Goal: Information Seeking & Learning: Check status

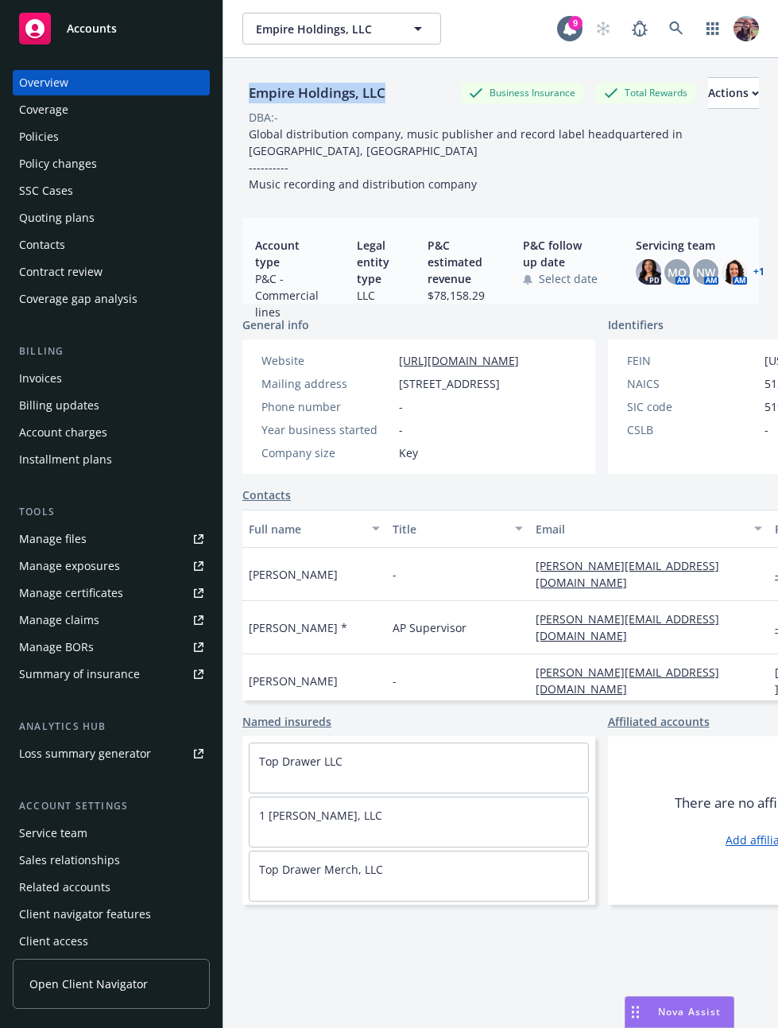
click at [72, 138] on div "Policies" at bounding box center [111, 136] width 184 height 25
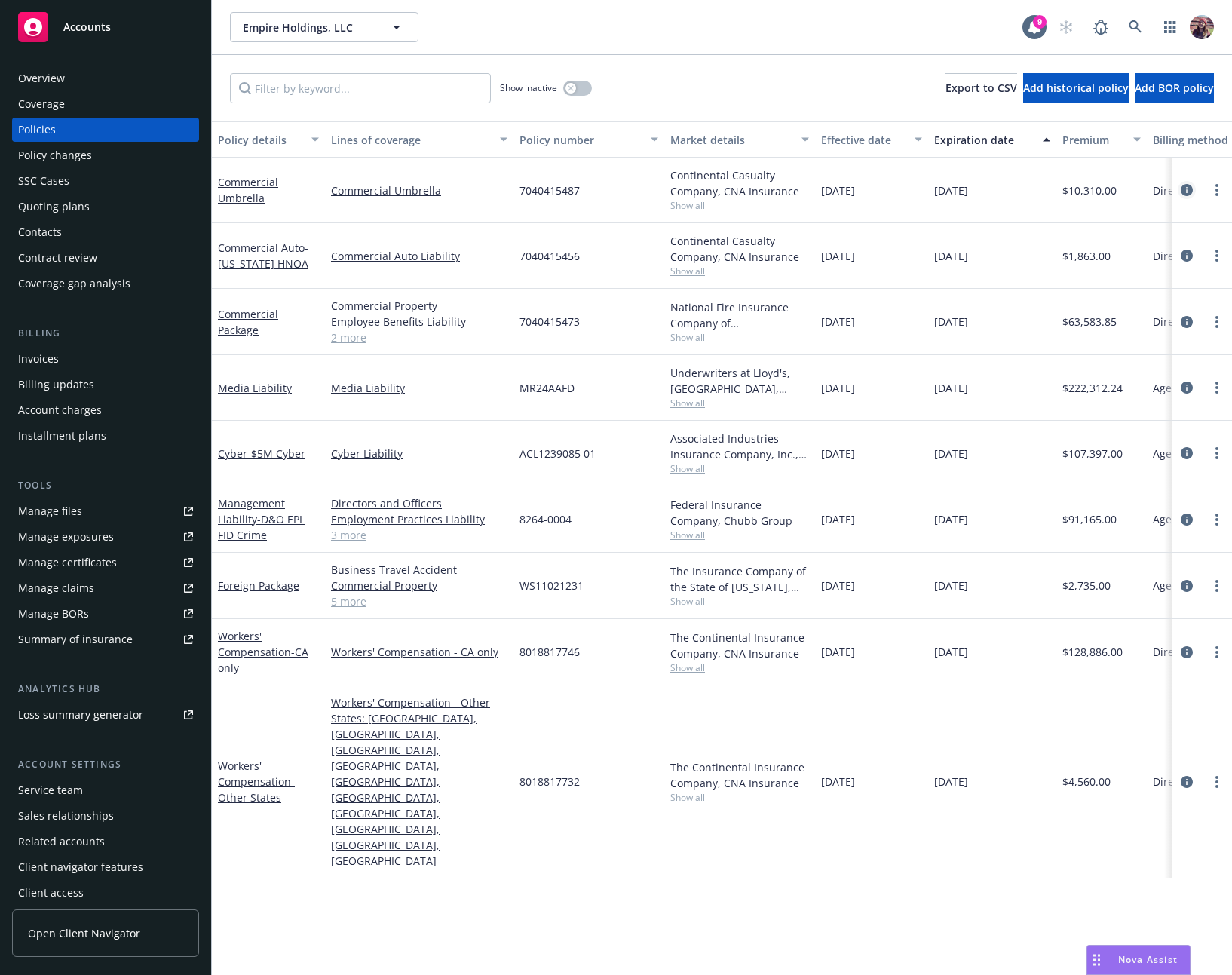
click at [737, 186] on icon "circleInformation" at bounding box center [1186, 190] width 12 height 12
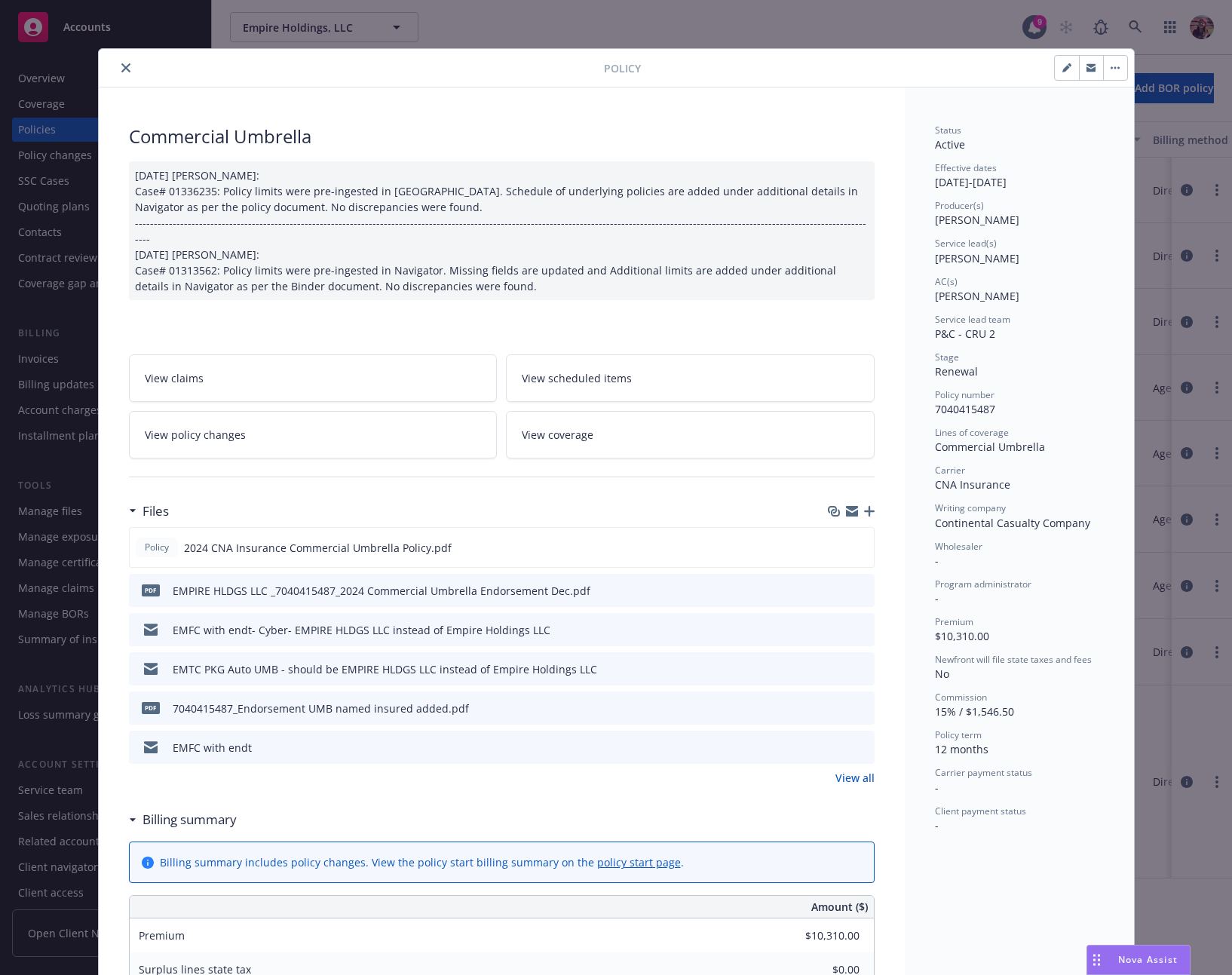
click at [737, 72] on button "button" at bounding box center [1066, 67] width 24 height 24
select select "RENEWAL"
select select "12"
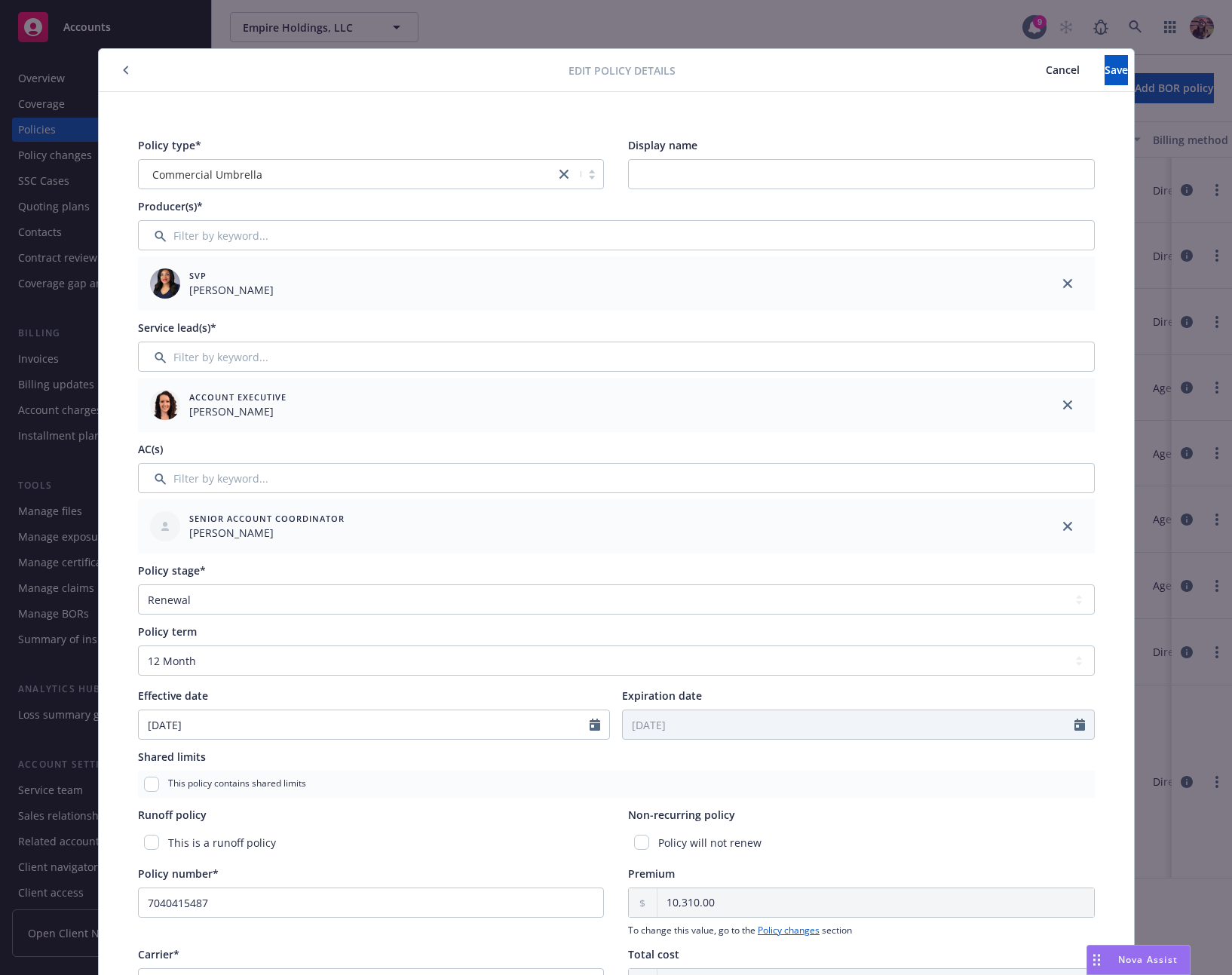
click at [123, 68] on icon "button" at bounding box center [126, 70] width 6 height 9
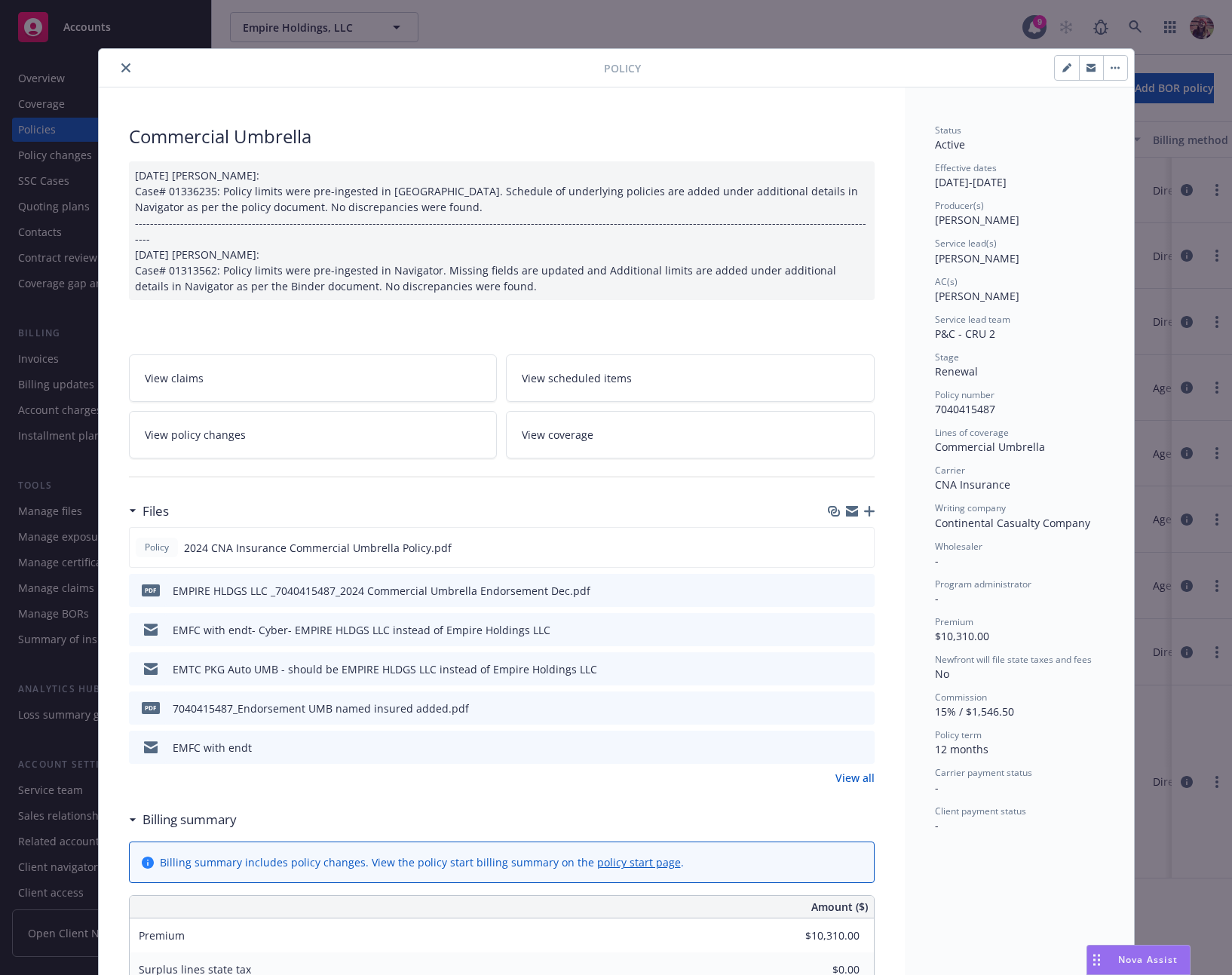
click at [121, 70] on icon "close" at bounding box center [126, 68] width 9 height 9
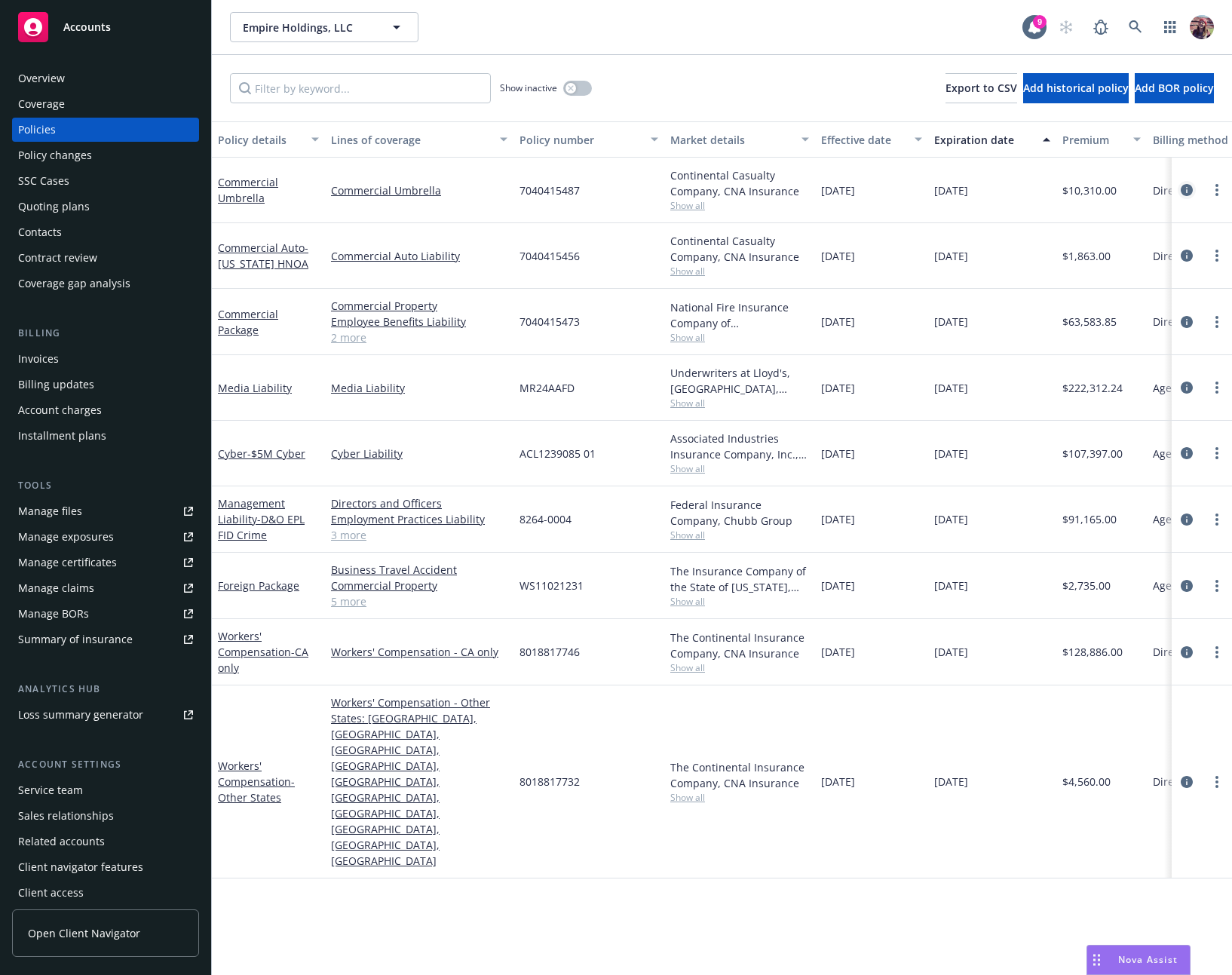
click at [737, 189] on icon "circleInformation" at bounding box center [1186, 190] width 12 height 12
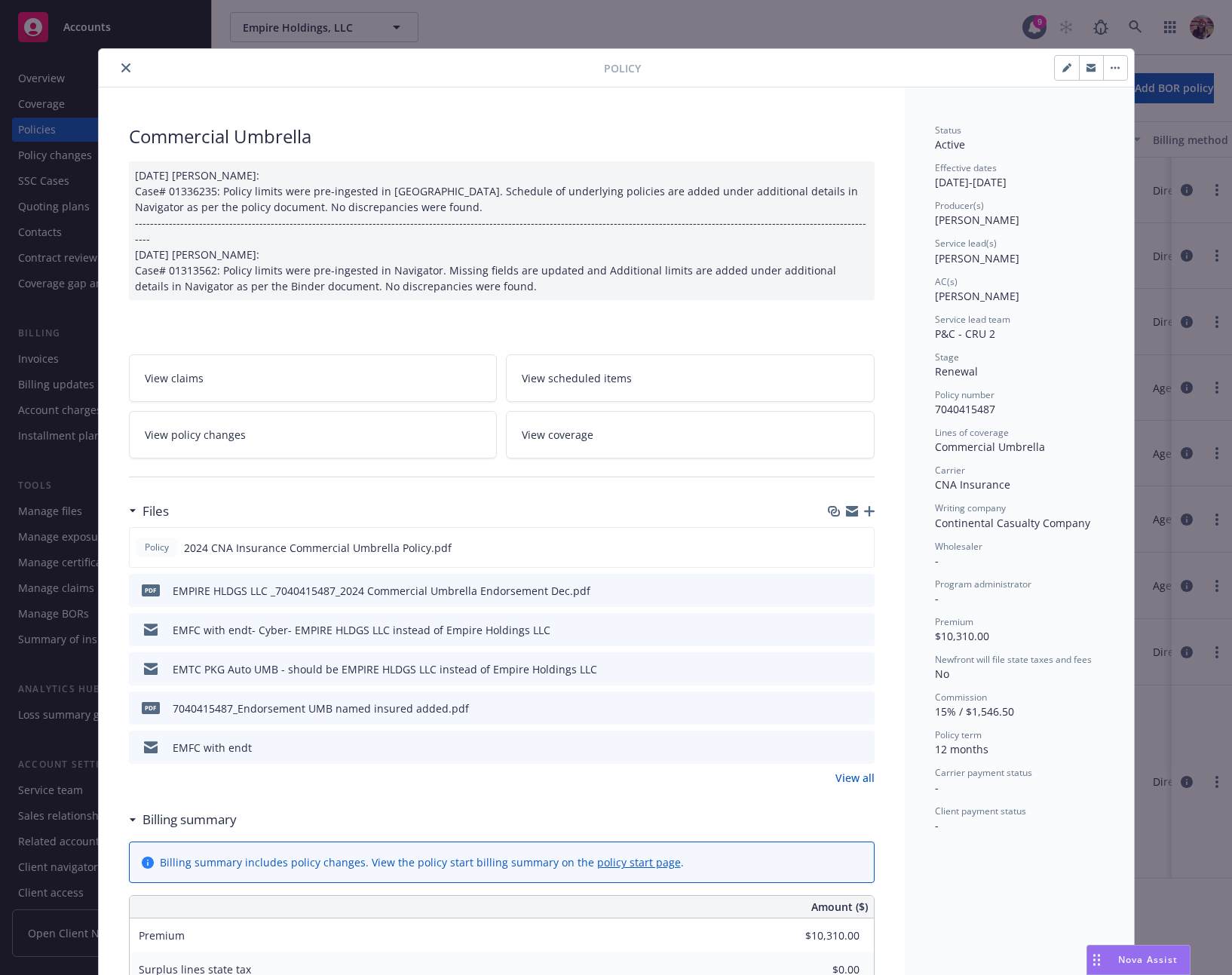
scroll to position [46, 0]
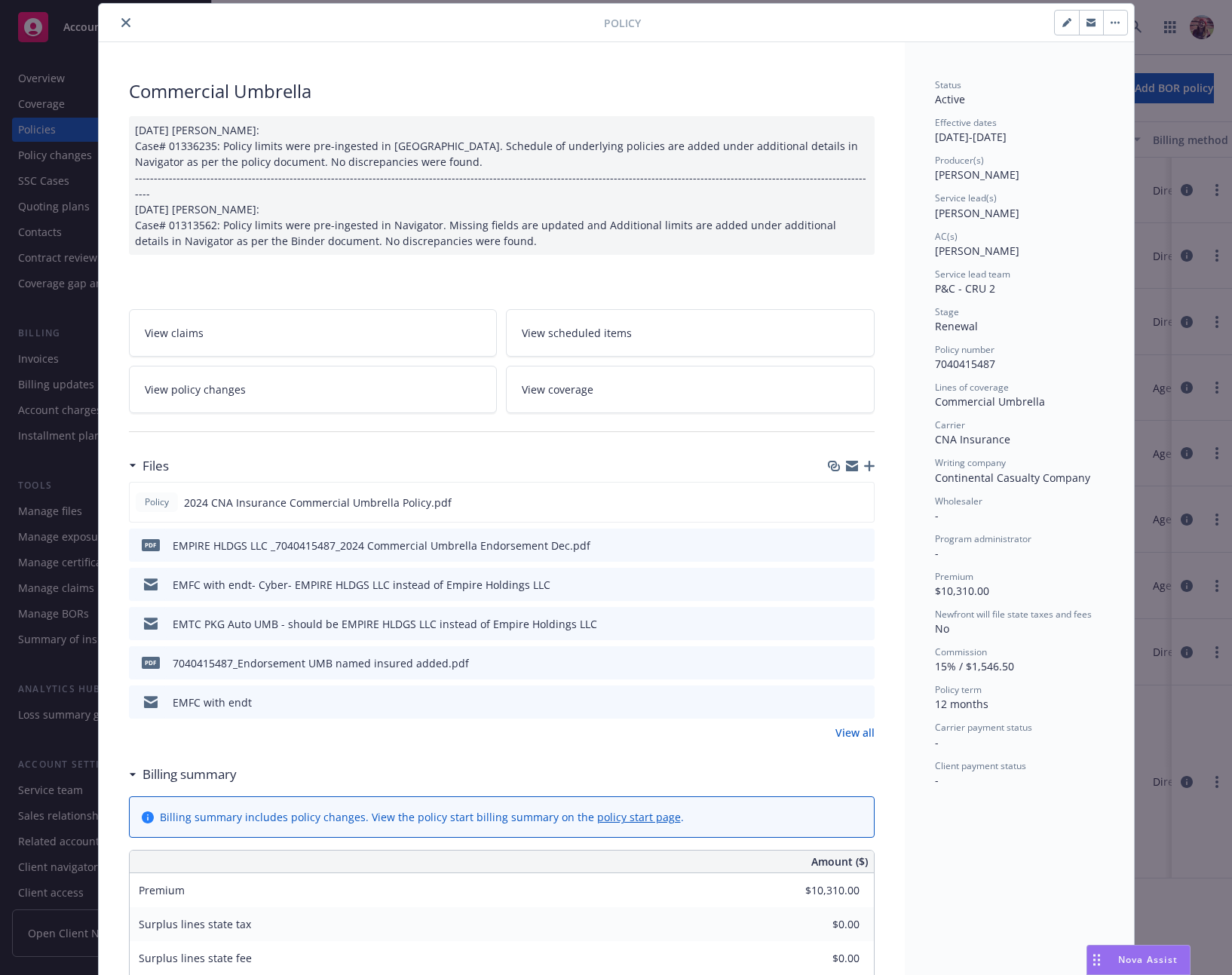
click at [737, 25] on icon "button" at bounding box center [1066, 24] width 8 height 8
select select "RENEWAL"
select select "12"
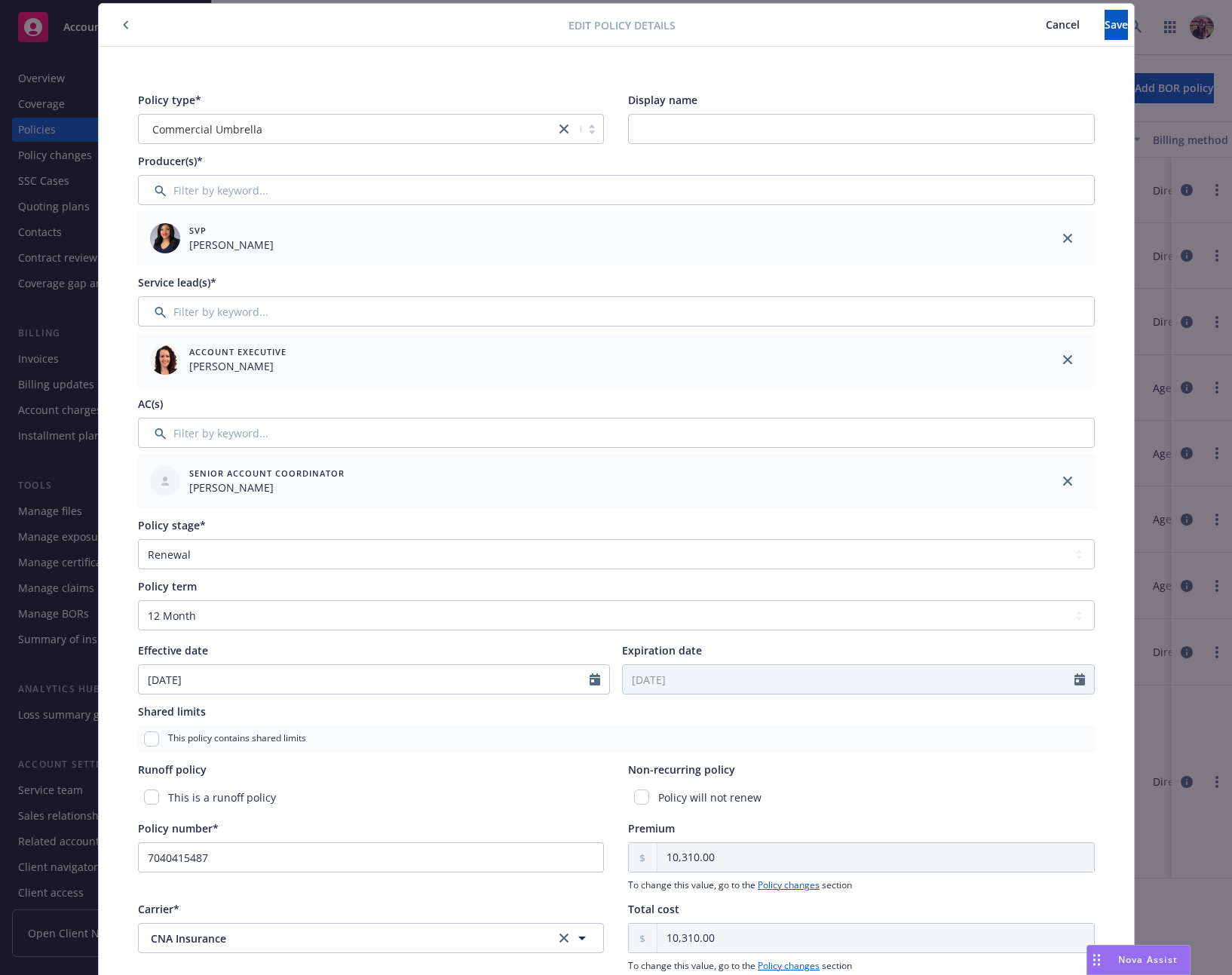
click at [165, 373] on img at bounding box center [165, 359] width 30 height 30
click at [123, 28] on icon "button" at bounding box center [126, 25] width 6 height 9
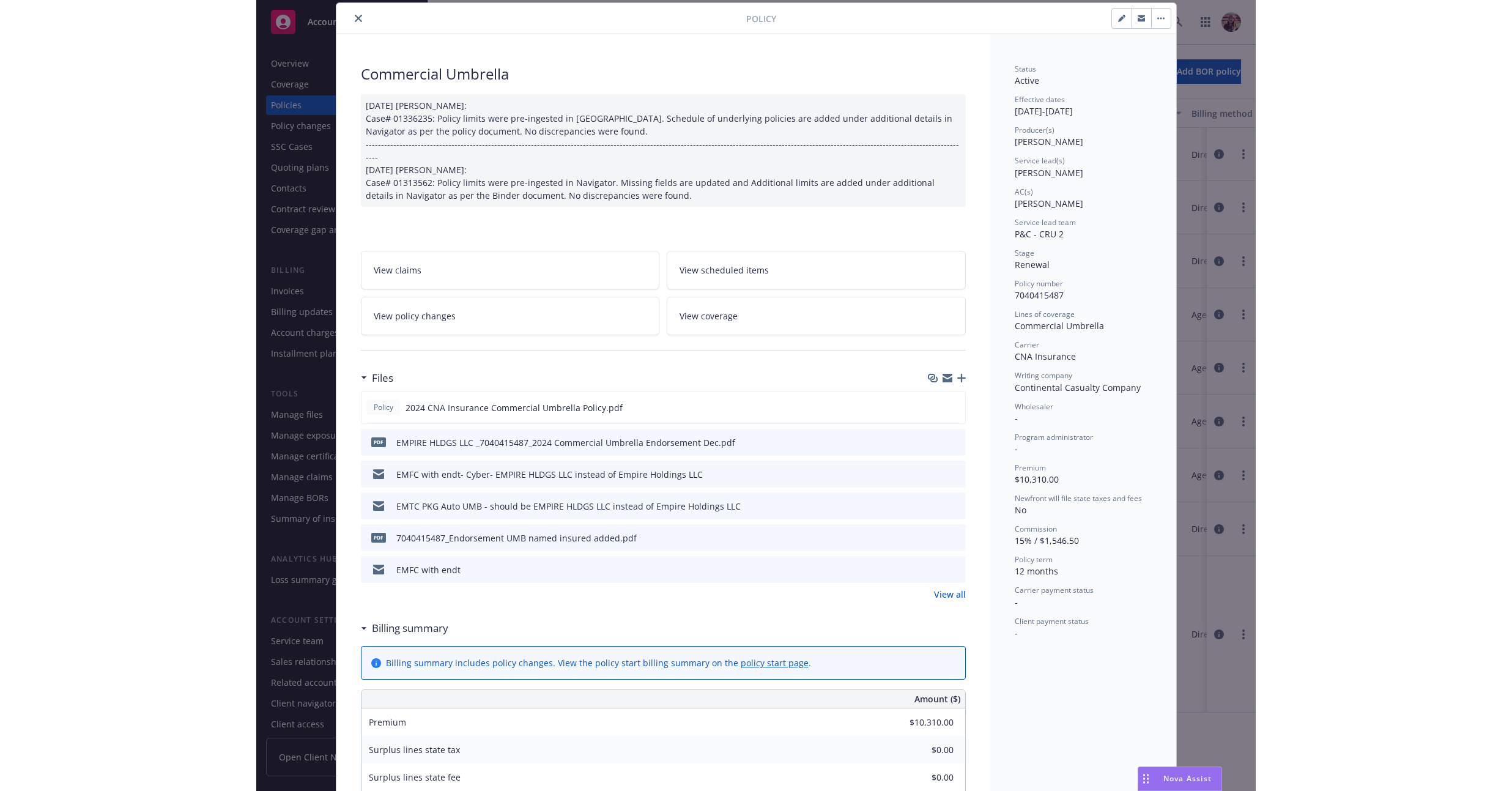
scroll to position [0, 0]
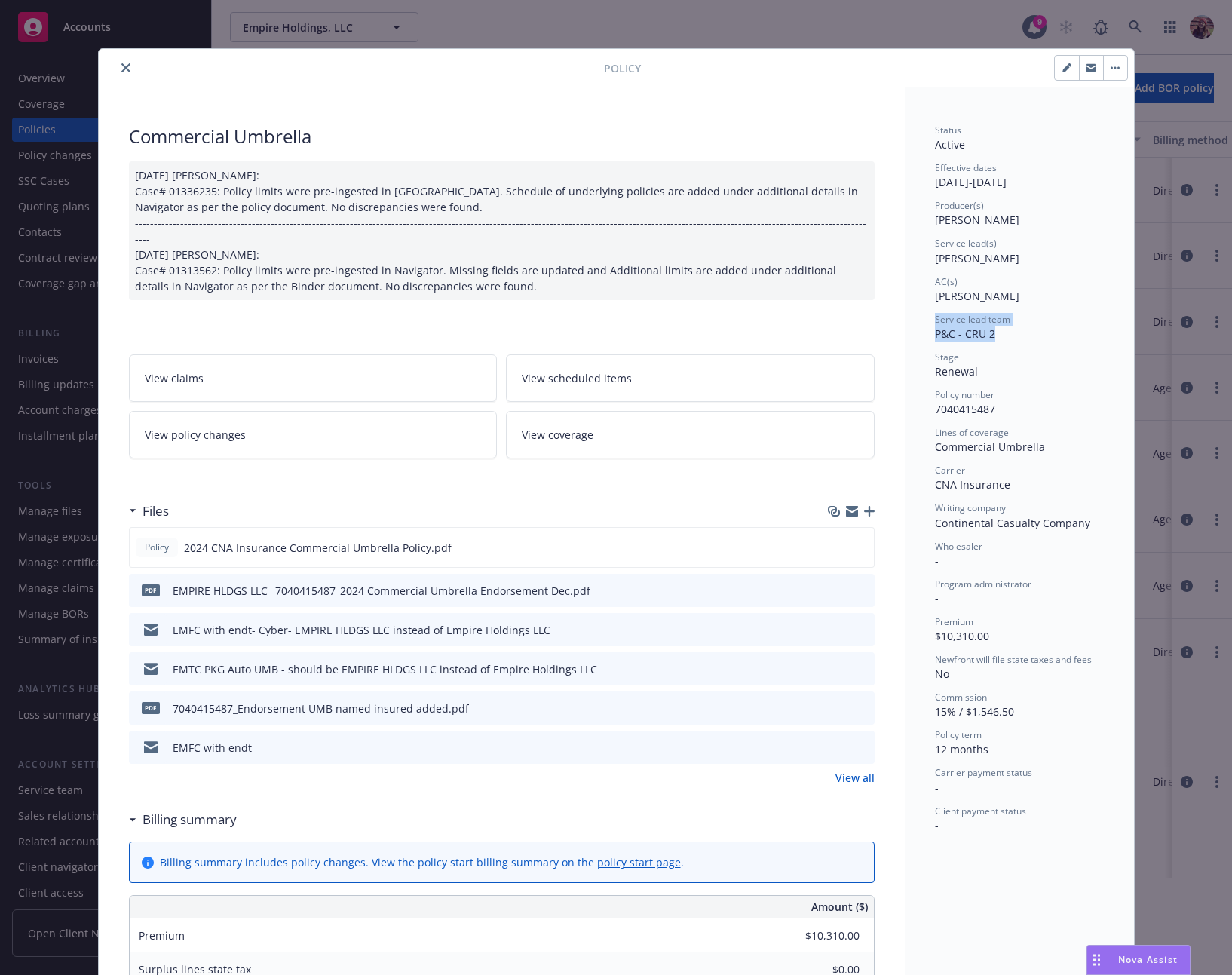
drag, startPoint x: 927, startPoint y: 314, endPoint x: 1001, endPoint y: 340, distance: 78.4
click at [737, 340] on div "Status Active Effective dates 10/19/2024 - 10/19/2025 Producer(s) Ivoree Jordan…" at bounding box center [1020, 872] width 230 height 1569
click at [737, 330] on div "Service lead team P&C - CRU 2" at bounding box center [1019, 327] width 169 height 28
drag, startPoint x: 999, startPoint y: 335, endPoint x: 921, endPoint y: 320, distance: 79.4
click at [737, 320] on div "Status Active Effective dates 10/19/2024 - 10/19/2025 Producer(s) Ivoree Jordan…" at bounding box center [1020, 872] width 230 height 1569
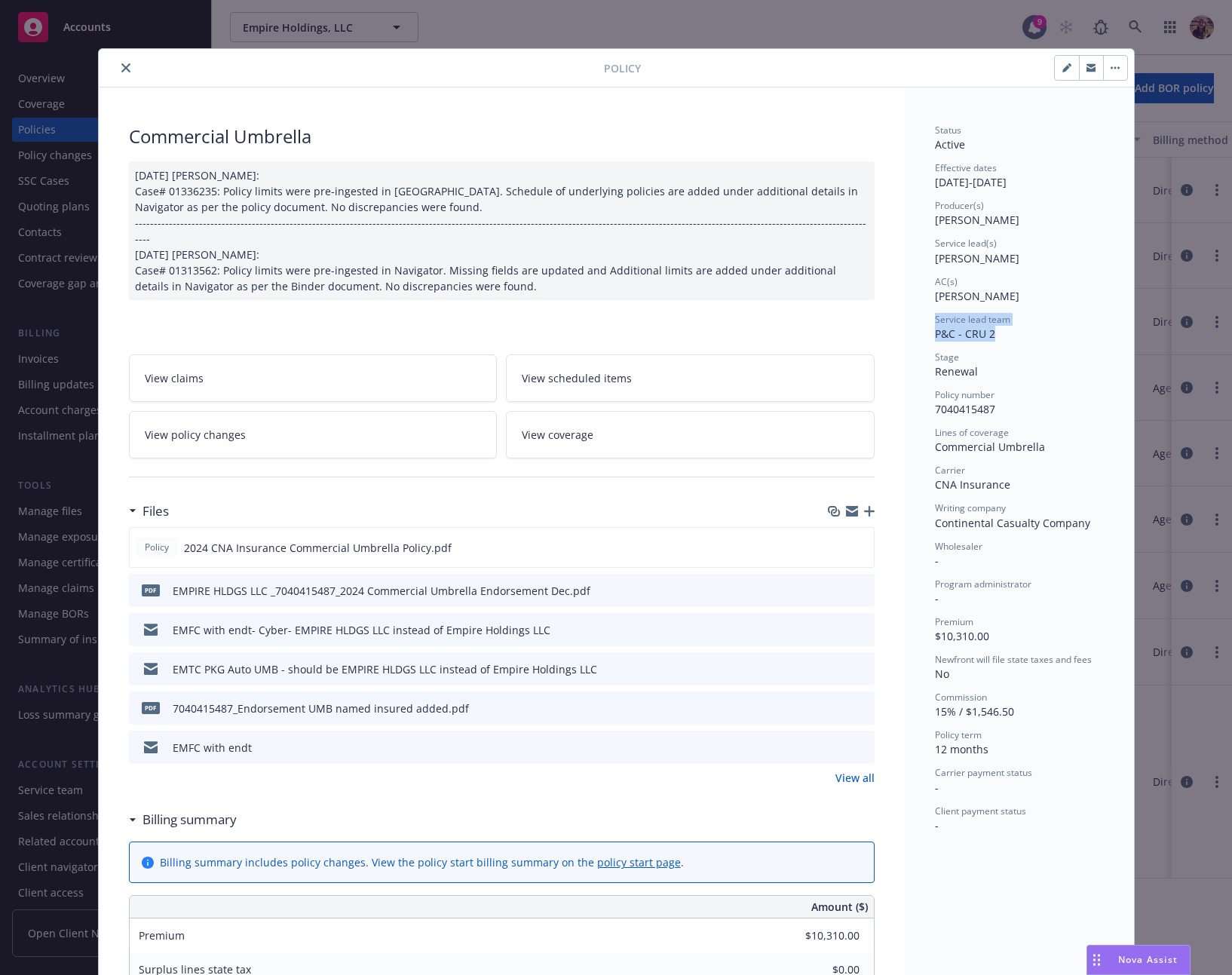
click at [737, 323] on span "Service lead team" at bounding box center [971, 320] width 75 height 13
drag, startPoint x: 927, startPoint y: 319, endPoint x: 1022, endPoint y: 340, distance: 97.3
click at [737, 340] on div "Status Active Effective dates 10/19/2024 - 10/19/2025 Producer(s) Ivoree Jordan…" at bounding box center [1020, 872] width 230 height 1569
click at [737, 340] on div "Service lead team P&C - CRU 2" at bounding box center [1019, 327] width 169 height 28
click at [117, 66] on button "close" at bounding box center [125, 67] width 18 height 18
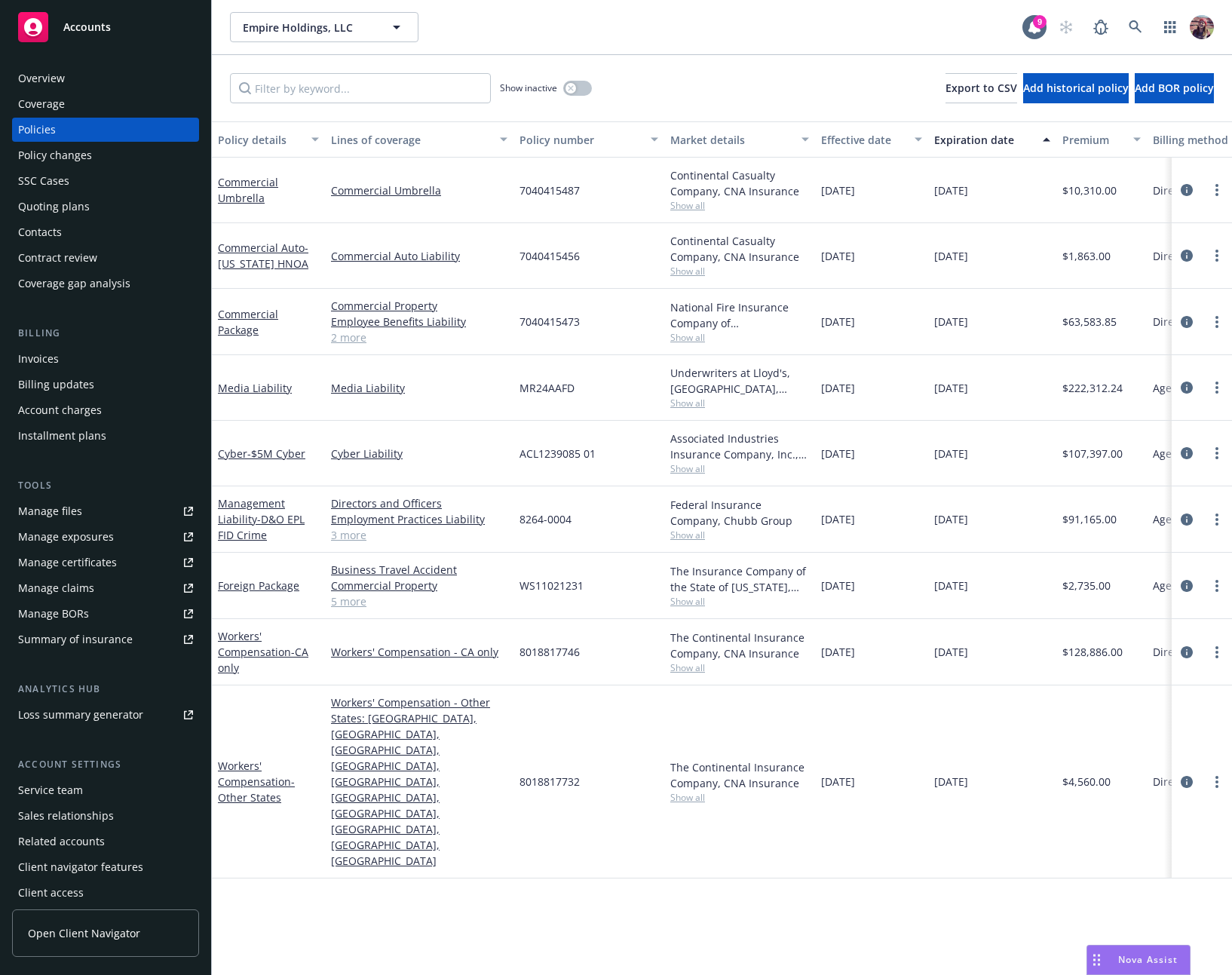
click at [685, 57] on div "Show inactive Export to CSV Add historical policy Add BOR policy" at bounding box center [721, 88] width 1020 height 66
click at [597, 93] on div "Show inactive Export to CSV Add historical policy Add BOR policy" at bounding box center [721, 88] width 1020 height 66
click at [591, 89] on div "Show inactive" at bounding box center [545, 88] width 92 height 30
click at [585, 90] on button "button" at bounding box center [578, 88] width 28 height 15
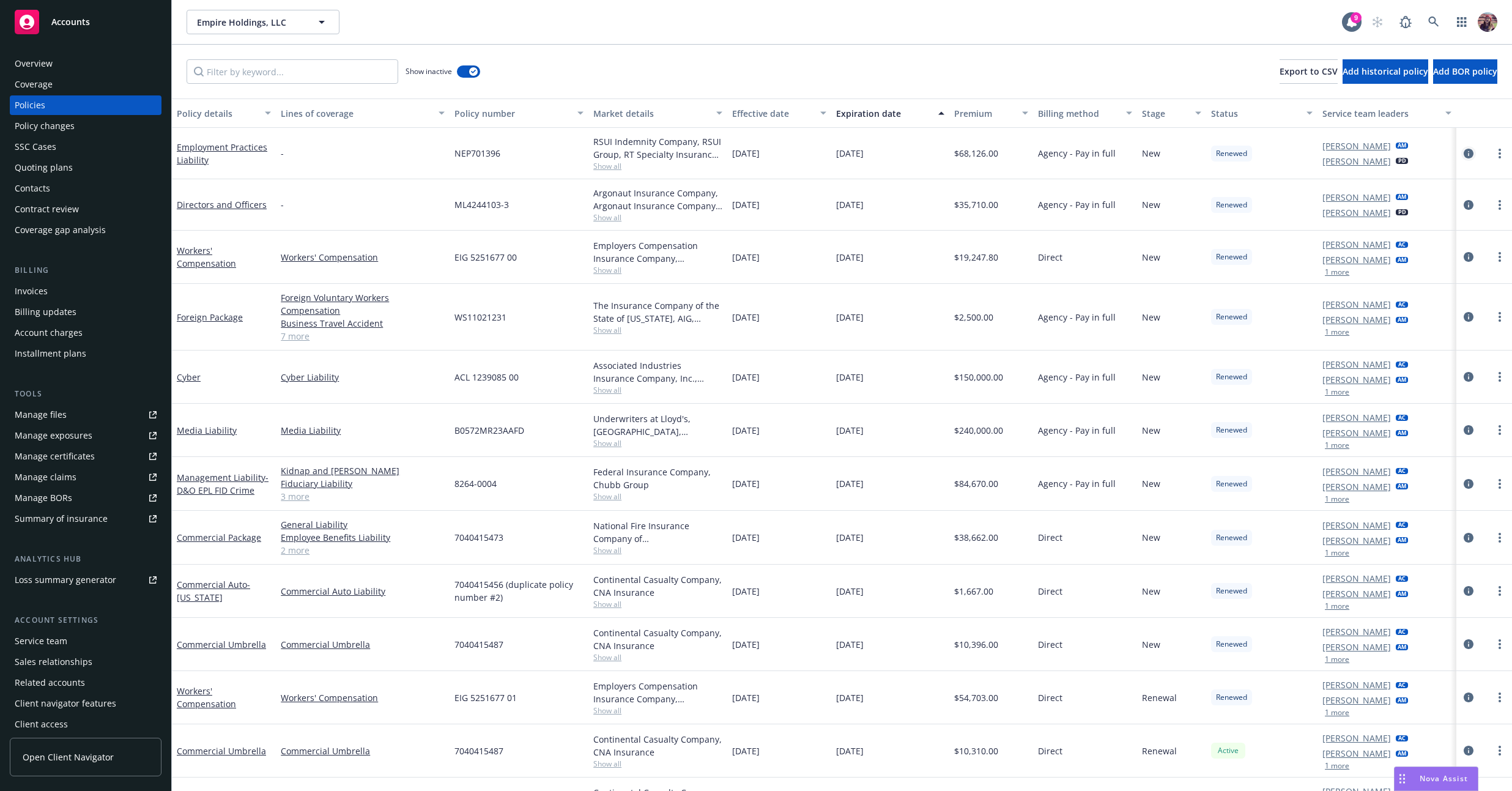
click at [598, 152] on icon "circleInformation" at bounding box center [1468, 153] width 10 height 10
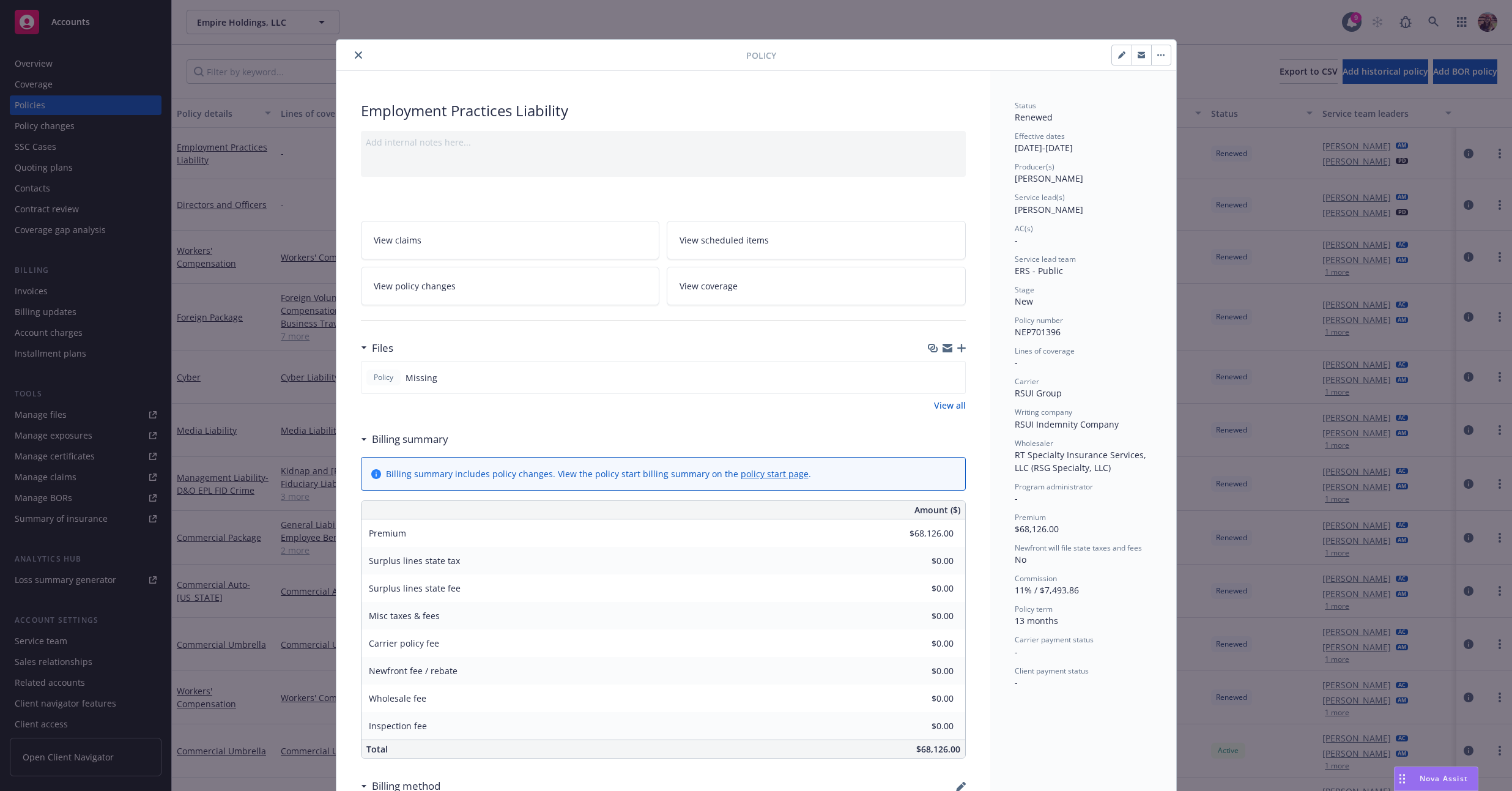
click at [367, 52] on div at bounding box center [543, 55] width 405 height 15
click at [361, 50] on div at bounding box center [543, 55] width 405 height 15
click at [357, 52] on button "close" at bounding box center [358, 55] width 15 height 15
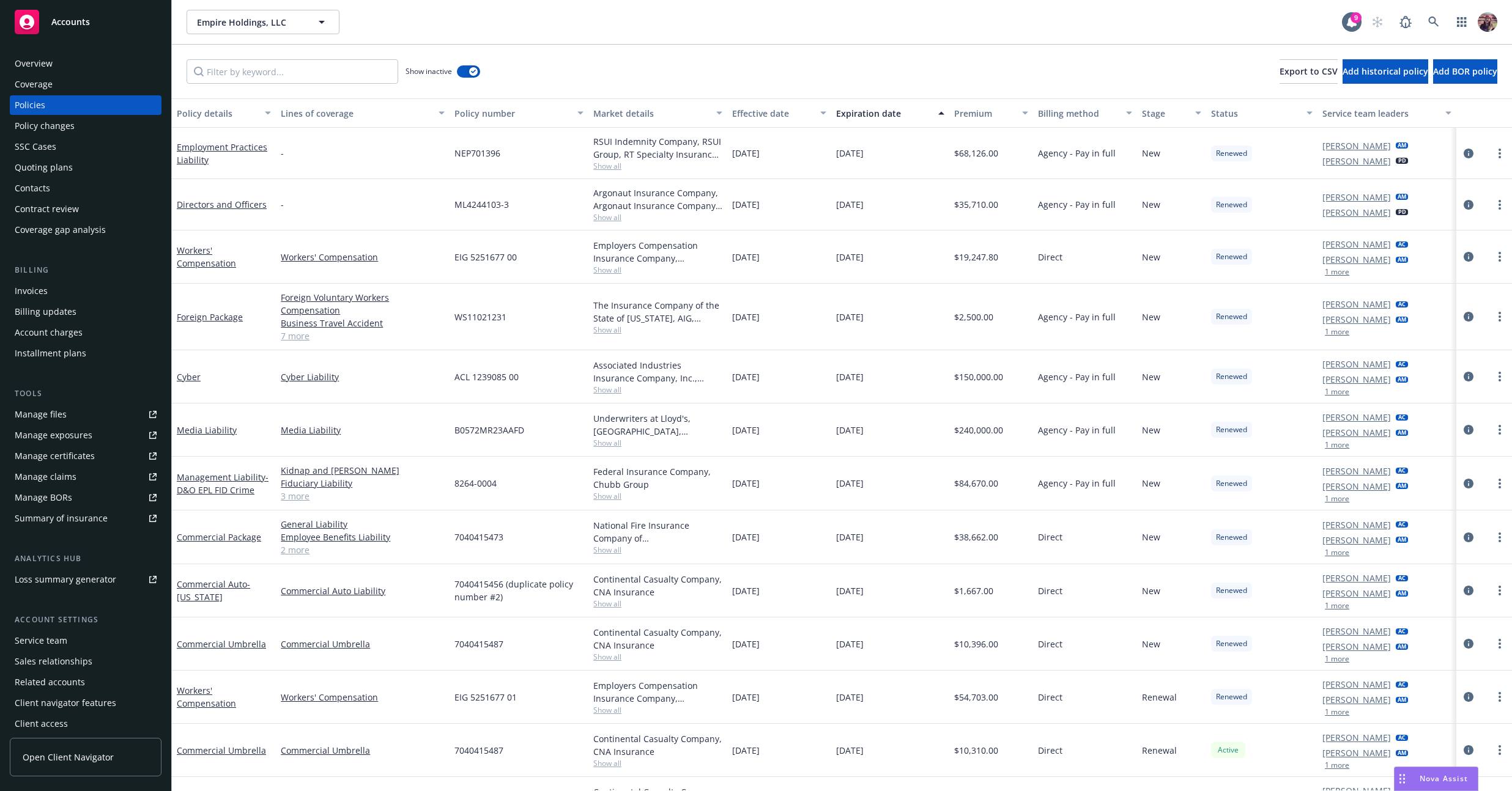
click at [598, 36] on div "Empire Holdings, LLC Empire Holdings, LLC 9" at bounding box center [841, 22] width 1340 height 44
click at [596, 12] on div "Empire Holdings, LLC Empire Holdings, LLC" at bounding box center [763, 22] width 1155 height 25
click at [312, 24] on button "Empire Holdings, LLC" at bounding box center [262, 22] width 153 height 25
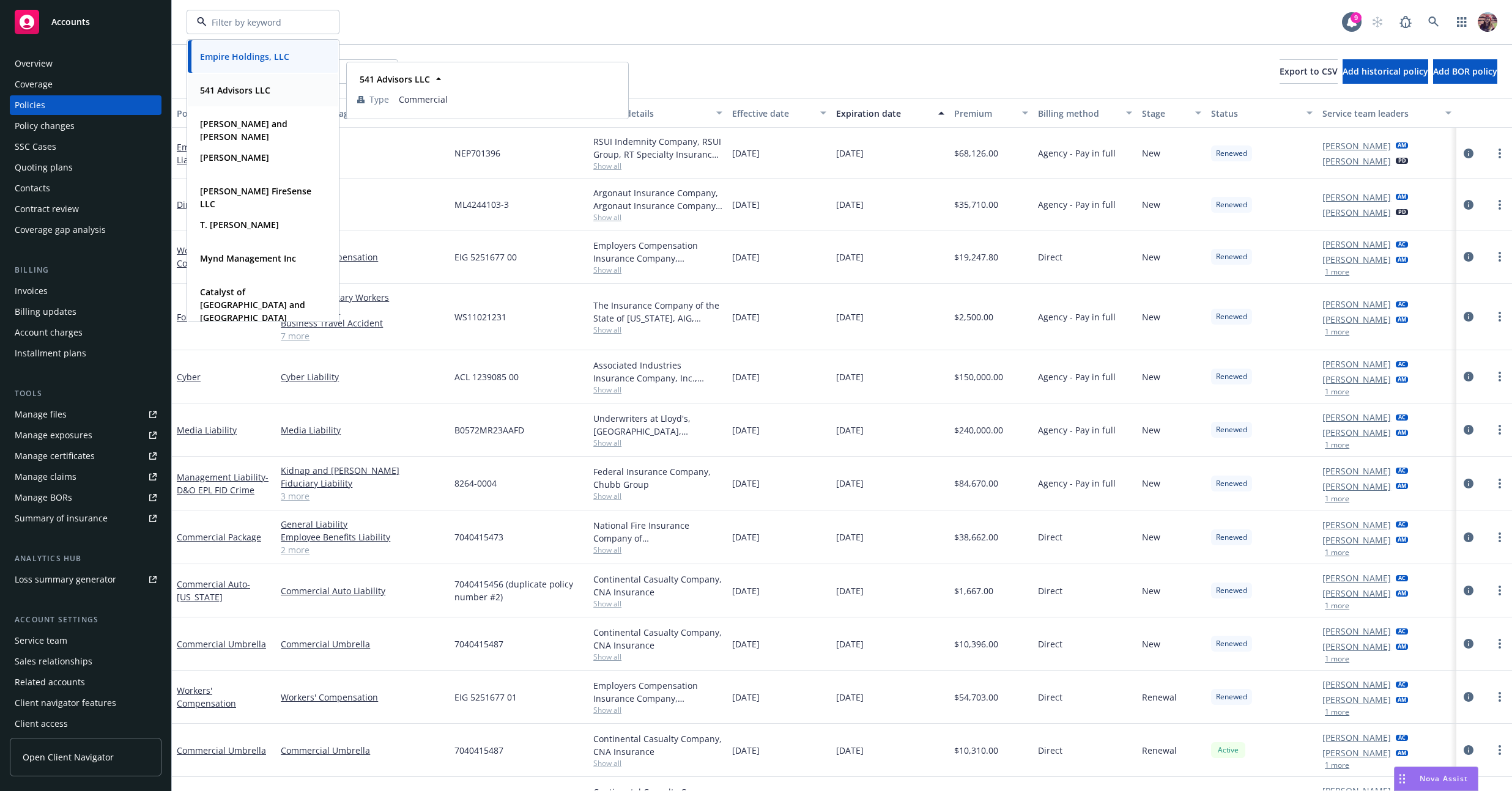
click at [226, 95] on strong "541 Advisors LLC" at bounding box center [235, 90] width 70 height 12
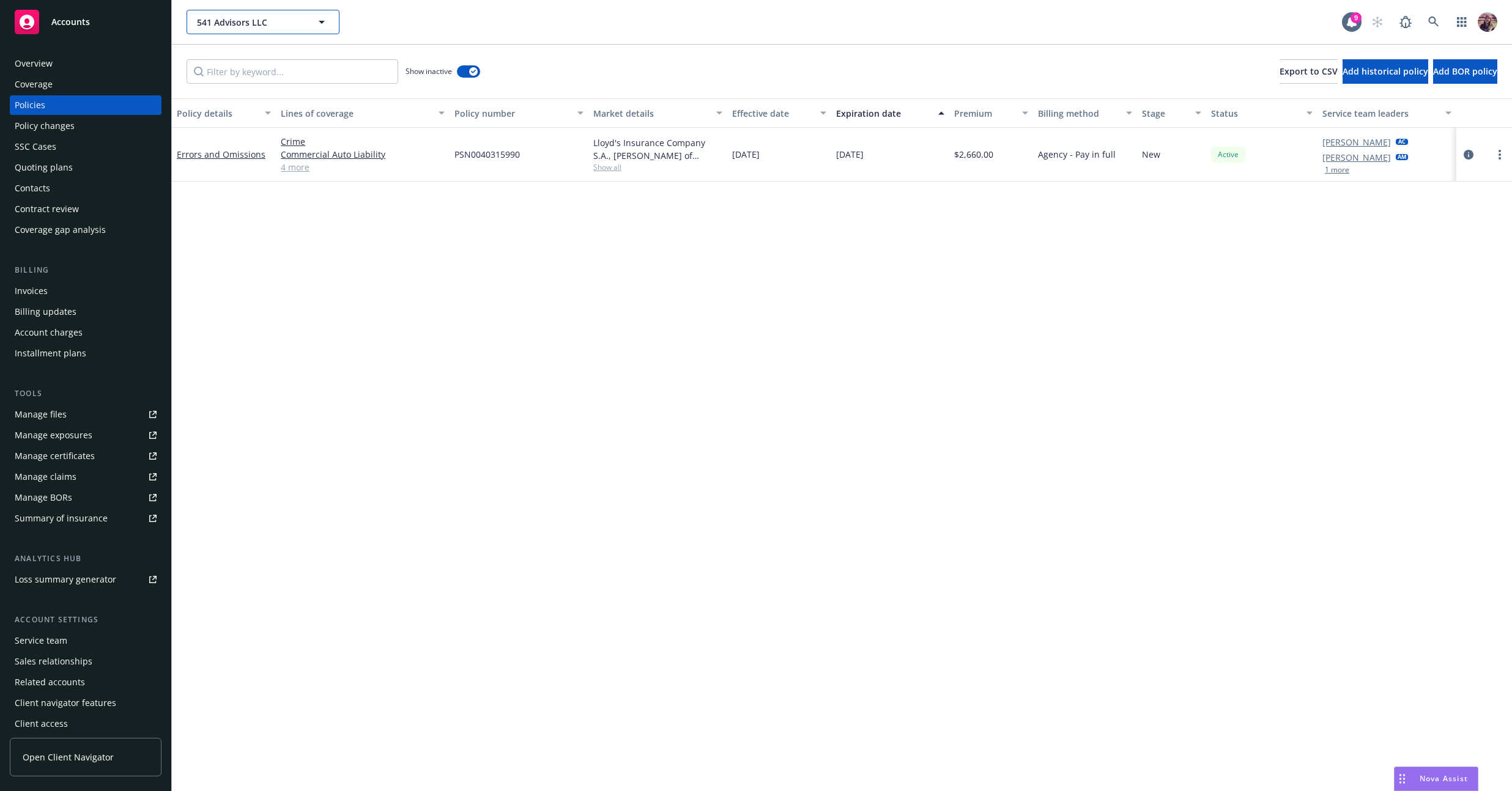
click at [290, 15] on button "541 Advisors LLC" at bounding box center [262, 22] width 153 height 25
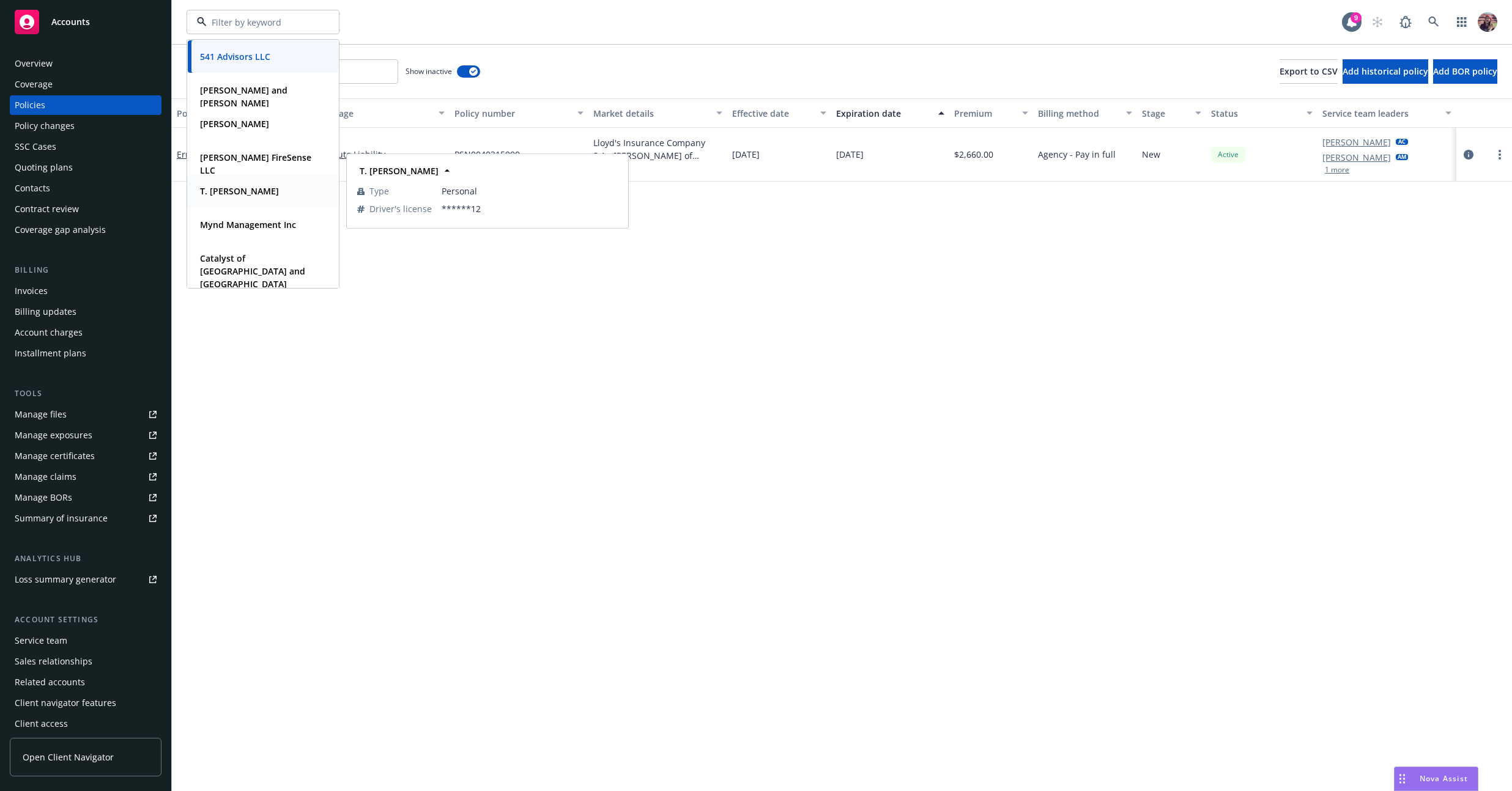
click at [254, 192] on strong "T. Shane Maas" at bounding box center [239, 191] width 79 height 12
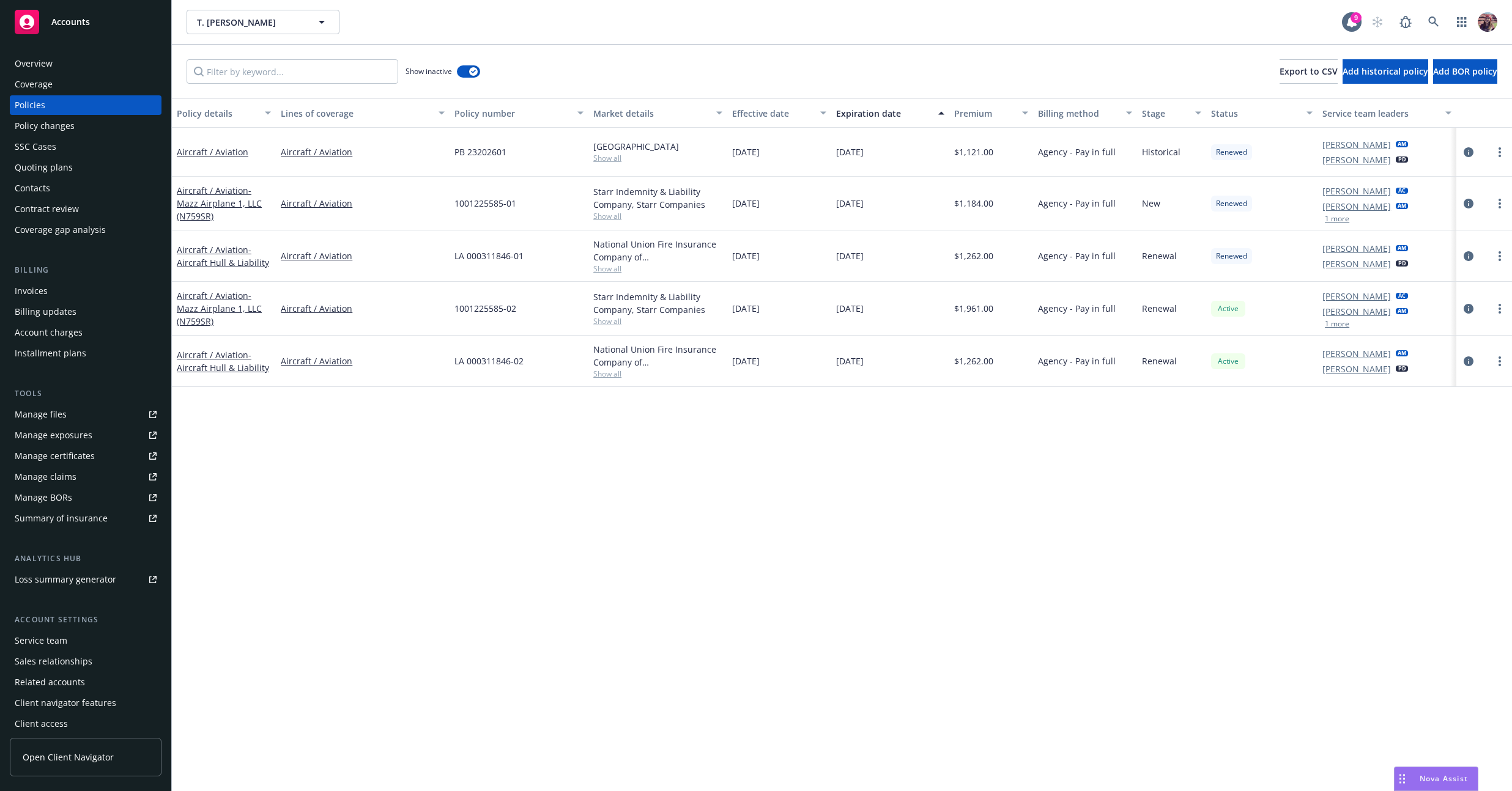
click at [598, 150] on span "Historical" at bounding box center [1161, 152] width 38 height 13
click at [598, 151] on span "Historical" at bounding box center [1161, 152] width 38 height 13
click at [598, 152] on span "Historical" at bounding box center [1161, 152] width 38 height 13
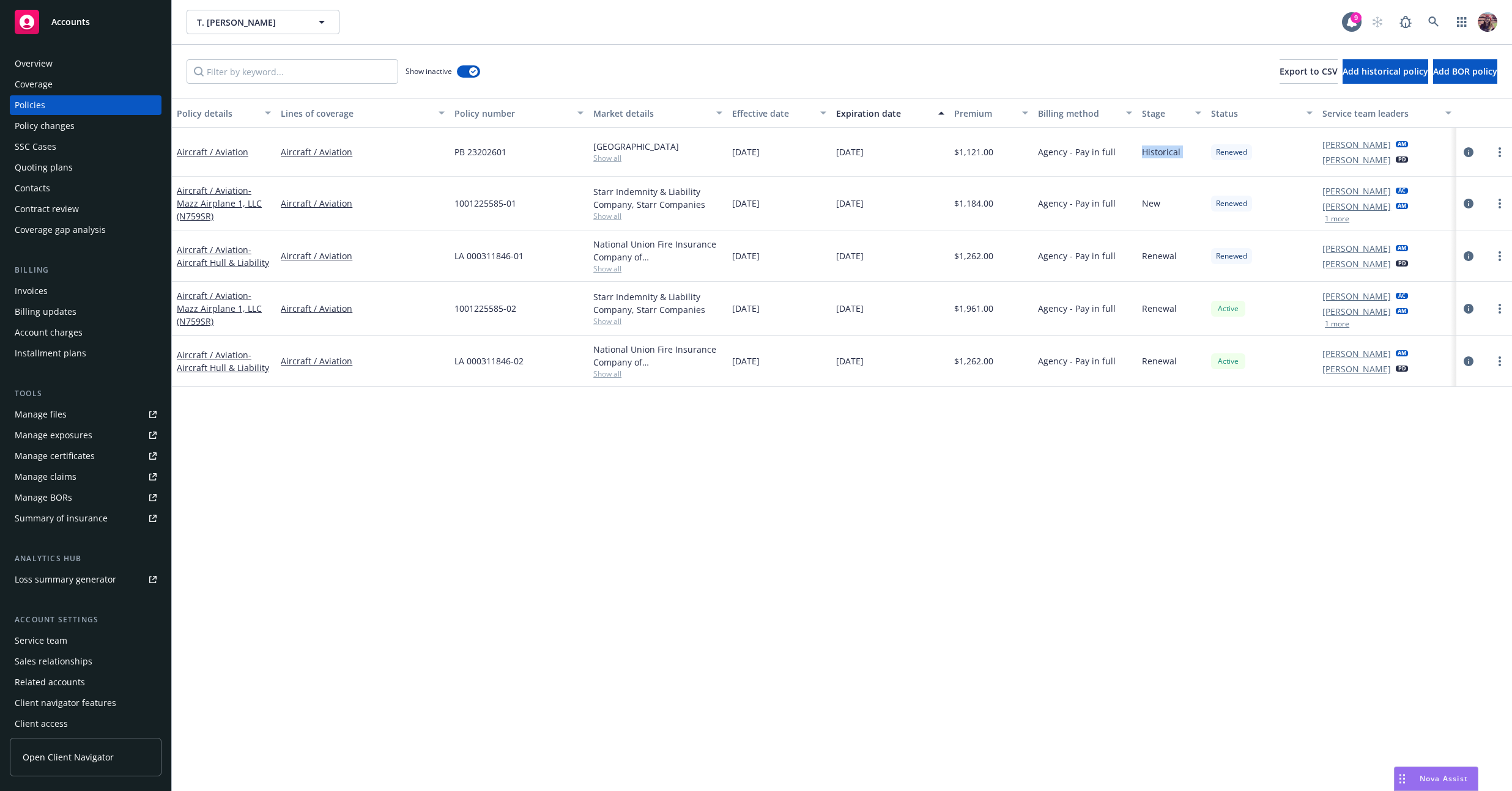
click at [598, 152] on span "Historical" at bounding box center [1161, 152] width 38 height 13
click at [598, 158] on span "Historical" at bounding box center [1161, 152] width 38 height 13
click at [598, 155] on span "Historical" at bounding box center [1161, 152] width 38 height 13
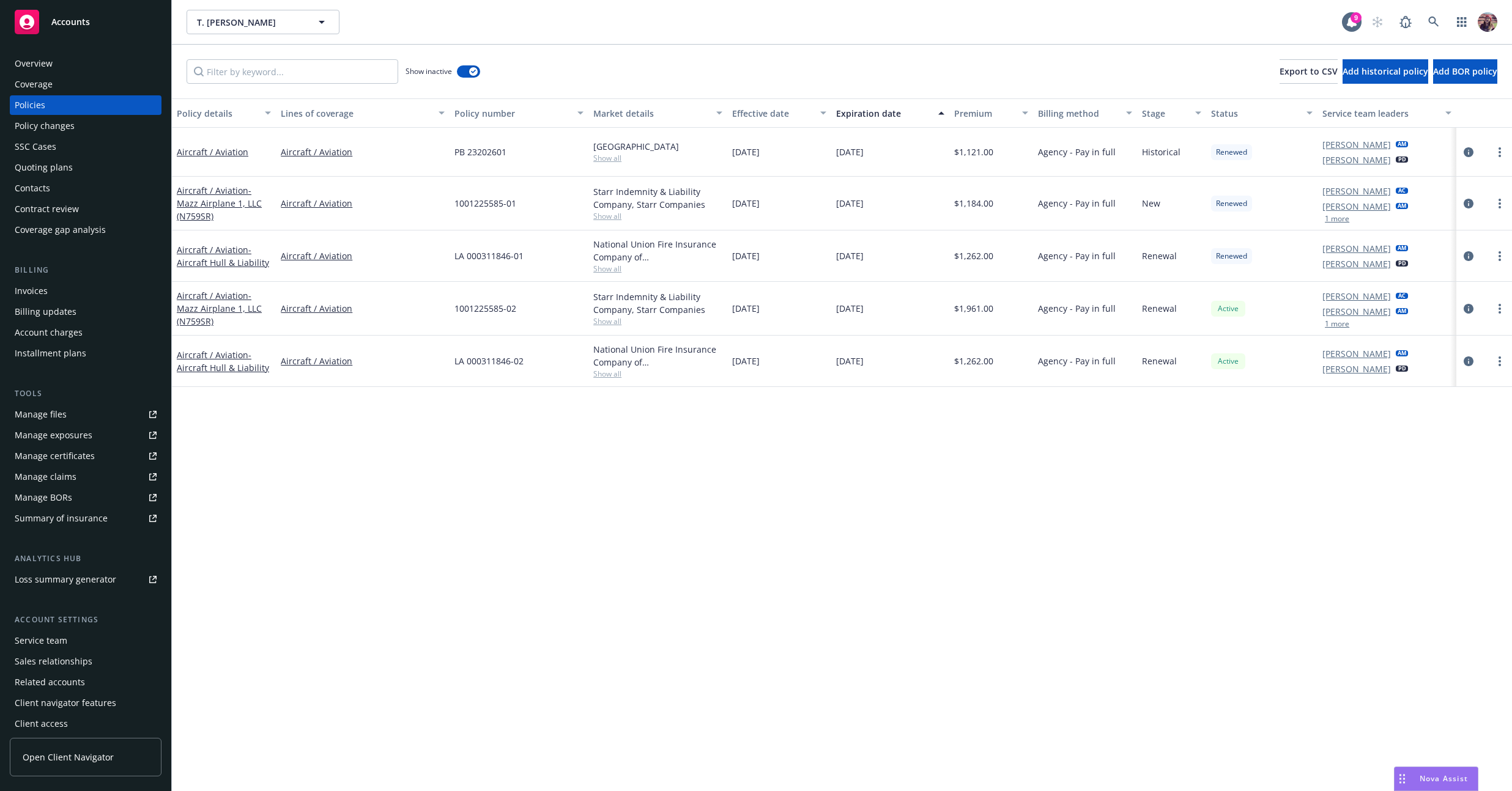
click at [598, 68] on div "Show inactive Export to CSV Add historical policy Add BOR policy" at bounding box center [841, 72] width 1340 height 54
click at [598, 148] on div "Historical" at bounding box center [1171, 152] width 70 height 49
click at [598, 449] on div "Policy details Lines of coverage Policy number Market details Effective date Ex…" at bounding box center [841, 445] width 1340 height 693
click at [598, 153] on span "Historical" at bounding box center [1161, 152] width 38 height 13
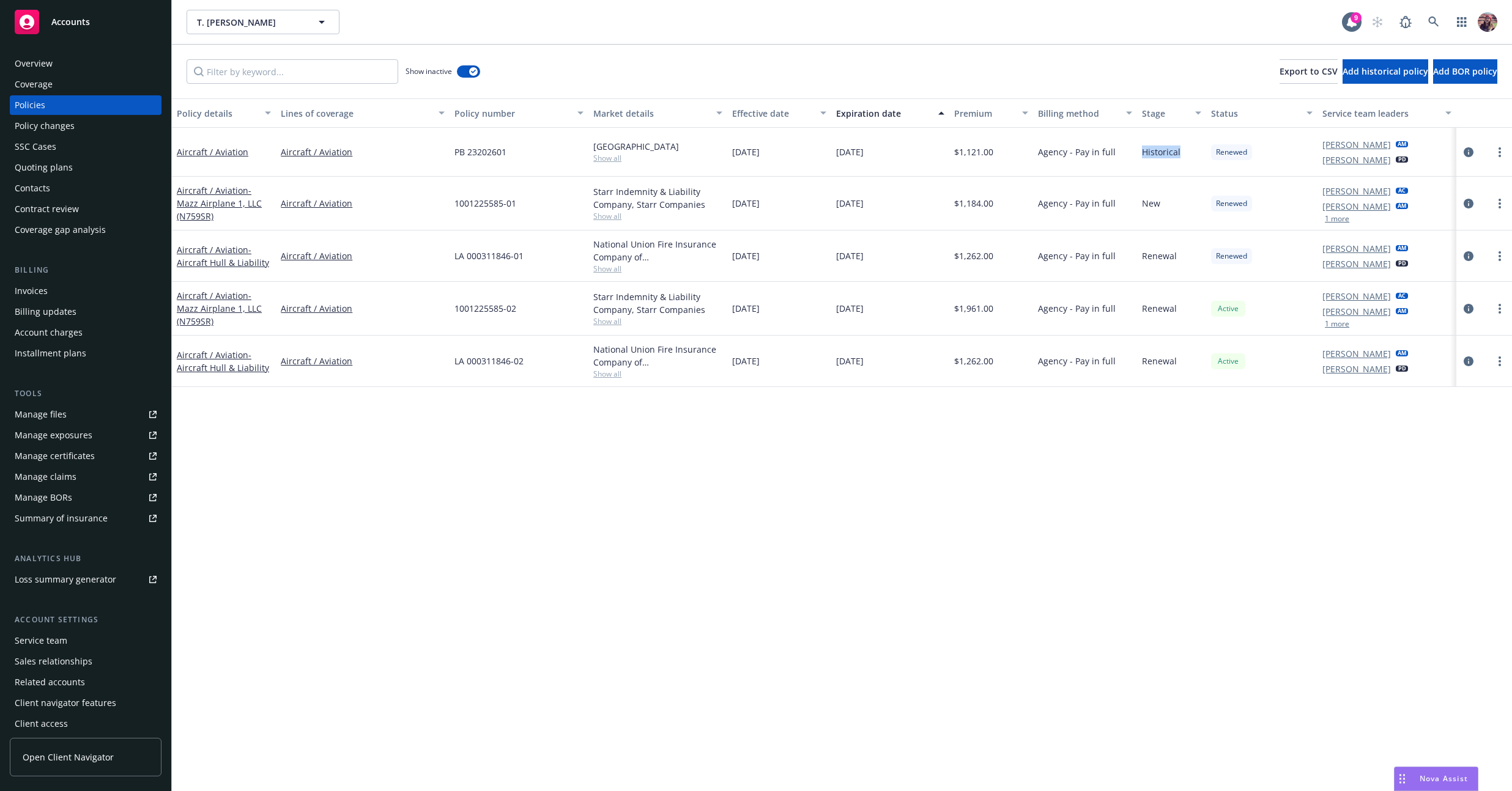
click at [598, 153] on span "Historical" at bounding box center [1161, 152] width 38 height 13
click at [598, 201] on span "New" at bounding box center [1151, 203] width 18 height 13
drag, startPoint x: 1148, startPoint y: 201, endPoint x: 1148, endPoint y: 192, distance: 9.0
click at [598, 201] on span "New" at bounding box center [1151, 203] width 18 height 13
click at [598, 154] on span "Historical" at bounding box center [1161, 152] width 38 height 13
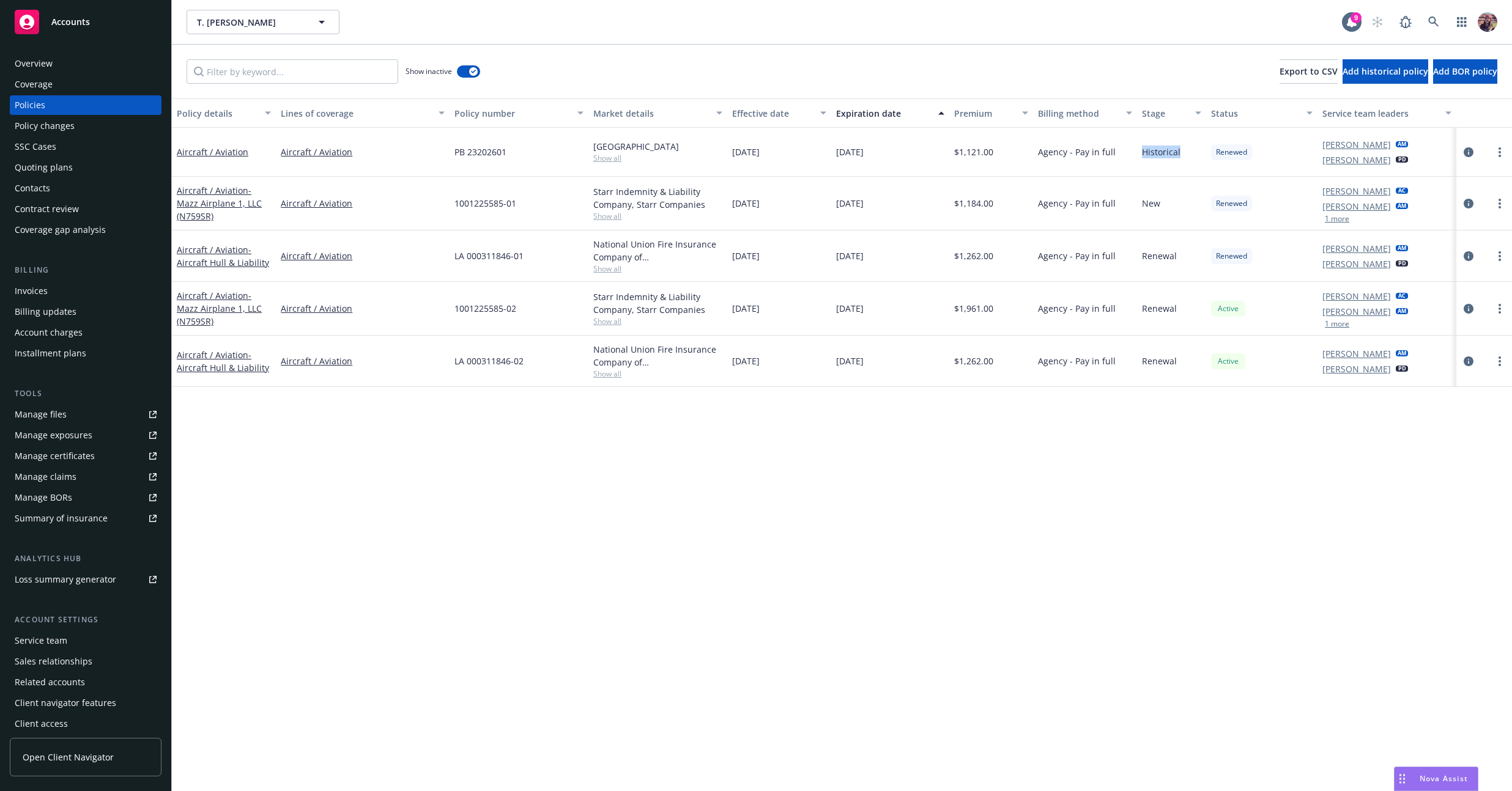
click at [598, 154] on span "Historical" at bounding box center [1161, 152] width 38 height 13
click at [598, 63] on div "Show inactive Export to CSV Add historical policy Add BOR policy" at bounding box center [841, 72] width 1340 height 54
click at [598, 149] on span "Historical" at bounding box center [1161, 152] width 38 height 13
click at [598, 50] on div "Show inactive Export to CSV Add historical policy Add BOR policy" at bounding box center [841, 72] width 1340 height 54
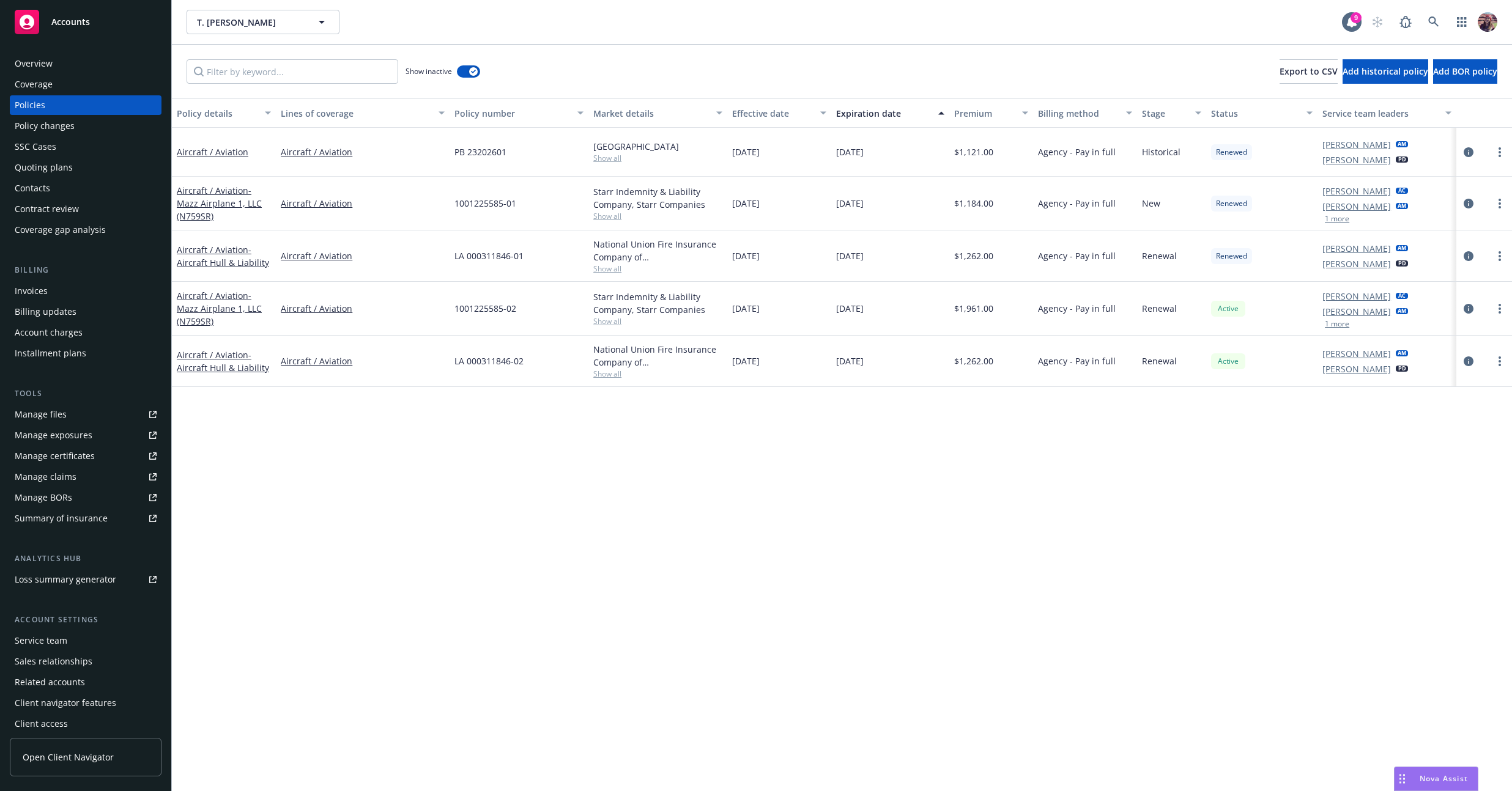
click at [25, 21] on rect at bounding box center [27, 22] width 25 height 25
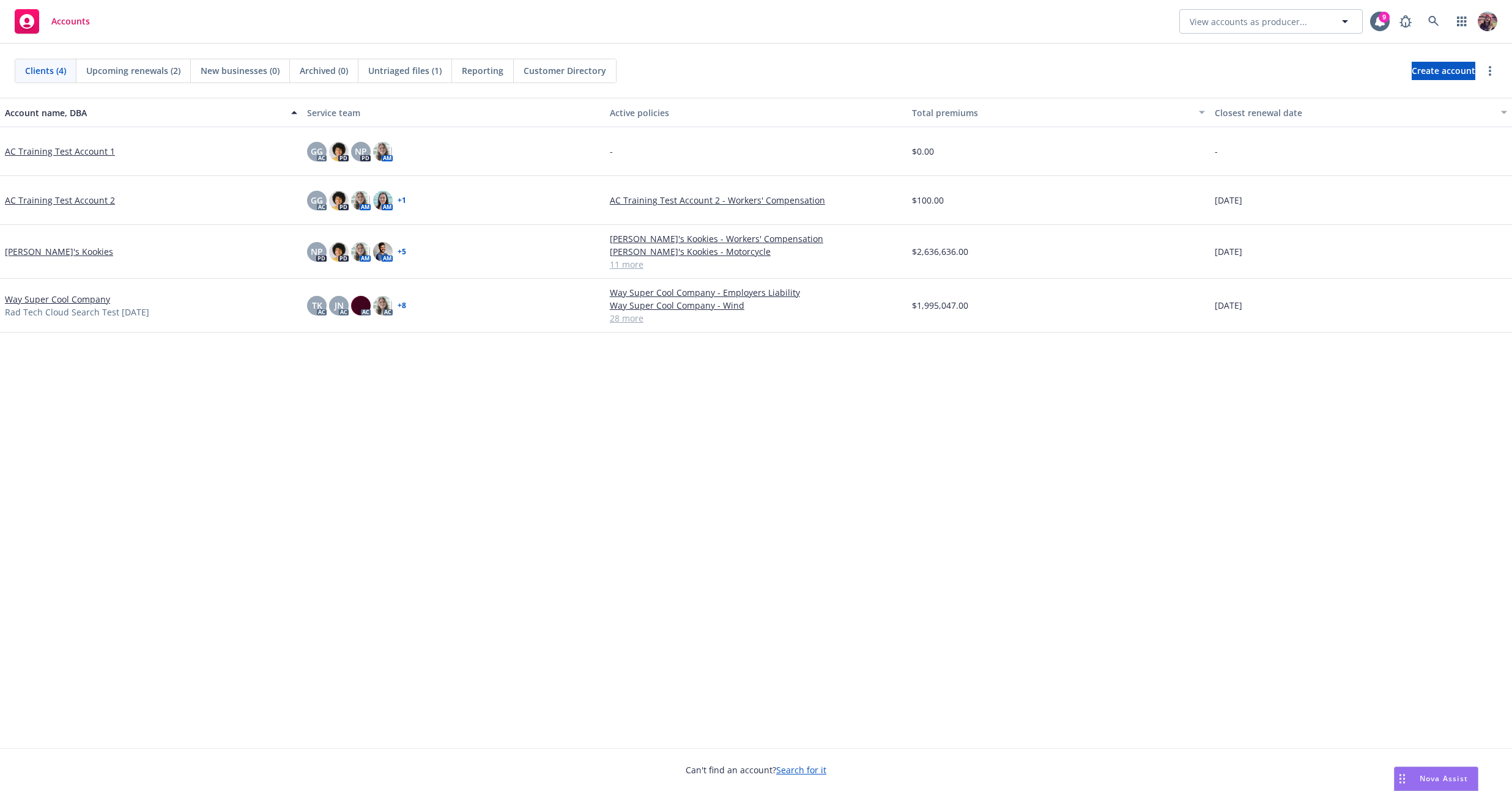
click at [51, 252] on link "Kaylyn's Kookies" at bounding box center [58, 252] width 108 height 13
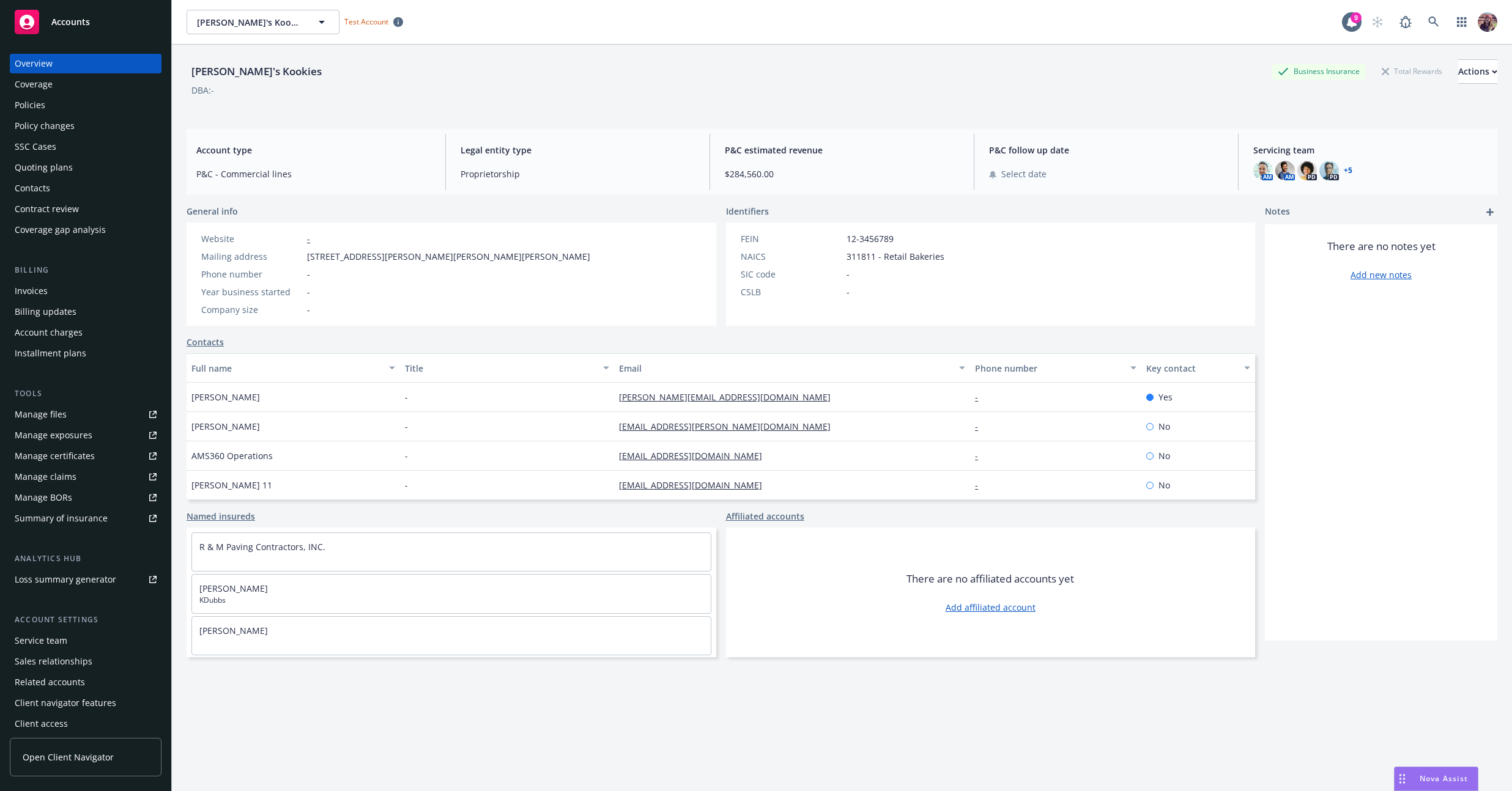
click at [76, 106] on div "Policies" at bounding box center [85, 105] width 142 height 19
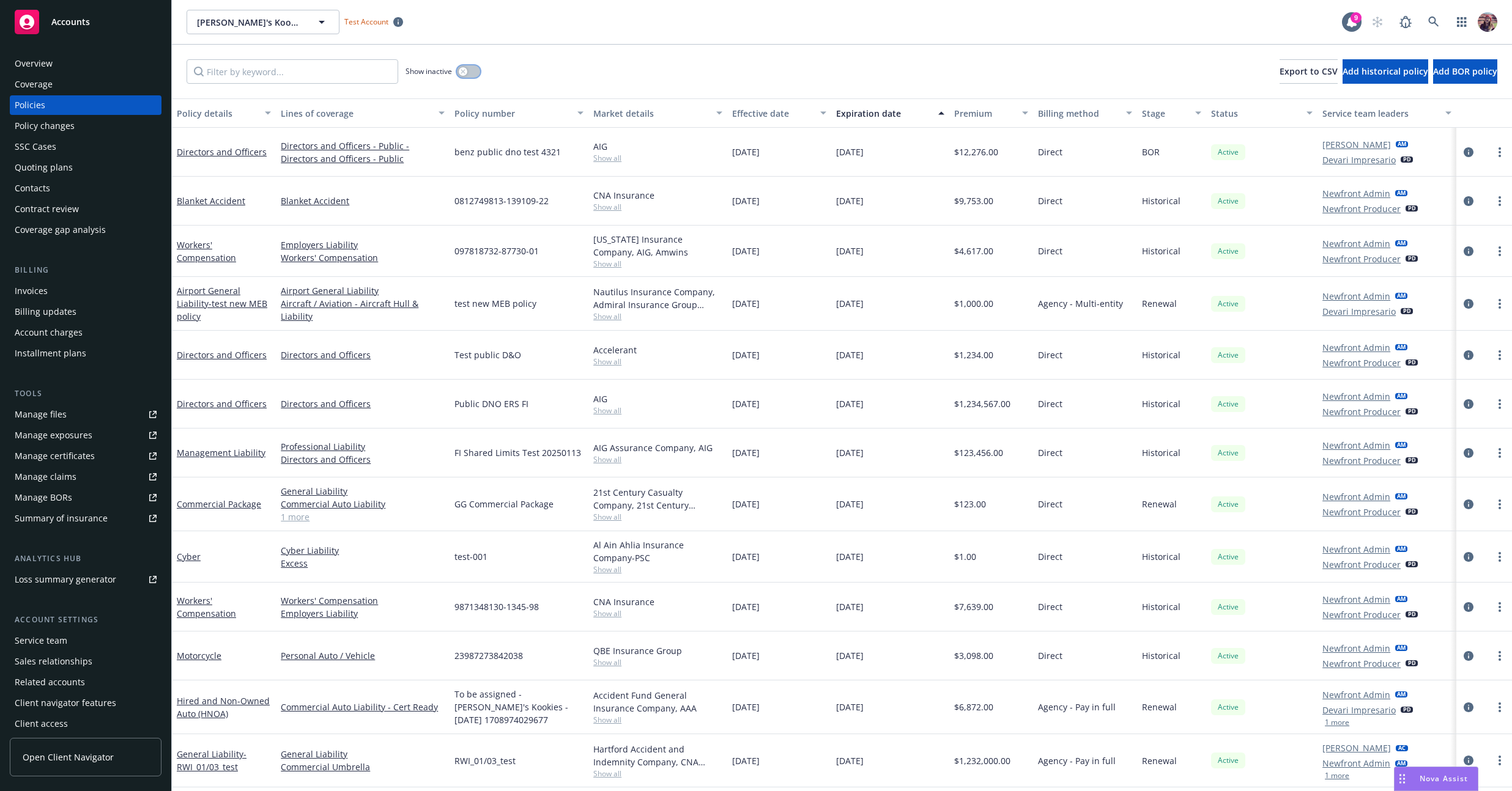
click at [470, 72] on button "button" at bounding box center [469, 72] width 23 height 12
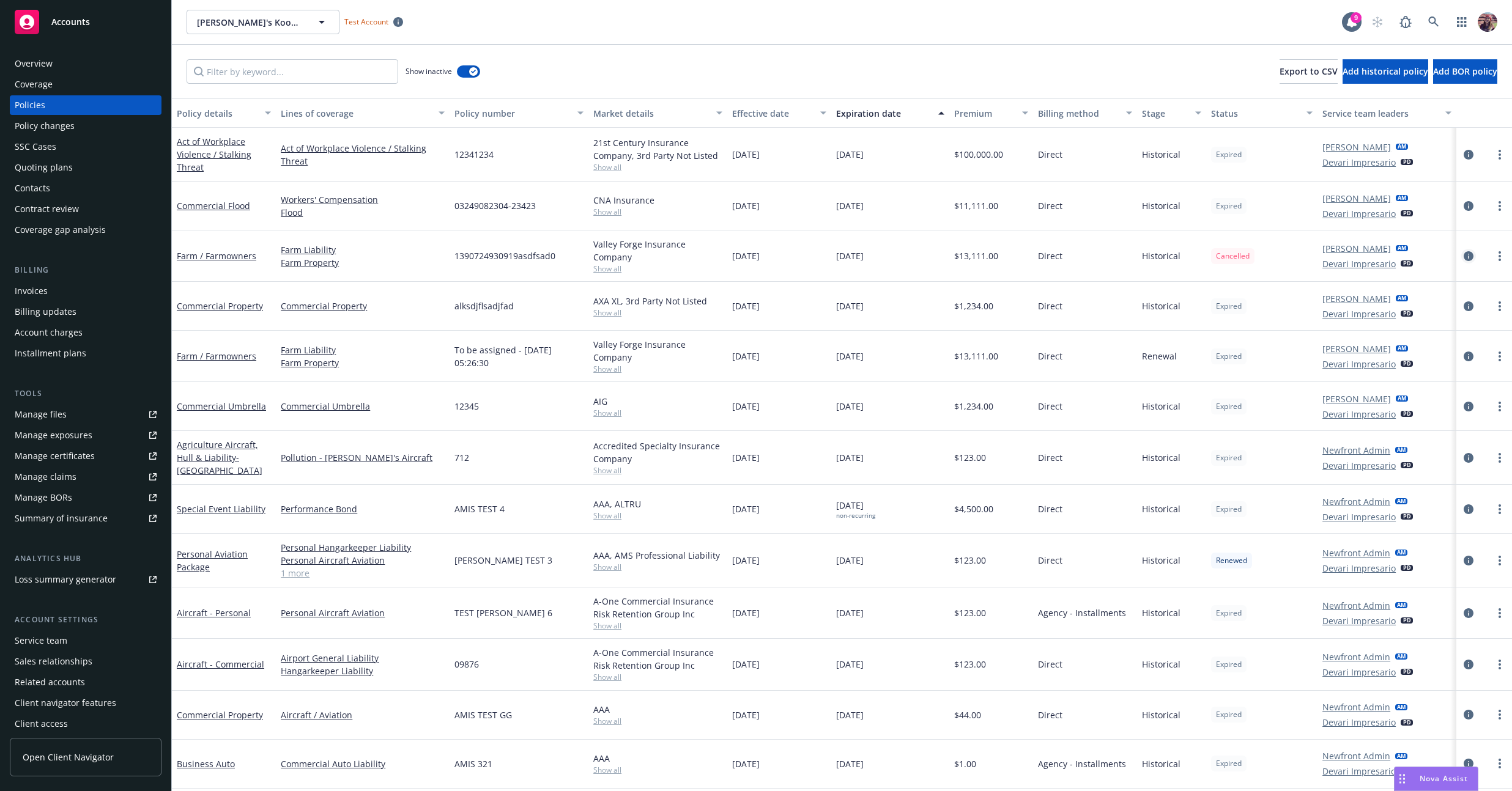
click at [598, 255] on icon "circleInformation" at bounding box center [1468, 256] width 10 height 10
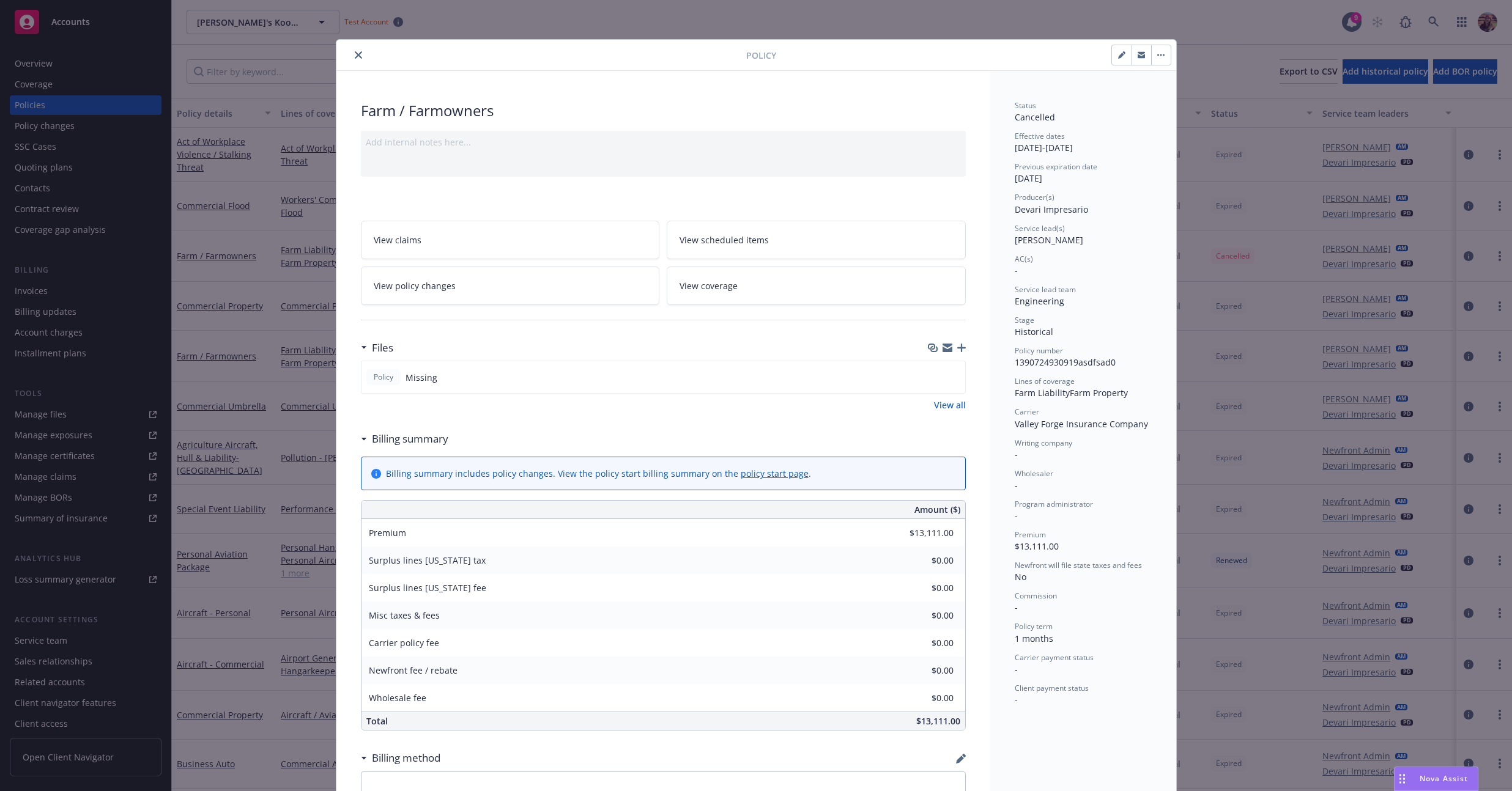
click at [598, 113] on span "Cancelled" at bounding box center [1034, 117] width 40 height 12
click at [598, 238] on div "Service lead(s) Kaylyn Barker" at bounding box center [1083, 235] width 137 height 23
drag, startPoint x: 1124, startPoint y: 159, endPoint x: 1006, endPoint y: 162, distance: 118.0
click at [598, 162] on div "Status Cancelled Effective dates 09/08/2022 - 09/08/2022 Previous expiration da…" at bounding box center [1083, 609] width 186 height 1076
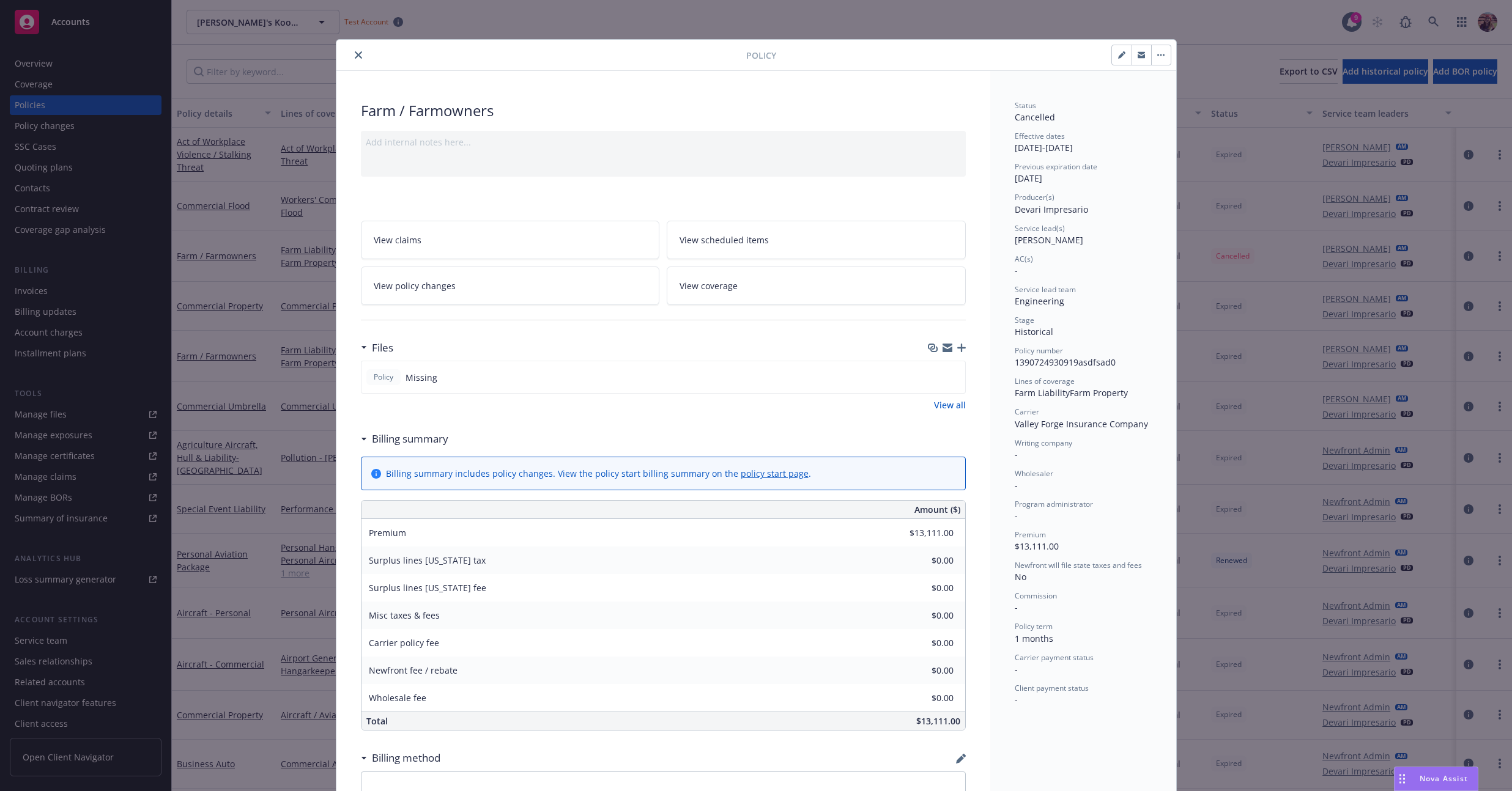
click at [598, 258] on div "AC(s)" at bounding box center [1083, 259] width 137 height 11
click at [598, 56] on icon "button" at bounding box center [1122, 55] width 8 height 8
select select "HISTORICAL"
select select "1"
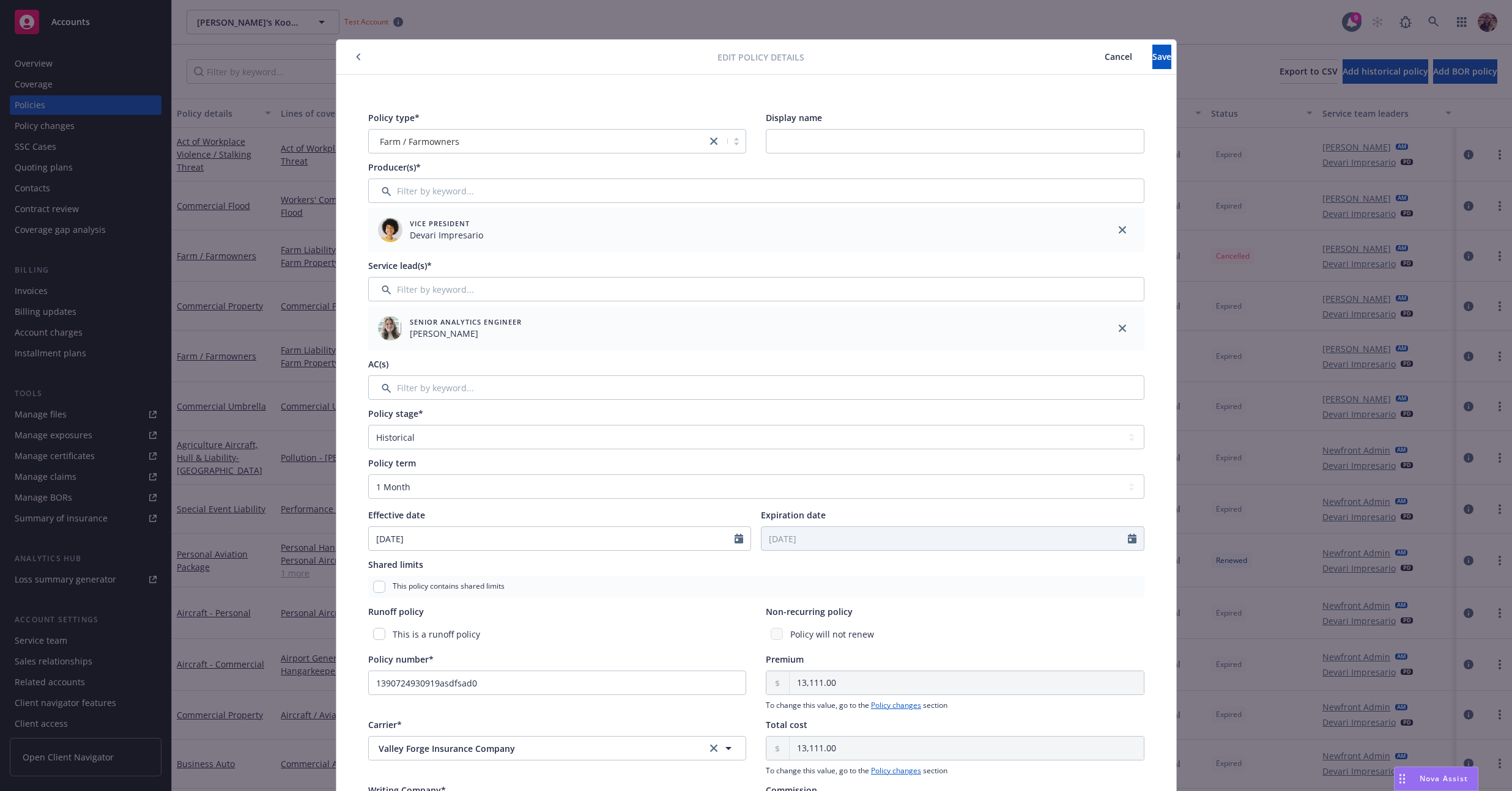
click at [598, 61] on span "Cancel" at bounding box center [1118, 56] width 28 height 12
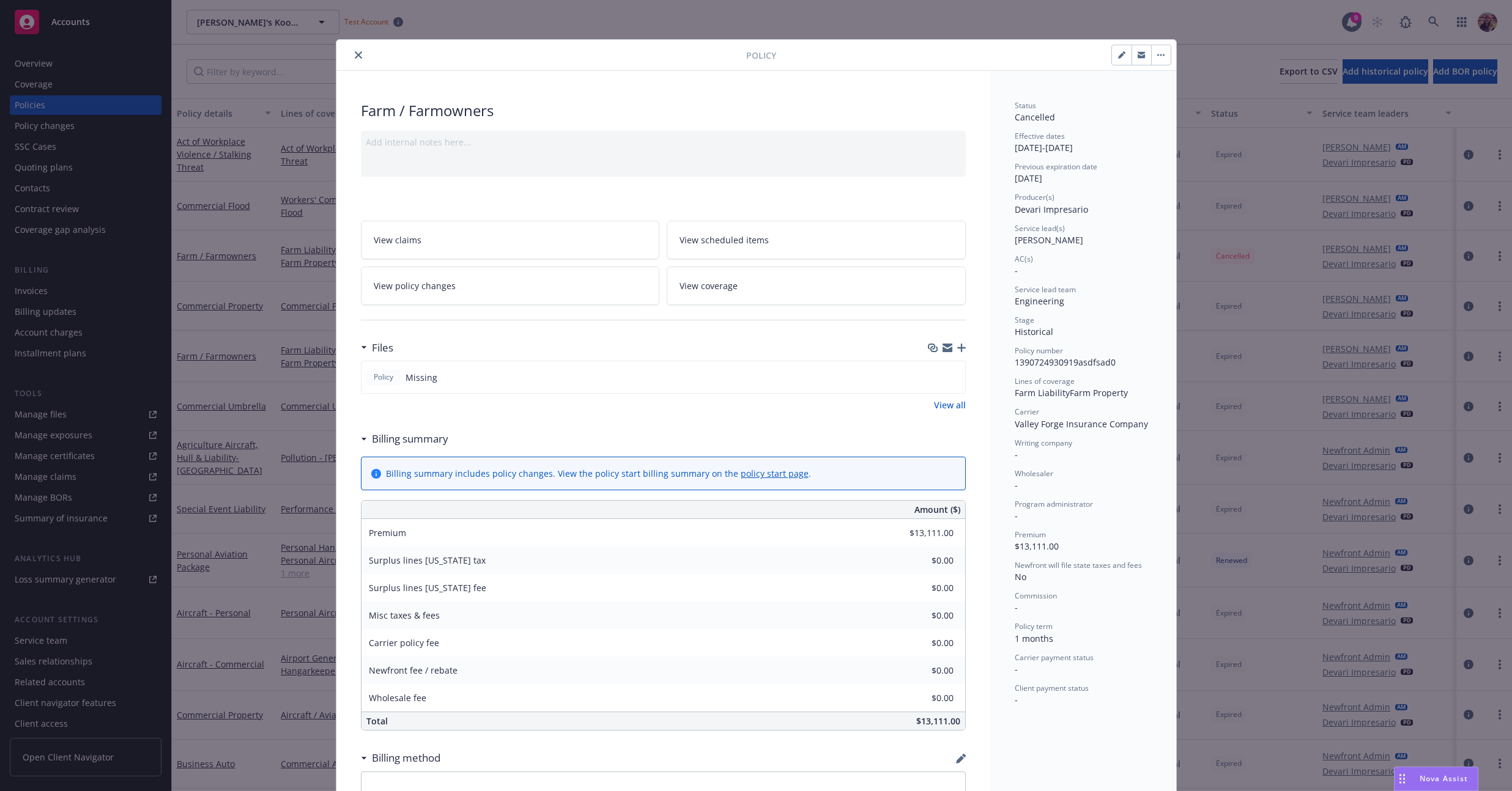
click at [367, 40] on div "Policy" at bounding box center [756, 55] width 839 height 32
click at [355, 55] on icon "close" at bounding box center [359, 55] width 8 height 8
click at [598, 22] on div "Policy Farm / Farmowners Add internal notes here... View claims View scheduled …" at bounding box center [756, 396] width 1512 height 791
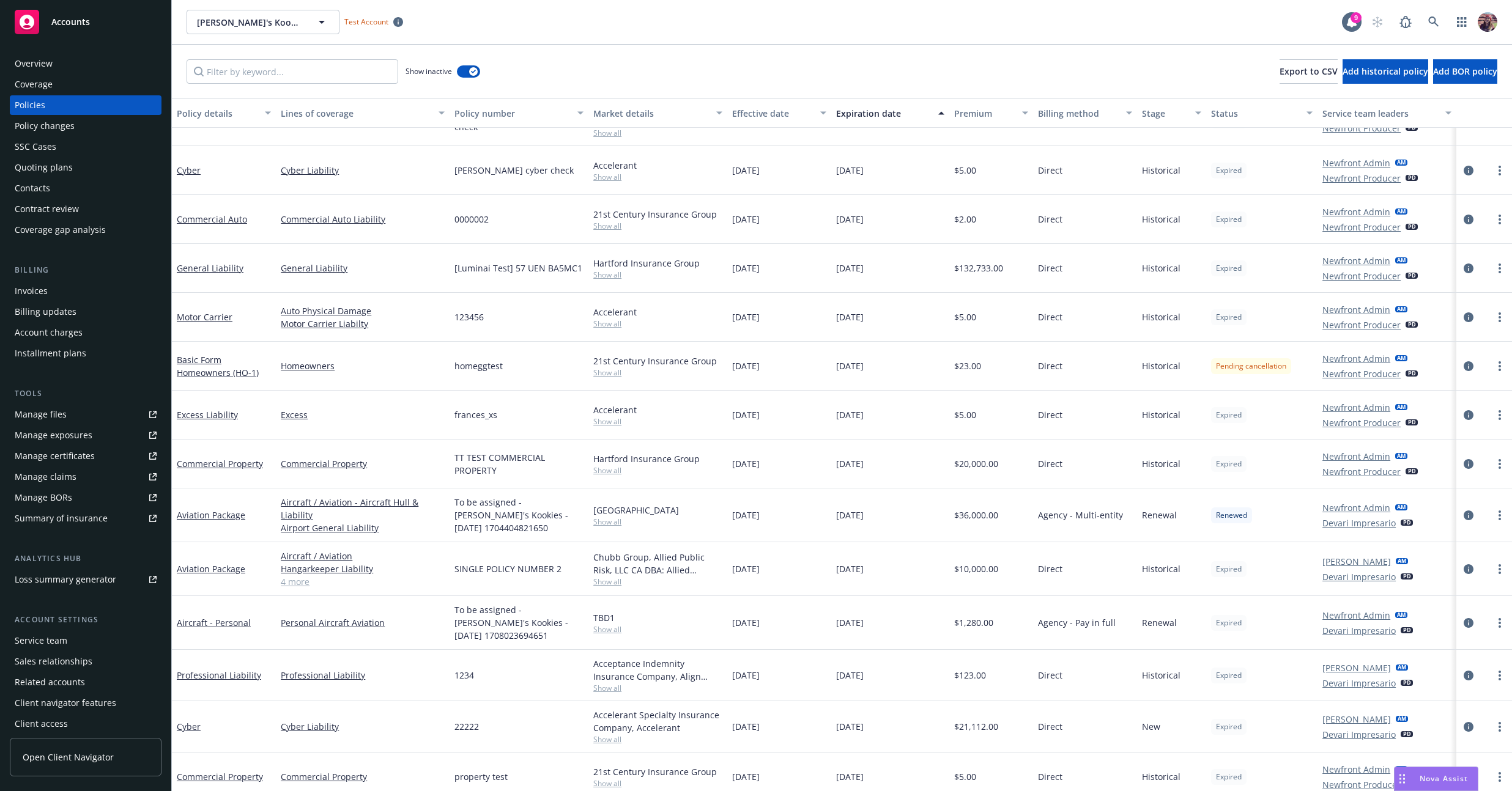
scroll to position [3236, 0]
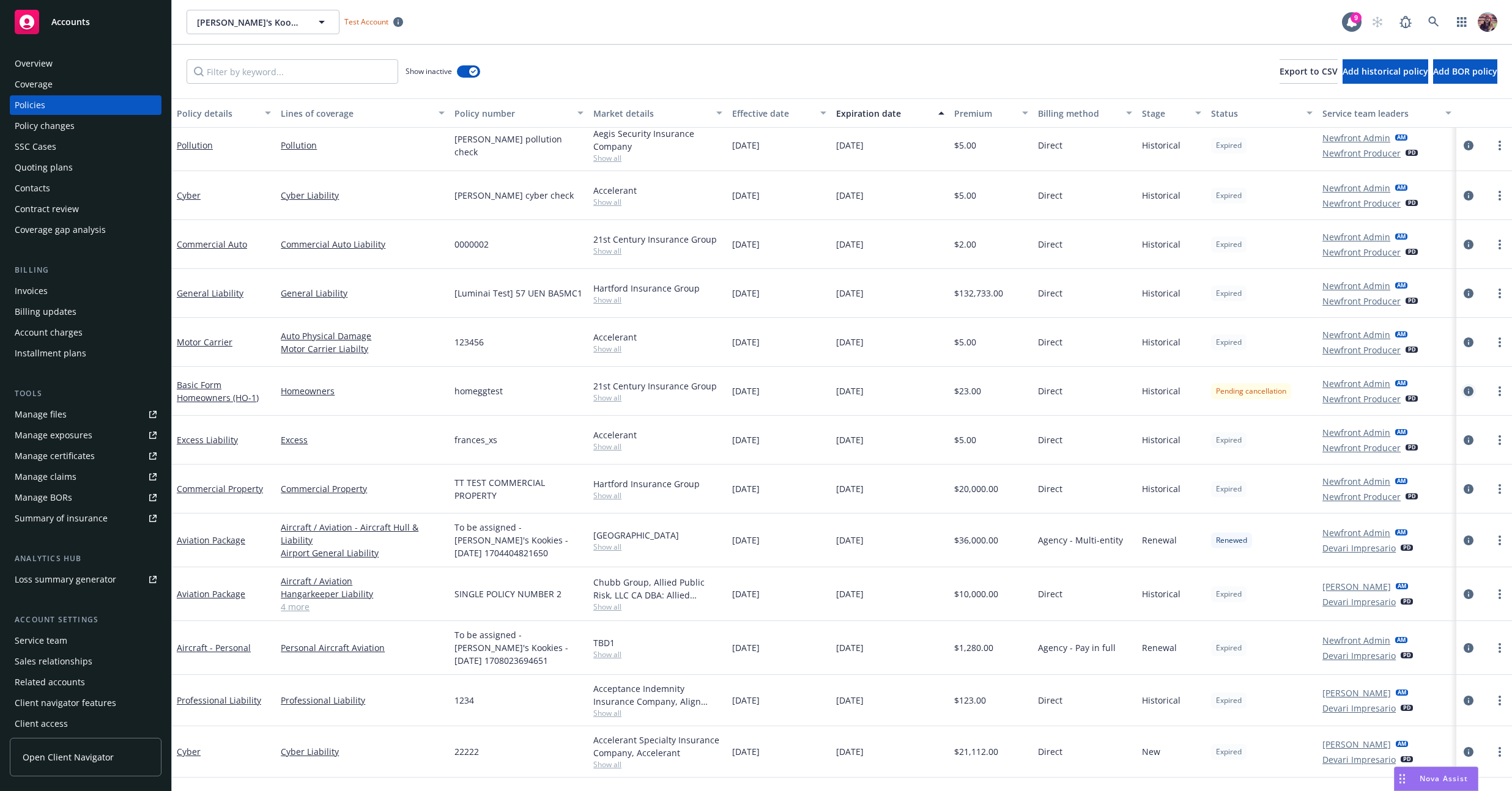
click at [598, 395] on icon "circleInformation" at bounding box center [1468, 391] width 10 height 10
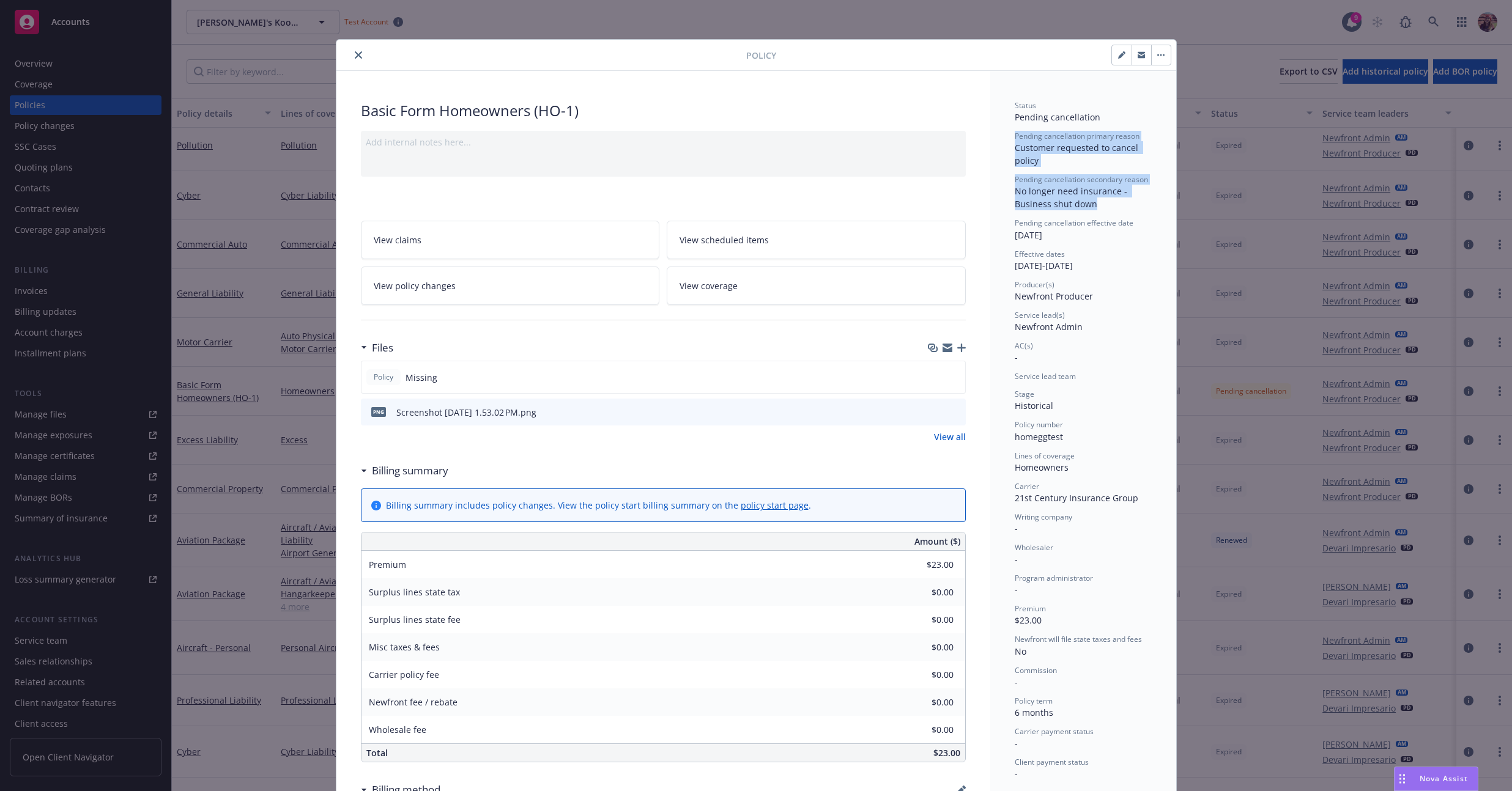
drag, startPoint x: 1007, startPoint y: 139, endPoint x: 1110, endPoint y: 206, distance: 122.9
click at [598, 206] on div "Status Pending cancellation Pending cancellation primary reason Customer reques…" at bounding box center [1083, 532] width 186 height 922
click at [598, 206] on div "Pending cancellation secondary reason No longer need insurance - Business shut …" at bounding box center [1083, 192] width 137 height 36
drag, startPoint x: 1103, startPoint y: 207, endPoint x: 1021, endPoint y: 132, distance: 111.1
click at [598, 132] on div "Status Pending cancellation Pending cancellation primary reason Customer reques…" at bounding box center [1083, 440] width 137 height 680
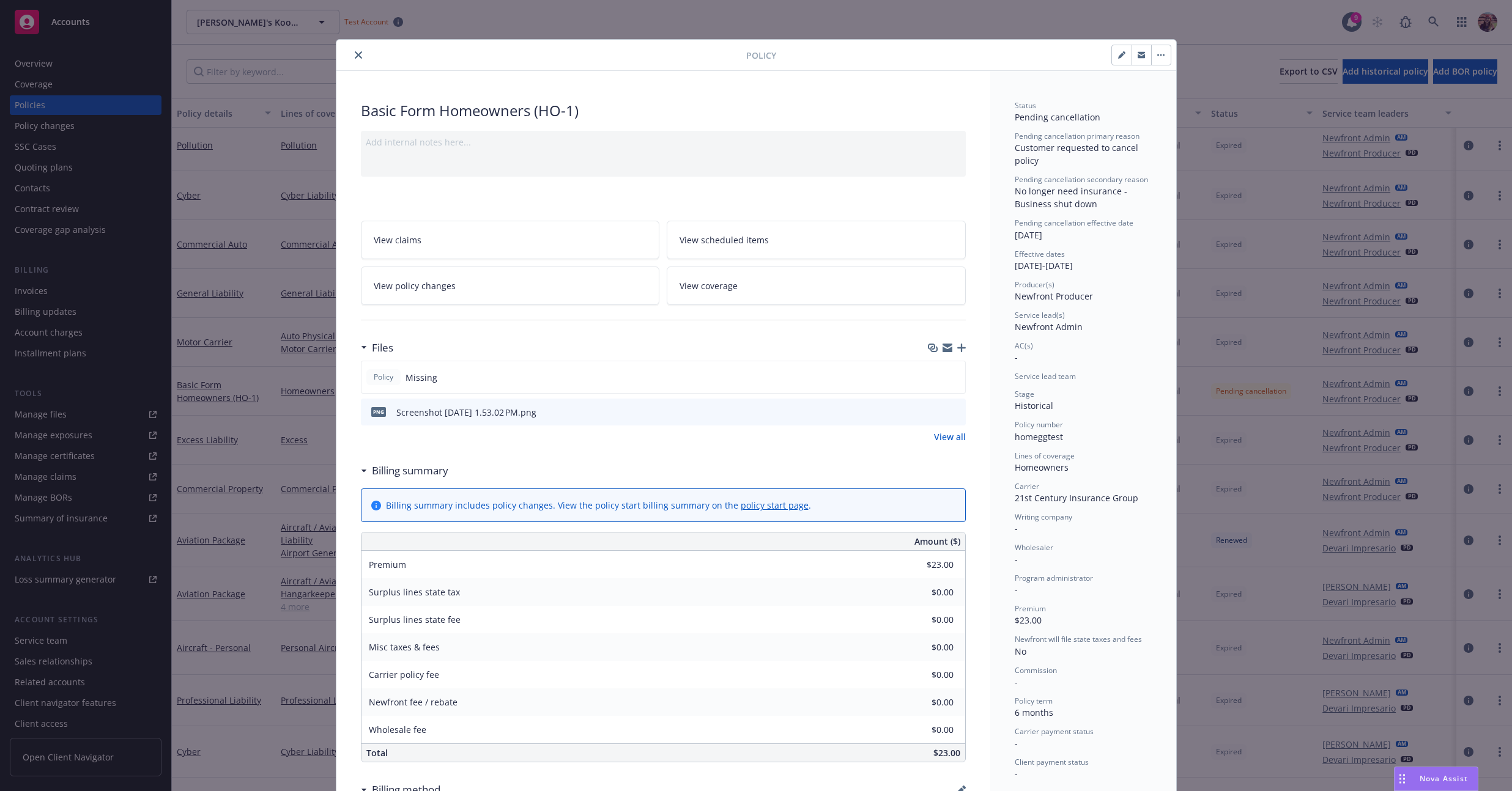
click at [598, 134] on span "Pending cancellation primary reason" at bounding box center [1076, 136] width 125 height 11
drag, startPoint x: 1012, startPoint y: 137, endPoint x: 1135, endPoint y: 139, distance: 123.0
click at [598, 139] on div "Pending cancellation primary reason" at bounding box center [1083, 136] width 137 height 11
click at [598, 181] on span "Pending cancellation secondary reason" at bounding box center [1080, 179] width 133 height 11
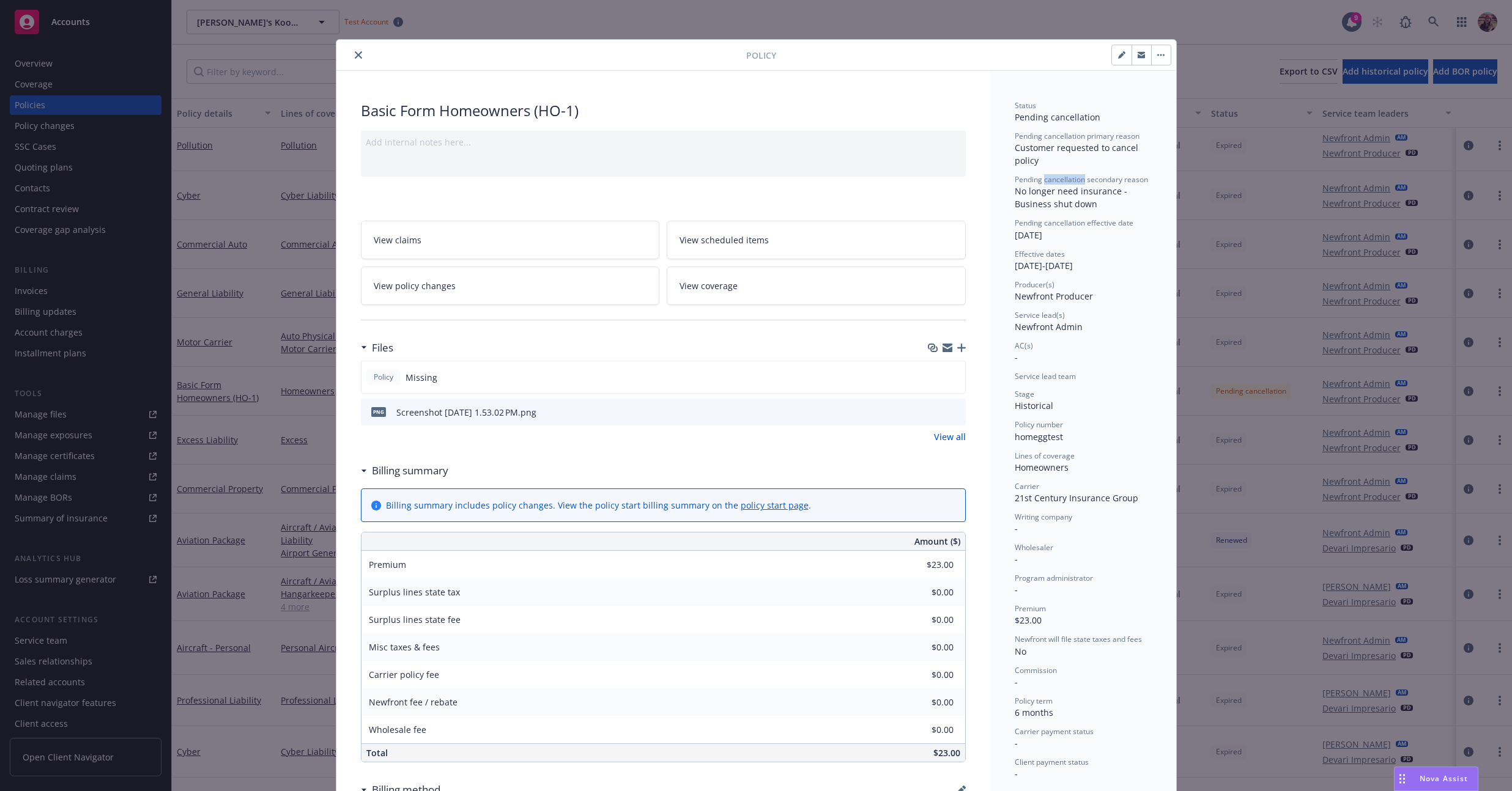
click at [598, 181] on span "Pending cancellation secondary reason" at bounding box center [1080, 179] width 133 height 11
click at [598, 180] on span "Pending cancellation secondary reason" at bounding box center [1080, 179] width 133 height 11
click at [598, 182] on span "Pending cancellation secondary reason" at bounding box center [1080, 179] width 133 height 11
click at [598, 213] on div "Status Pending cancellation Pending cancellation primary reason Customer reques…" at bounding box center [1083, 440] width 137 height 680
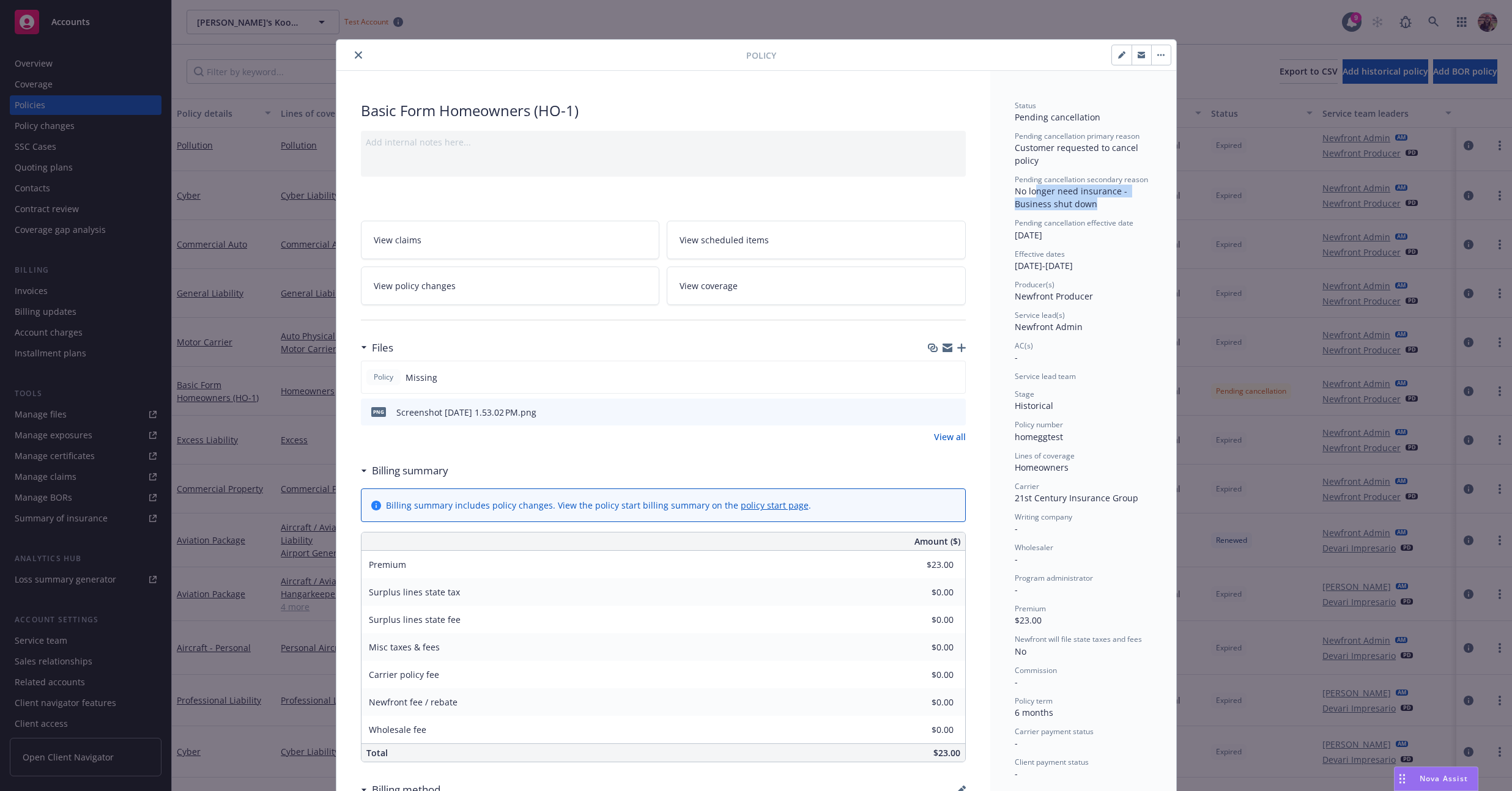
drag, startPoint x: 1097, startPoint y: 209, endPoint x: 1028, endPoint y: 188, distance: 72.1
click at [598, 188] on div "Pending cancellation secondary reason No longer need insurance - Business shut …" at bounding box center [1083, 192] width 137 height 36
click at [598, 246] on div "Status Pending cancellation Pending cancellation primary reason Customer reques…" at bounding box center [1083, 440] width 137 height 680
drag, startPoint x: 1030, startPoint y: 212, endPoint x: 1173, endPoint y: 221, distance: 143.3
click at [598, 221] on div "Policy Basic Form Homeowners (HO-1) Add internal notes here... View claims View…" at bounding box center [756, 396] width 1512 height 791
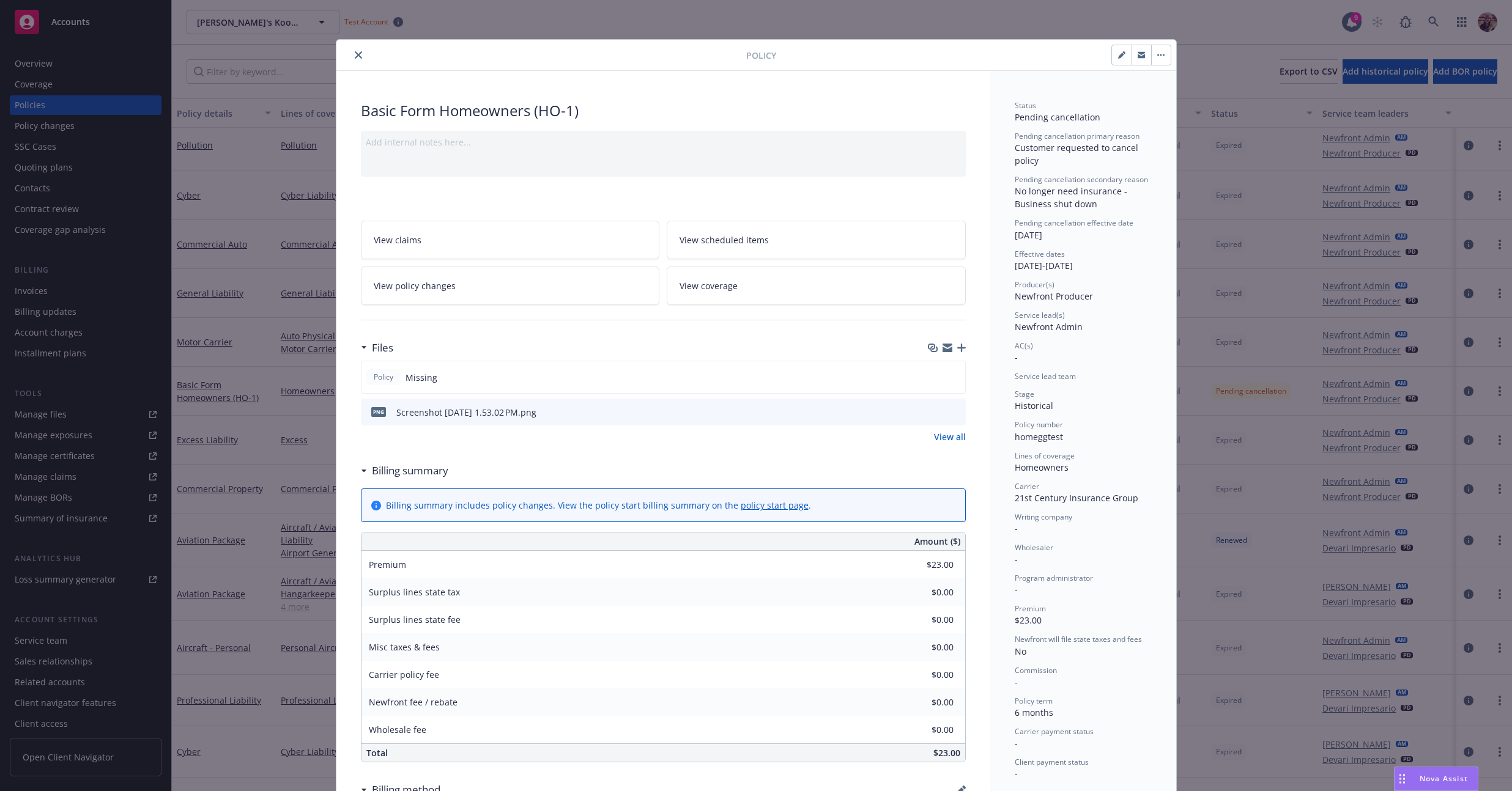
click at [598, 240] on div "Pending cancellation effective date 11/27/2024" at bounding box center [1083, 229] width 137 height 23
drag, startPoint x: 1071, startPoint y: 235, endPoint x: 1000, endPoint y: 132, distance: 125.1
click at [598, 132] on div "Status Pending cancellation Pending cancellation primary reason Customer reques…" at bounding box center [1083, 532] width 186 height 922
click at [598, 115] on span "Pending cancellation" at bounding box center [1056, 117] width 85 height 12
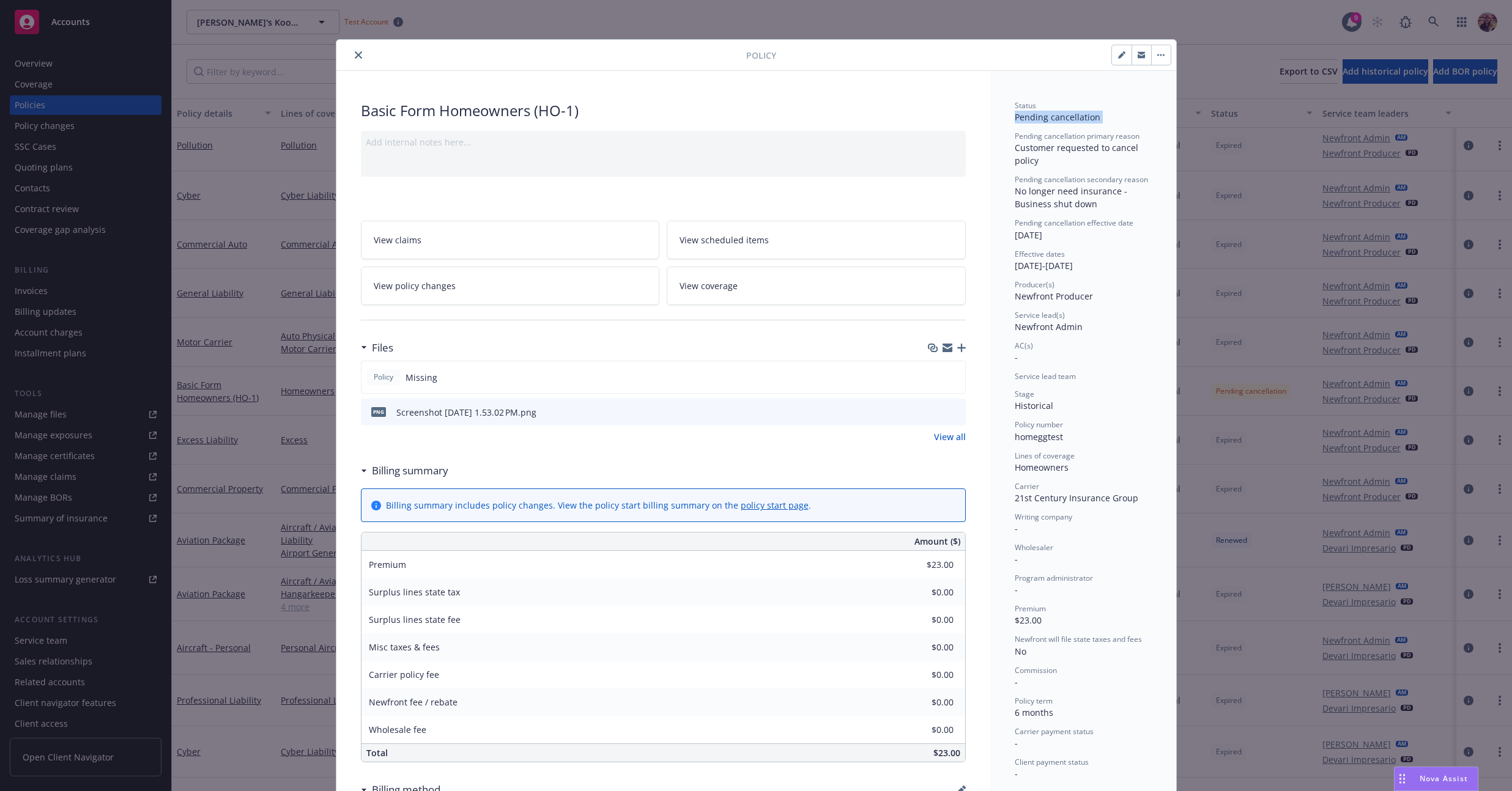
click at [598, 115] on span "Pending cancellation" at bounding box center [1056, 117] width 85 height 12
click at [598, 124] on div "Status Pending cancellation Pending cancellation primary reason Customer reques…" at bounding box center [1083, 440] width 137 height 680
click at [598, 76] on div "Basic Form Homeowners (HO-1) Add internal notes here... View claims View schedu…" at bounding box center [663, 532] width 654 height 922
click at [355, 68] on div "Policy" at bounding box center [756, 55] width 839 height 32
click at [355, 60] on button "close" at bounding box center [358, 55] width 15 height 15
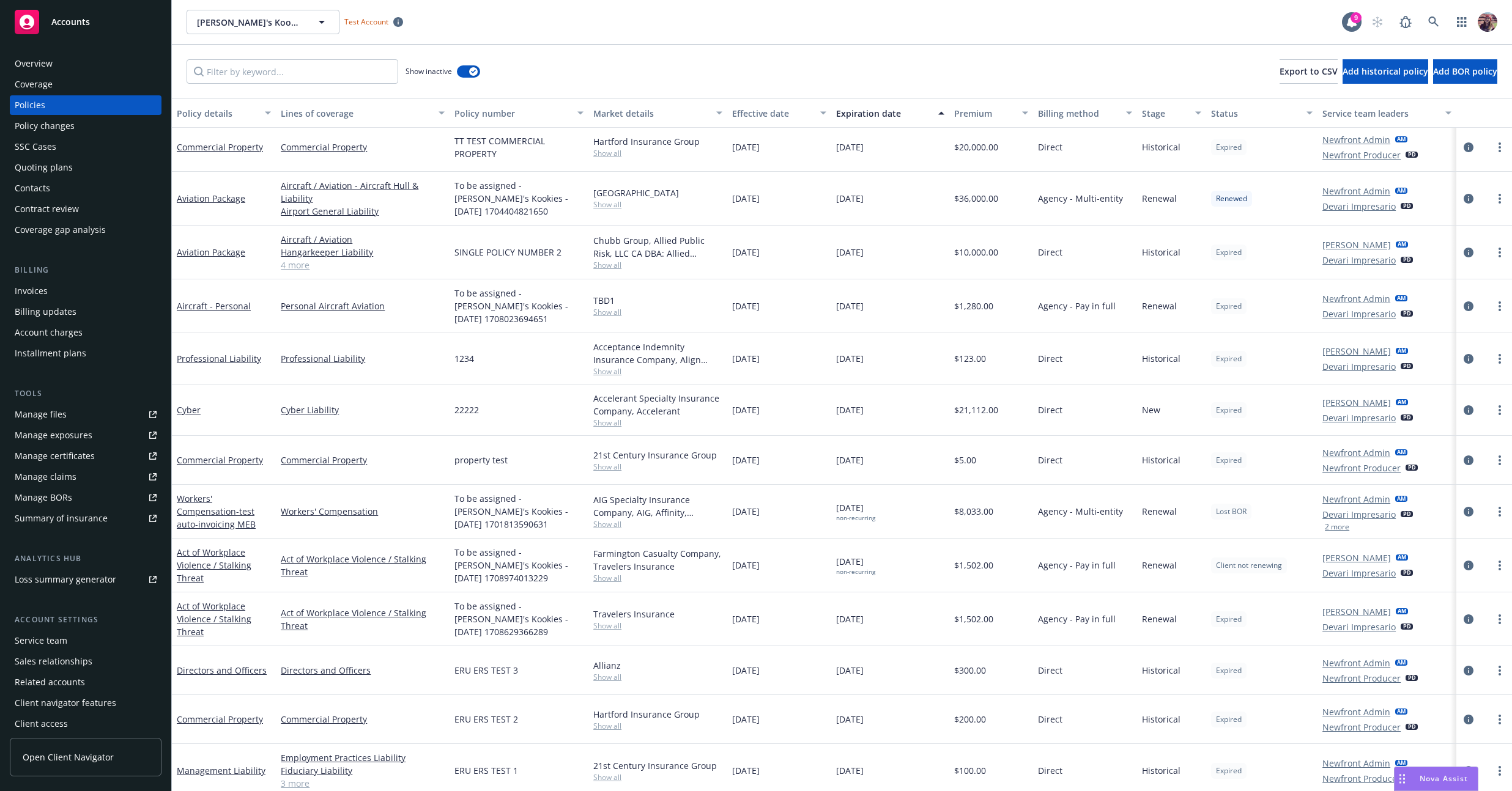
scroll to position [3770, 0]
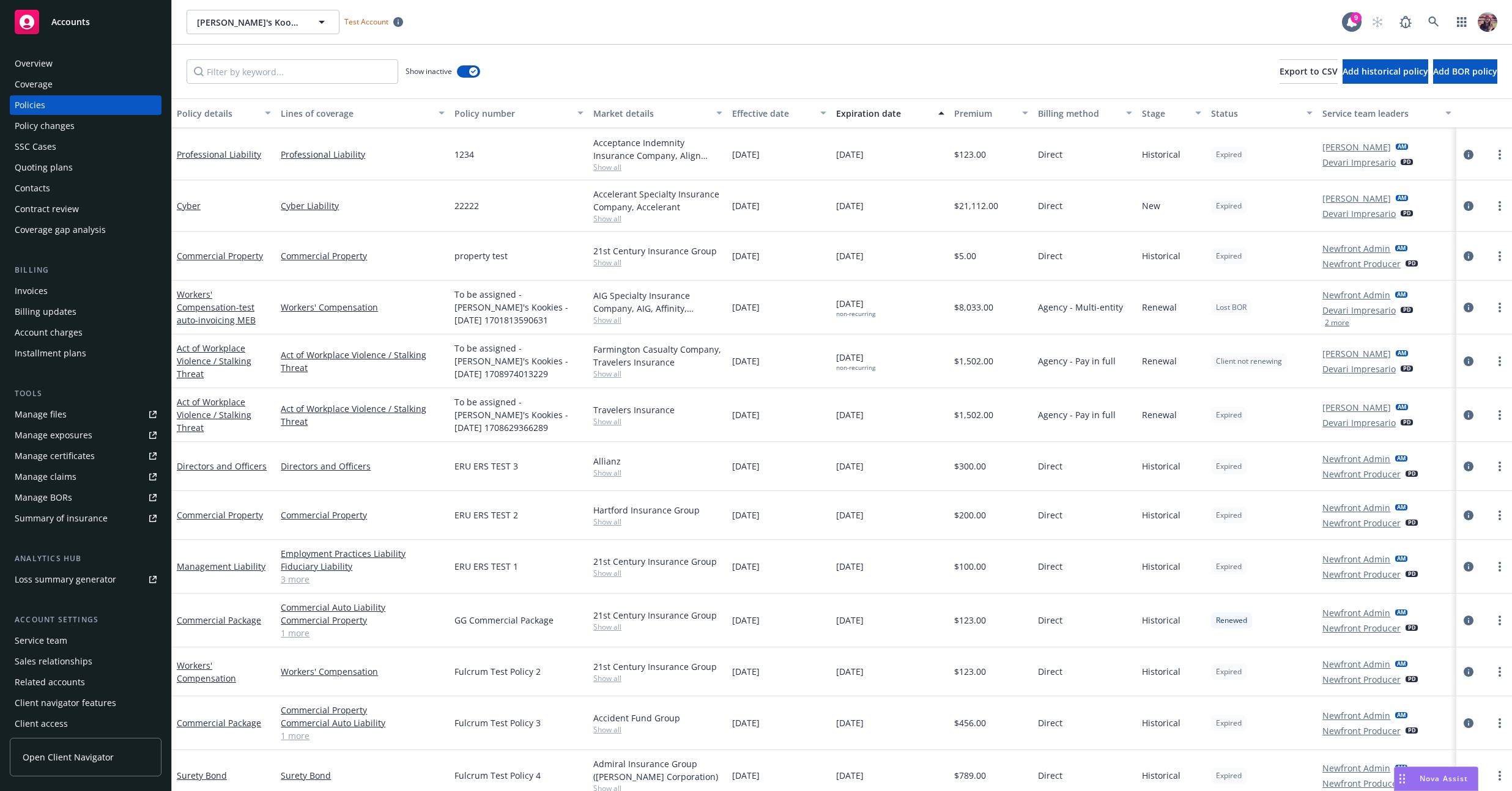
drag, startPoint x: 836, startPoint y: 374, endPoint x: 896, endPoint y: 365, distance: 60.7
click at [598, 365] on div "02/28/2025 non-recurring" at bounding box center [890, 362] width 118 height 54
drag, startPoint x: 875, startPoint y: 369, endPoint x: 822, endPoint y: 364, distance: 53.2
click at [598, 364] on div "Act of Workplace Violence / Stalking Threat Act of Workplace Violence / Stalkin…" at bounding box center [841, 362] width 1340 height 54
click at [598, 369] on div "02/28/2025 non-recurring" at bounding box center [890, 362] width 118 height 54
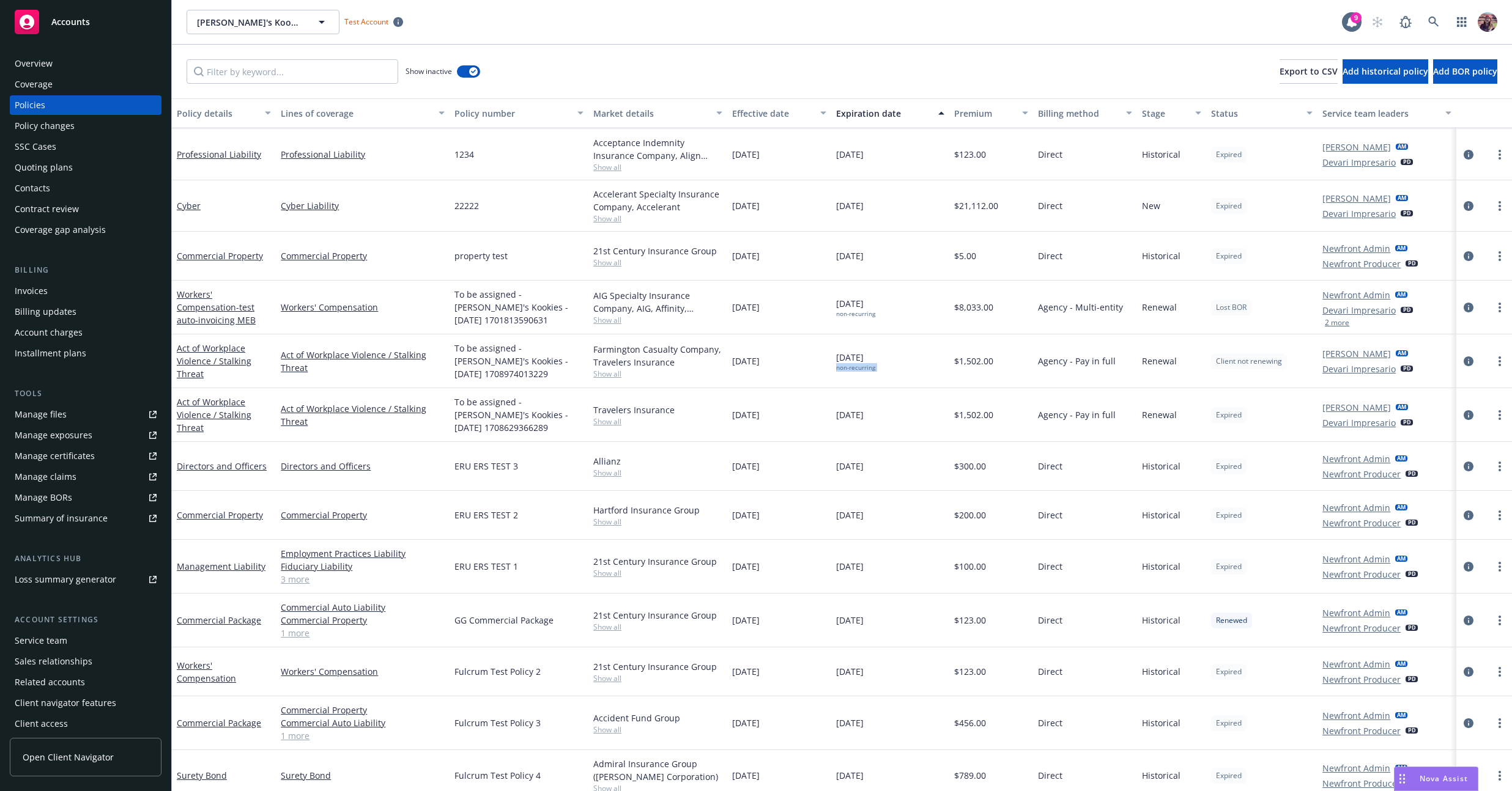
drag, startPoint x: 828, startPoint y: 369, endPoint x: 890, endPoint y: 369, distance: 62.0
click at [598, 369] on div "02/28/2025 non-recurring" at bounding box center [890, 362] width 118 height 54
click at [598, 365] on div "non-recurring" at bounding box center [855, 368] width 39 height 8
drag, startPoint x: 879, startPoint y: 369, endPoint x: 819, endPoint y: 369, distance: 60.0
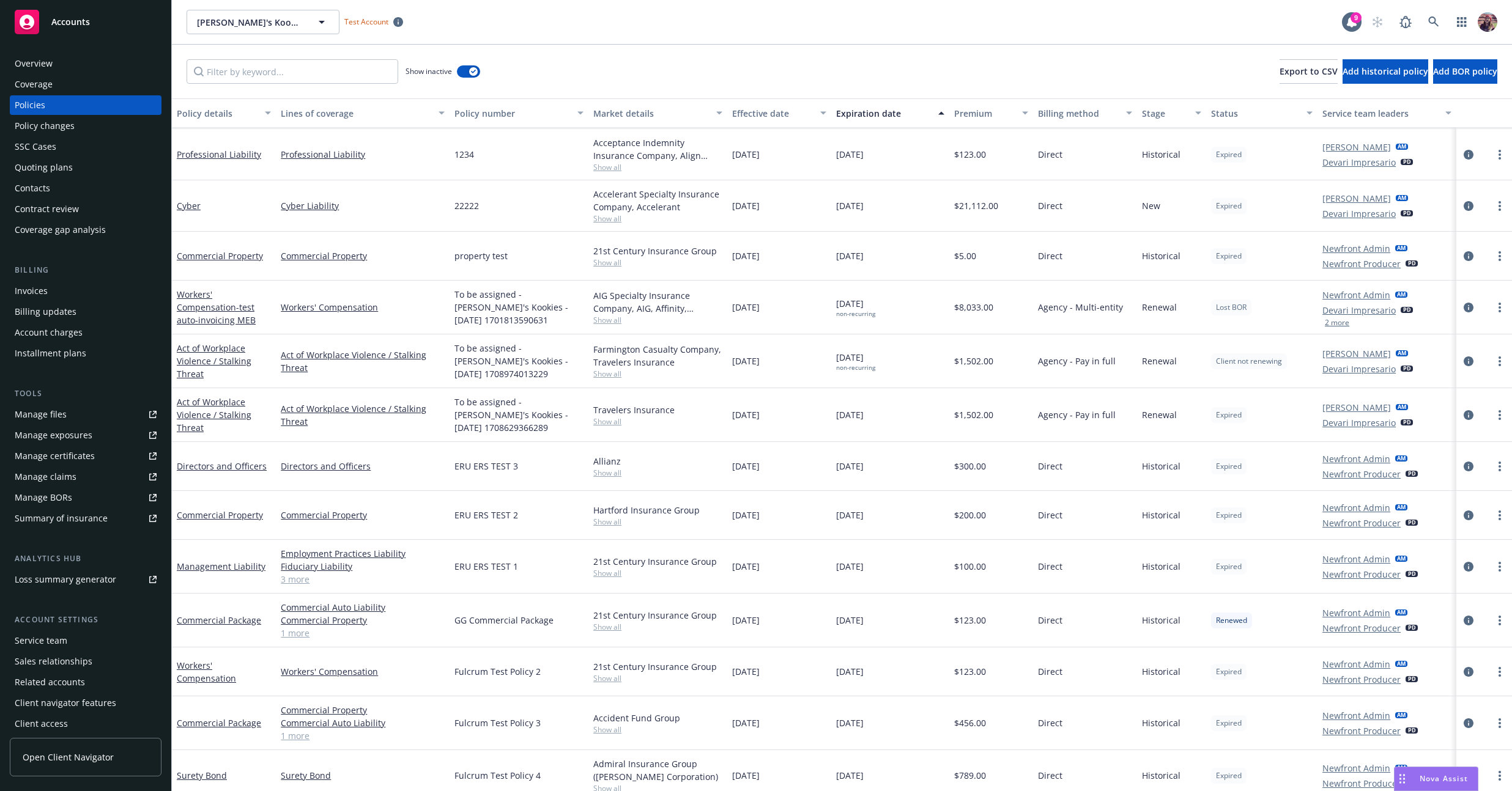
click at [598, 369] on div "Act of Workplace Violence / Stalking Threat Act of Workplace Violence / Stalkin…" at bounding box center [841, 362] width 1340 height 54
click at [598, 364] on div "02/28/2024" at bounding box center [779, 362] width 104 height 54
drag, startPoint x: 826, startPoint y: 365, endPoint x: 875, endPoint y: 366, distance: 49.0
click at [598, 366] on div "02/28/2025 non-recurring" at bounding box center [890, 362] width 118 height 54
click at [598, 366] on div "non-recurring" at bounding box center [855, 368] width 39 height 8
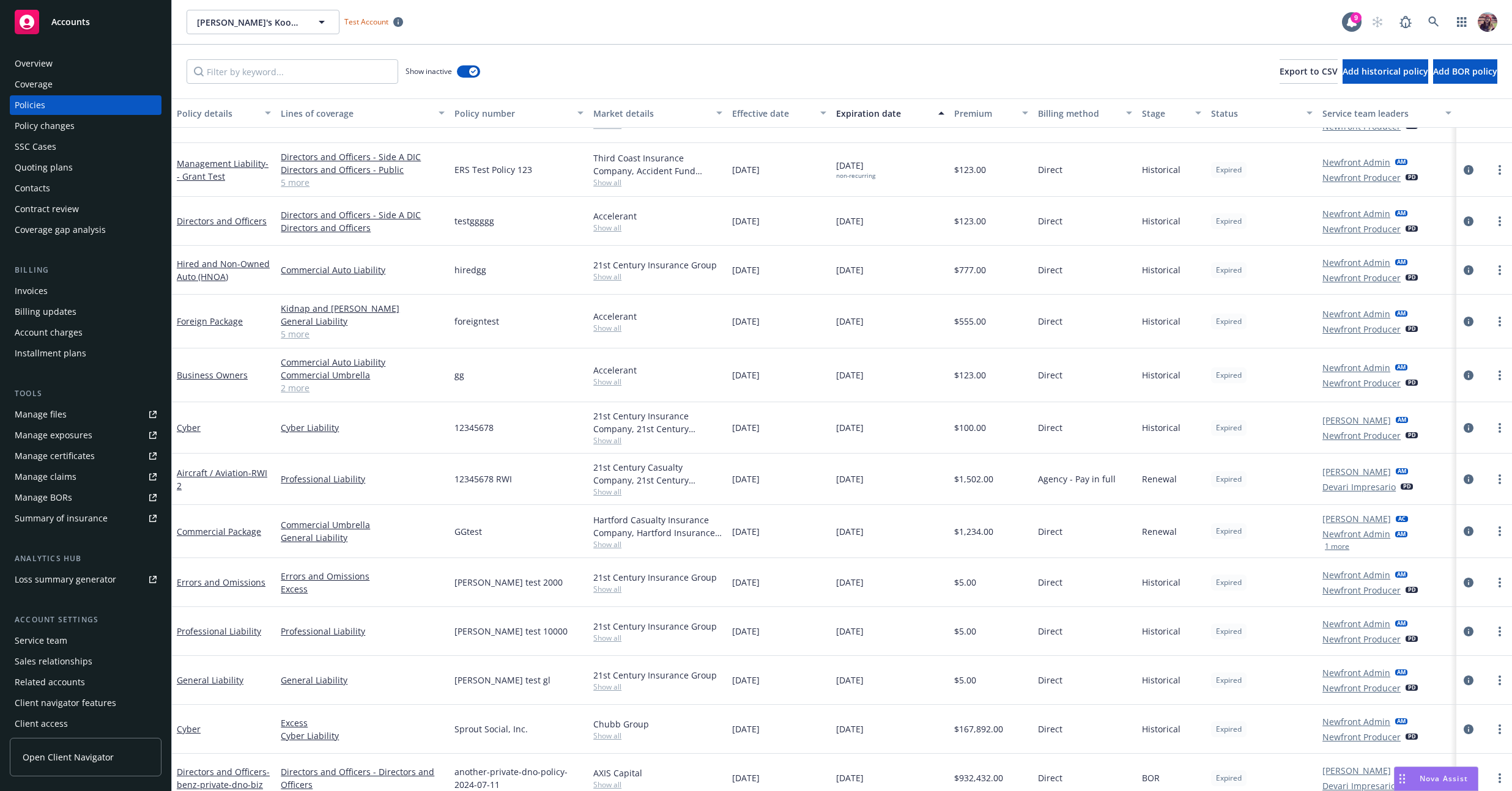
scroll to position [4210, 0]
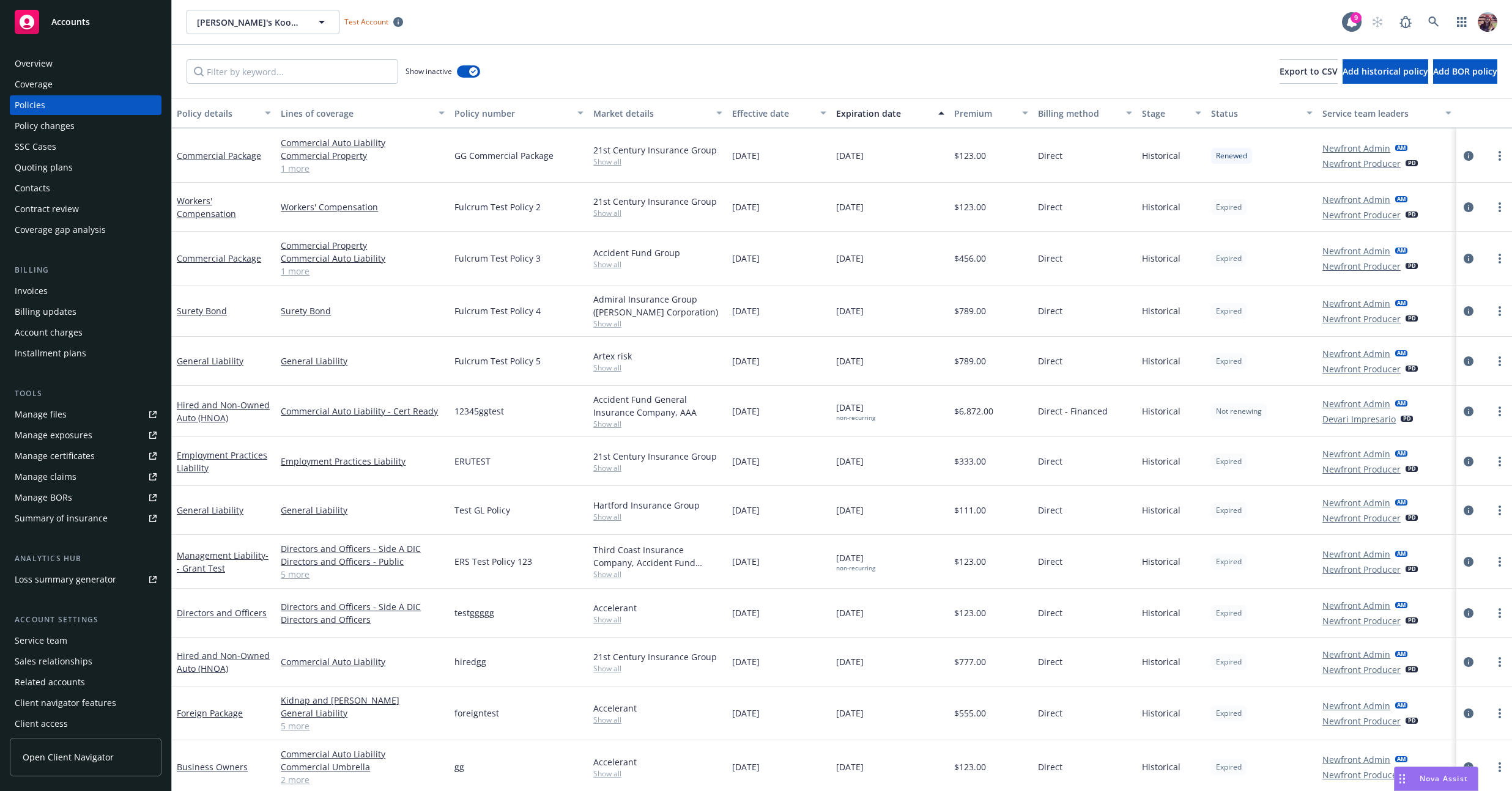
click at [598, 421] on div "non-recurring" at bounding box center [855, 418] width 39 height 8
click at [598, 420] on div "non-recurring" at bounding box center [855, 418] width 39 height 8
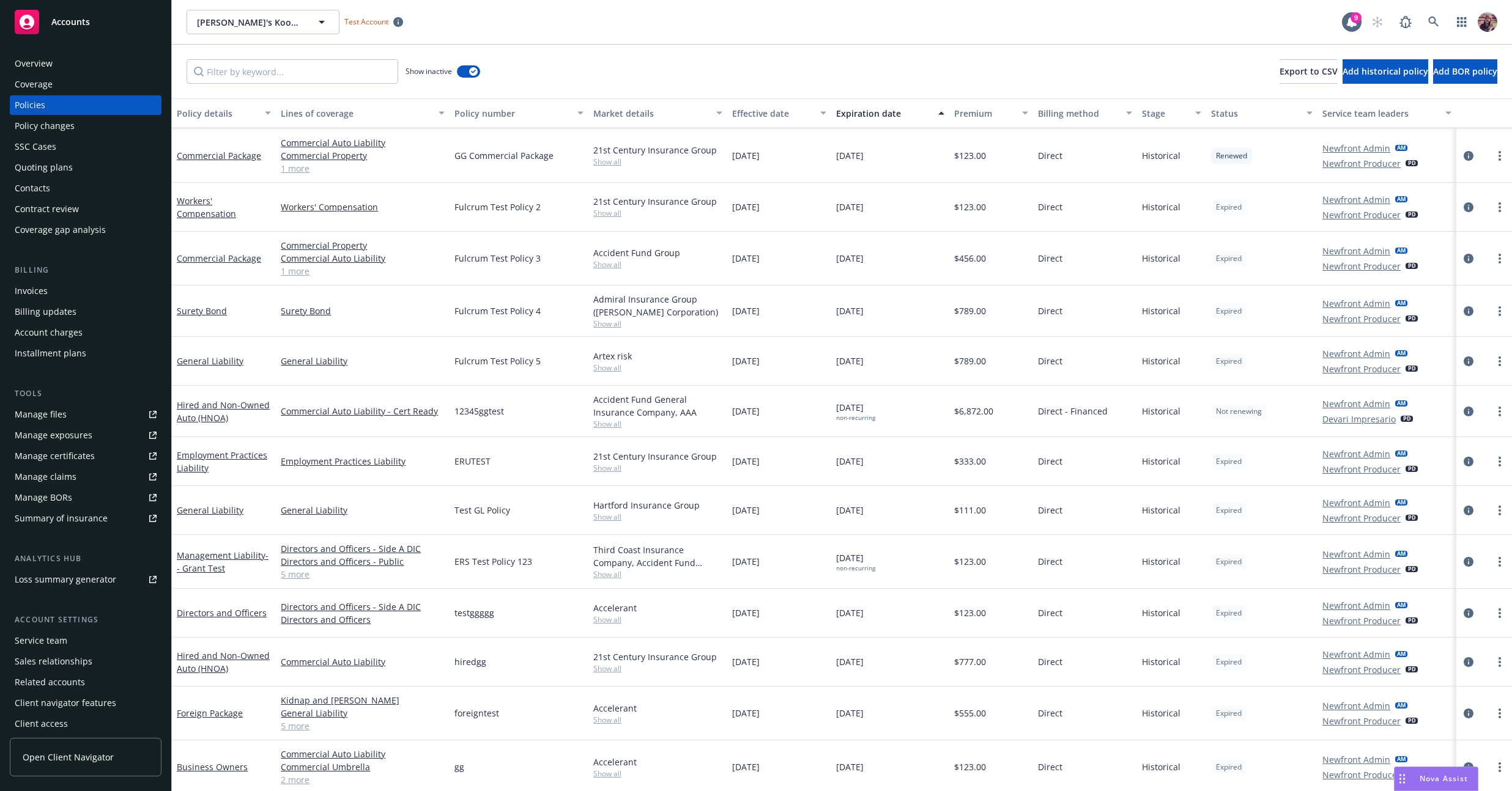
click at [598, 420] on div "non-recurring" at bounding box center [855, 418] width 39 height 8
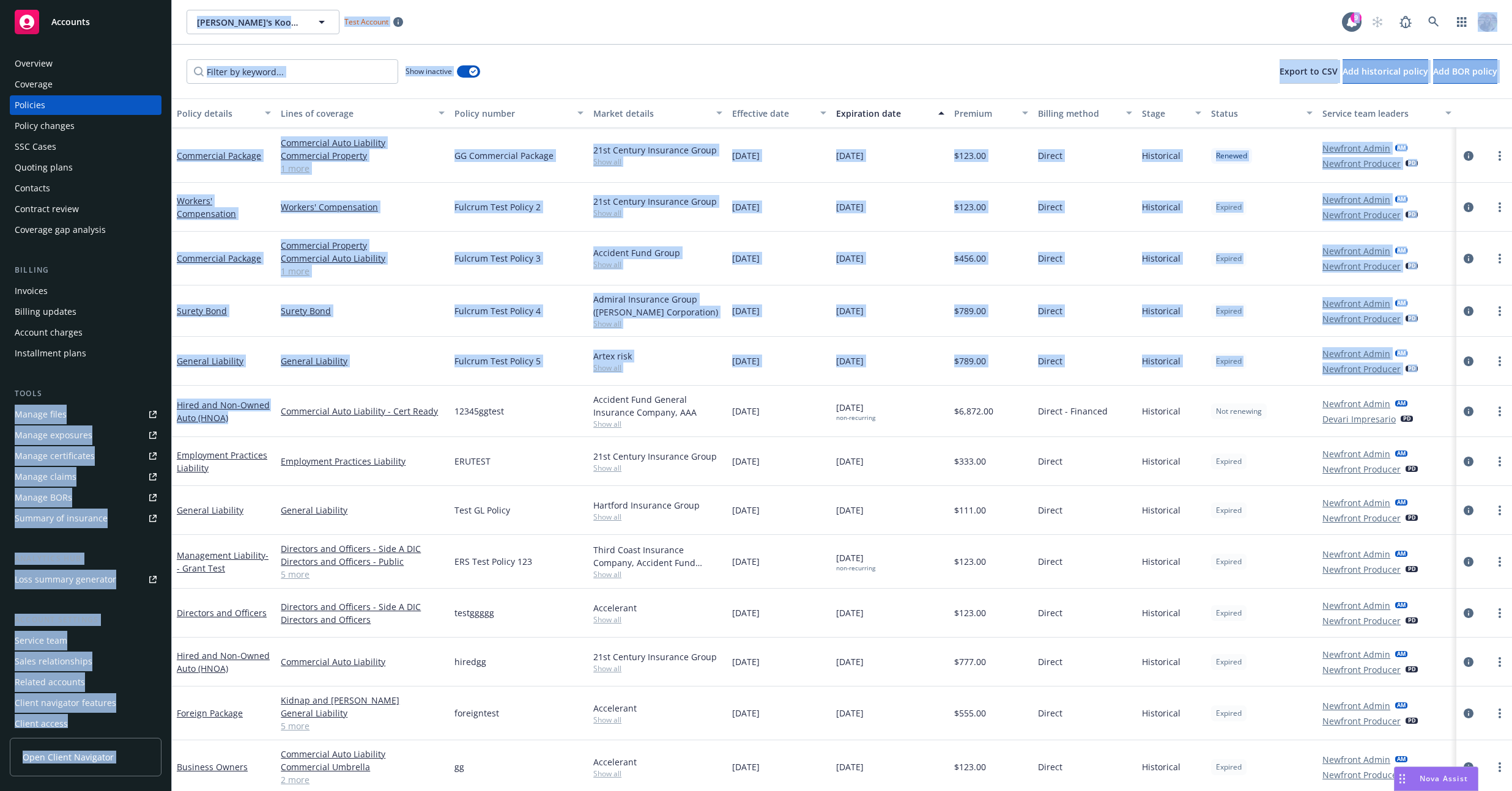
drag, startPoint x: 229, startPoint y: 416, endPoint x: 166, endPoint y: 389, distance: 68.5
click at [166, 389] on div "Accounts Overview Coverage Policies Policy changes SSC Cases Quoting plans Cont…" at bounding box center [756, 396] width 1512 height 791
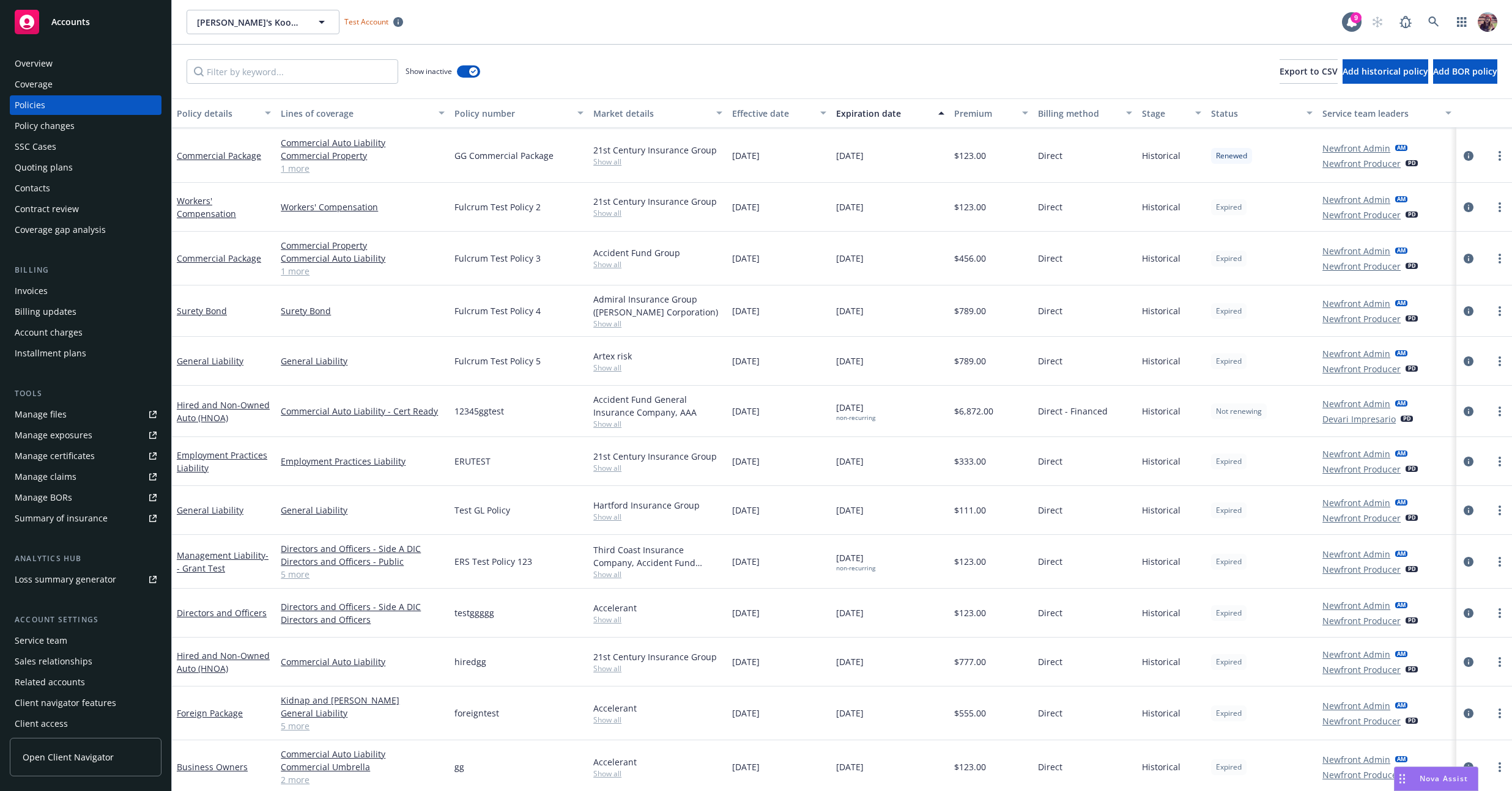
click at [257, 426] on div "Hired and Non-Owned Auto (HNOA)" at bounding box center [223, 411] width 104 height 52
click at [598, 46] on div "Show inactive Export to CSV Add historical policy Add BOR policy" at bounding box center [841, 72] width 1340 height 54
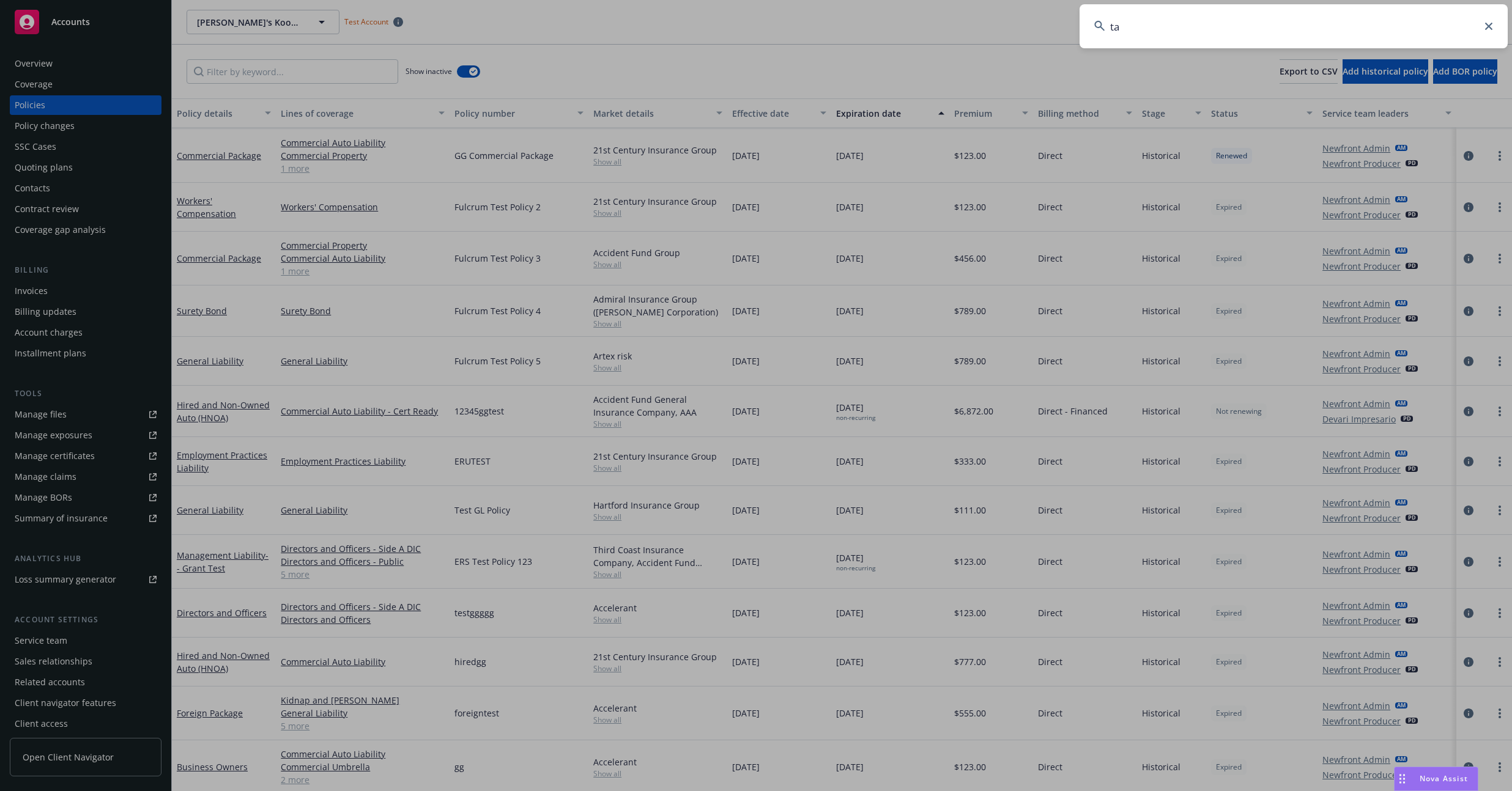
type input "t"
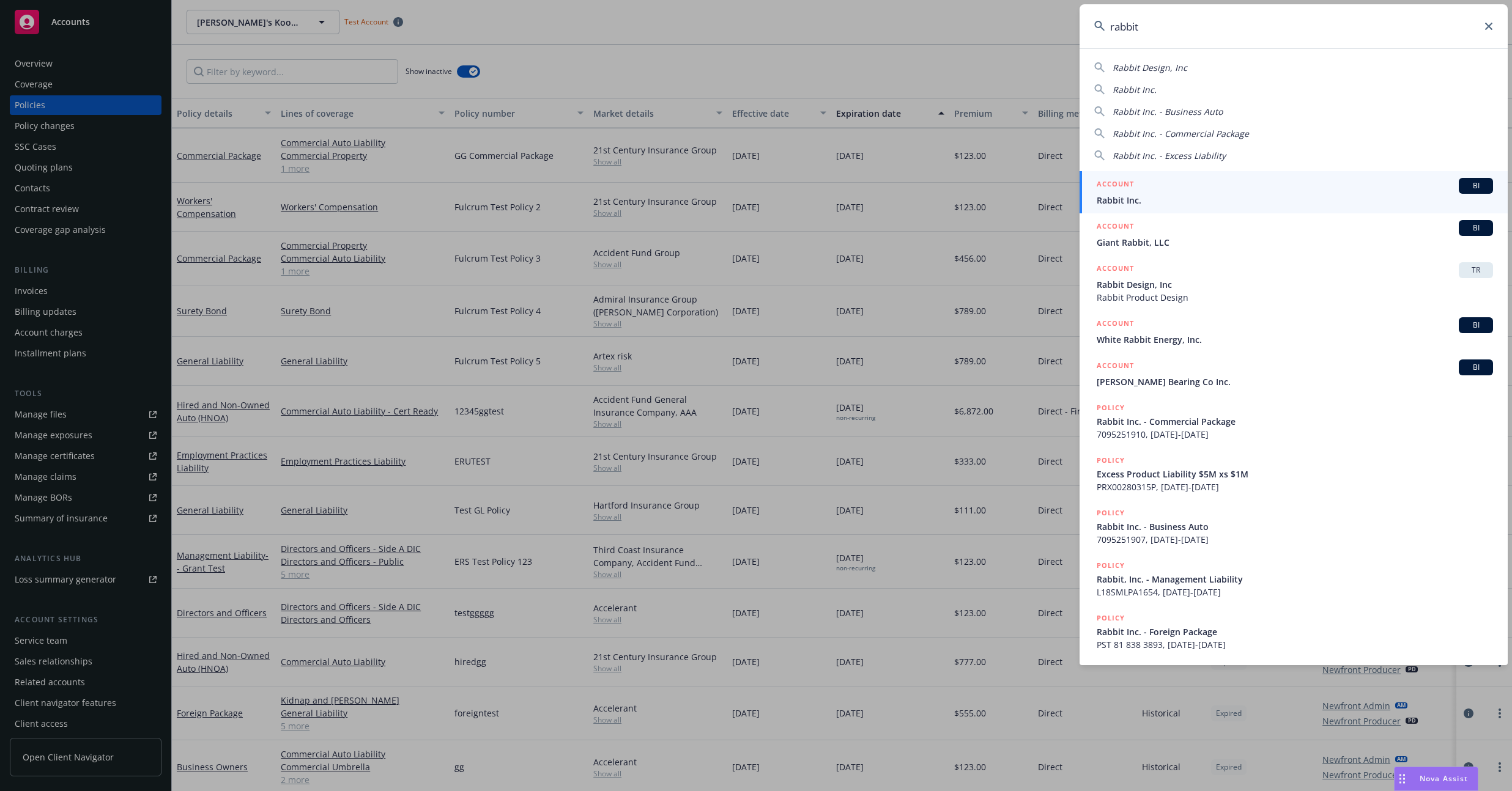
type input "rabbit"
click at [598, 202] on span "Rabbit Inc." at bounding box center [1294, 200] width 396 height 13
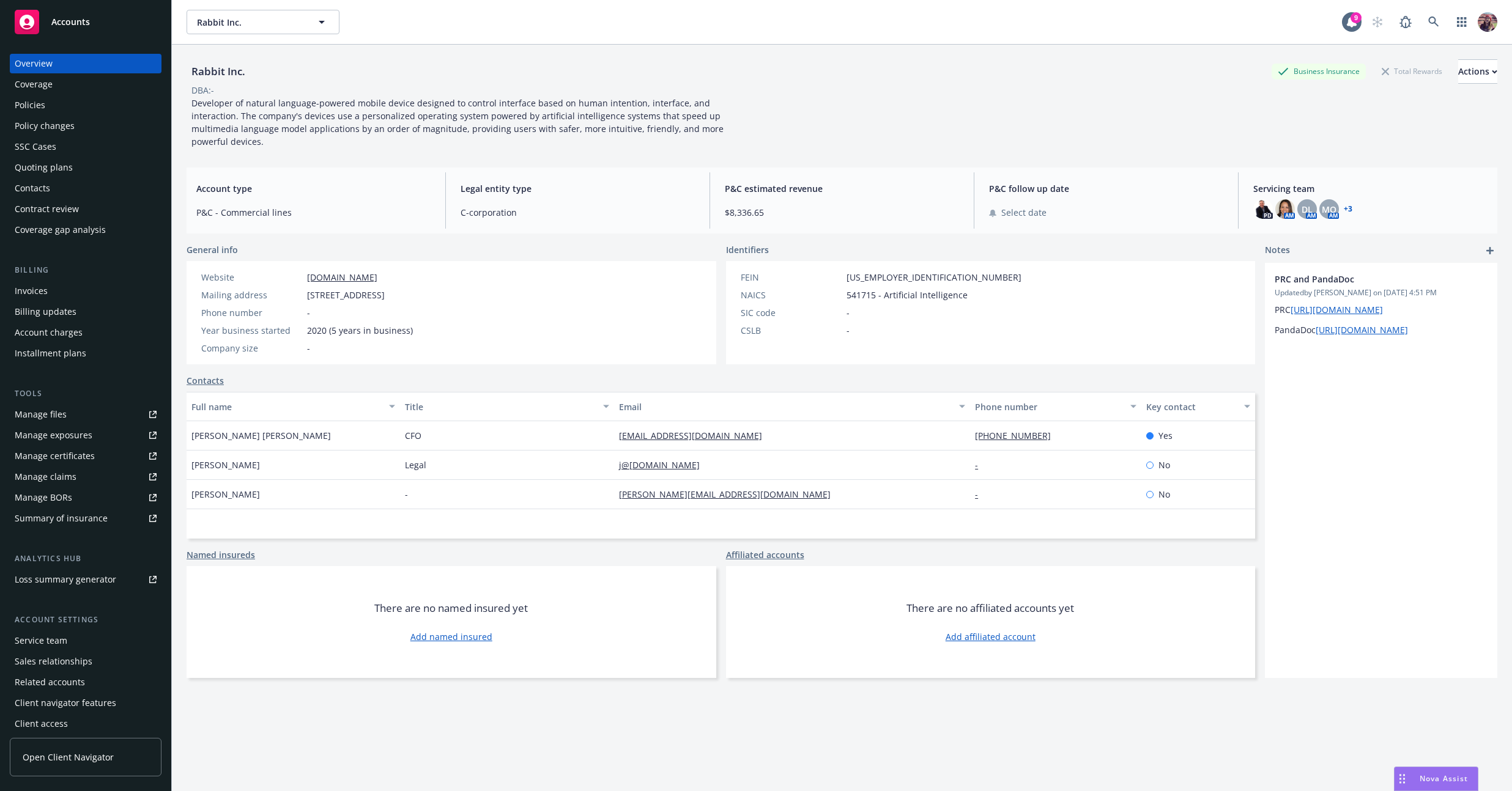
click at [30, 102] on div "Policies" at bounding box center [30, 105] width 31 height 19
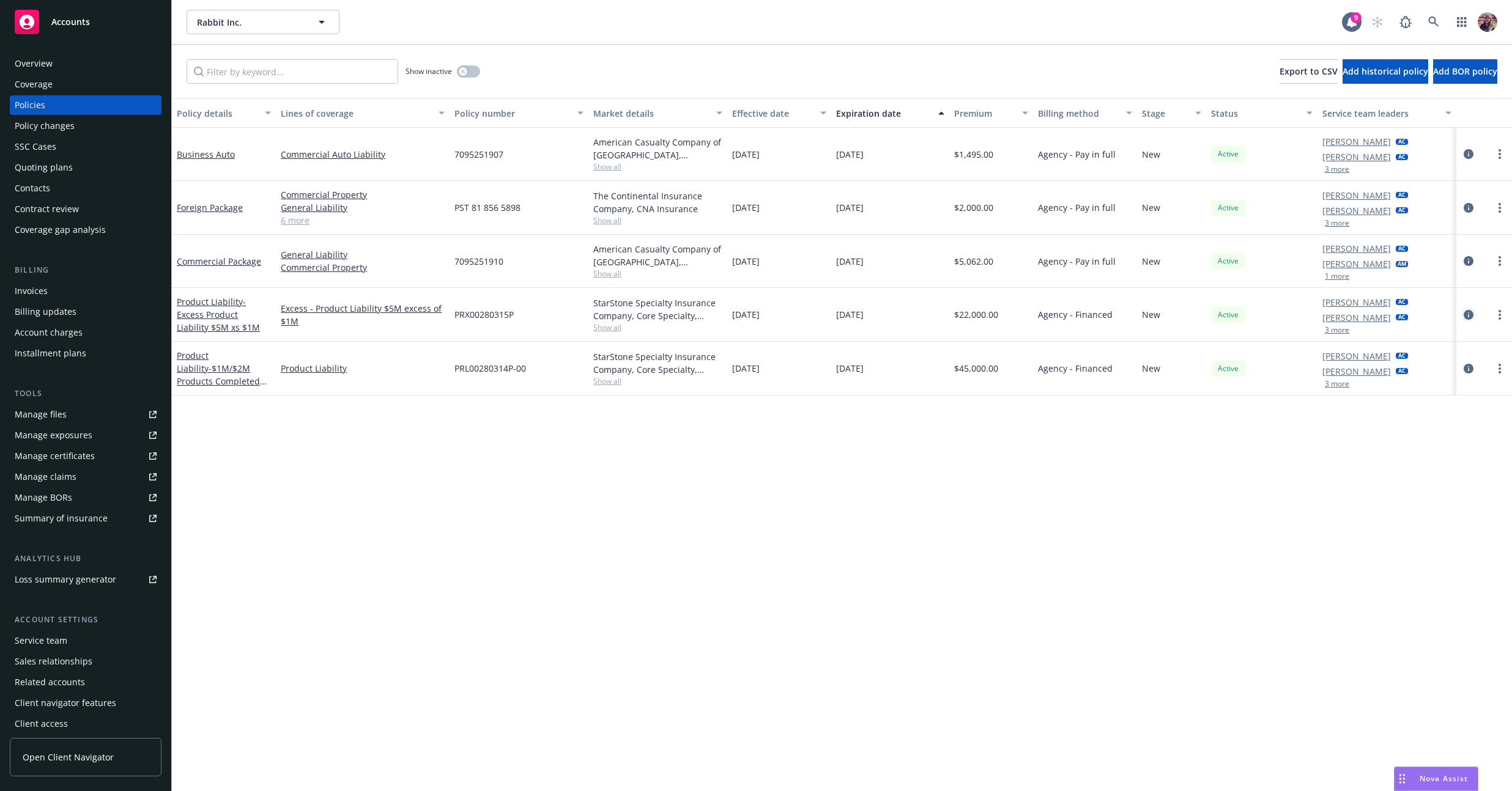
click at [598, 315] on icon "circleInformation" at bounding box center [1468, 315] width 10 height 10
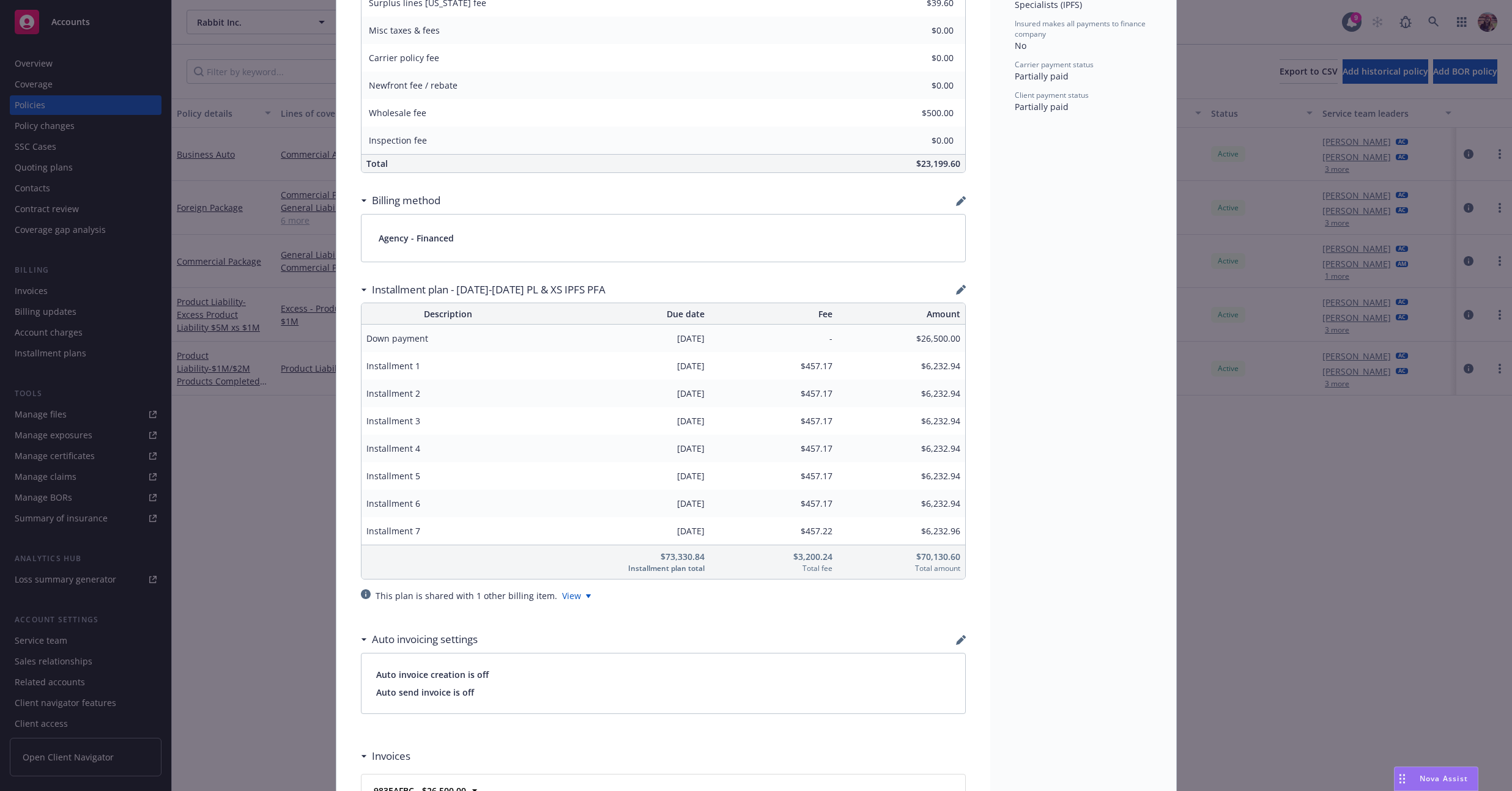
scroll to position [1016, 0]
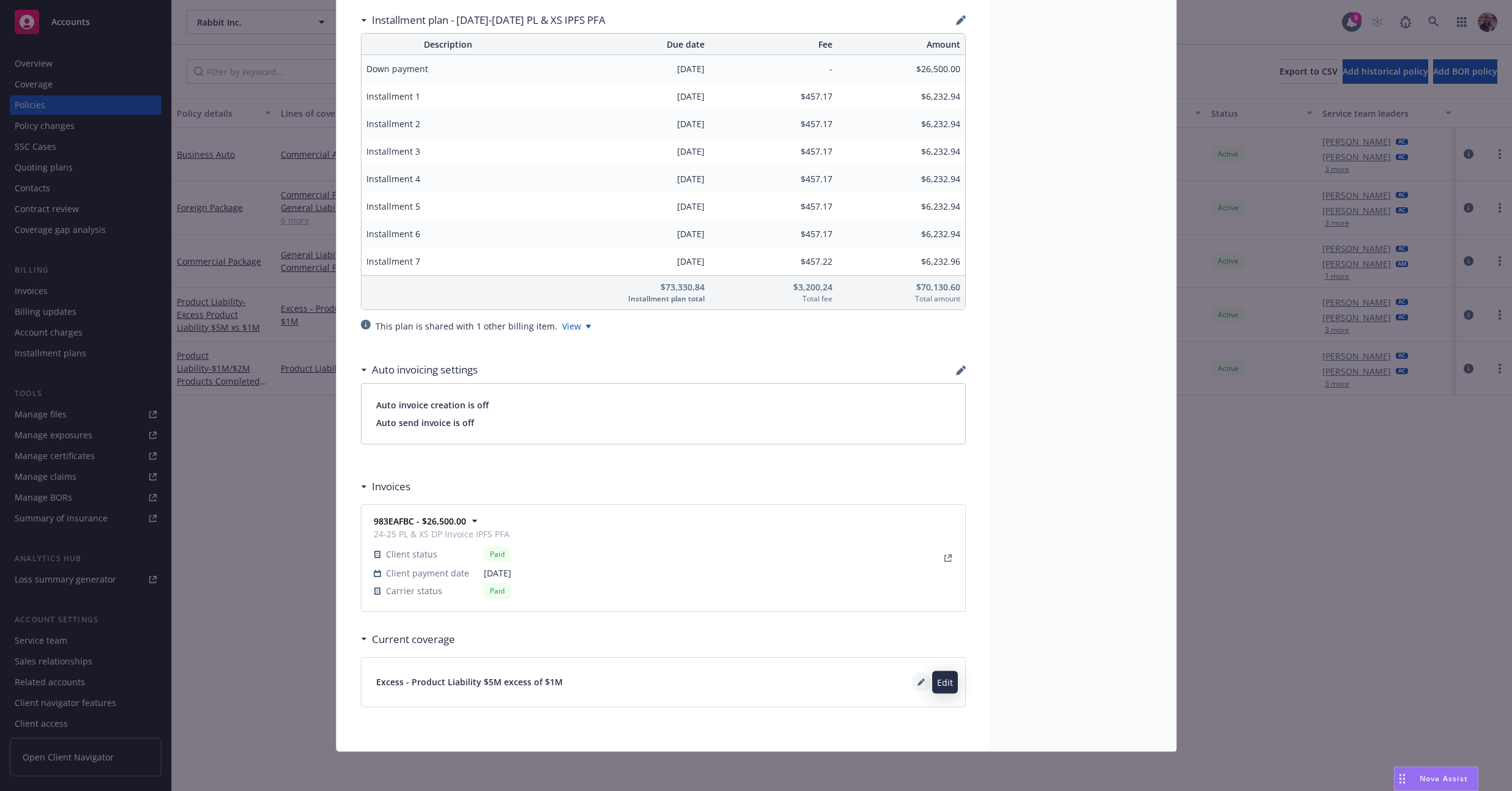
click at [598, 682] on icon at bounding box center [920, 683] width 6 height 6
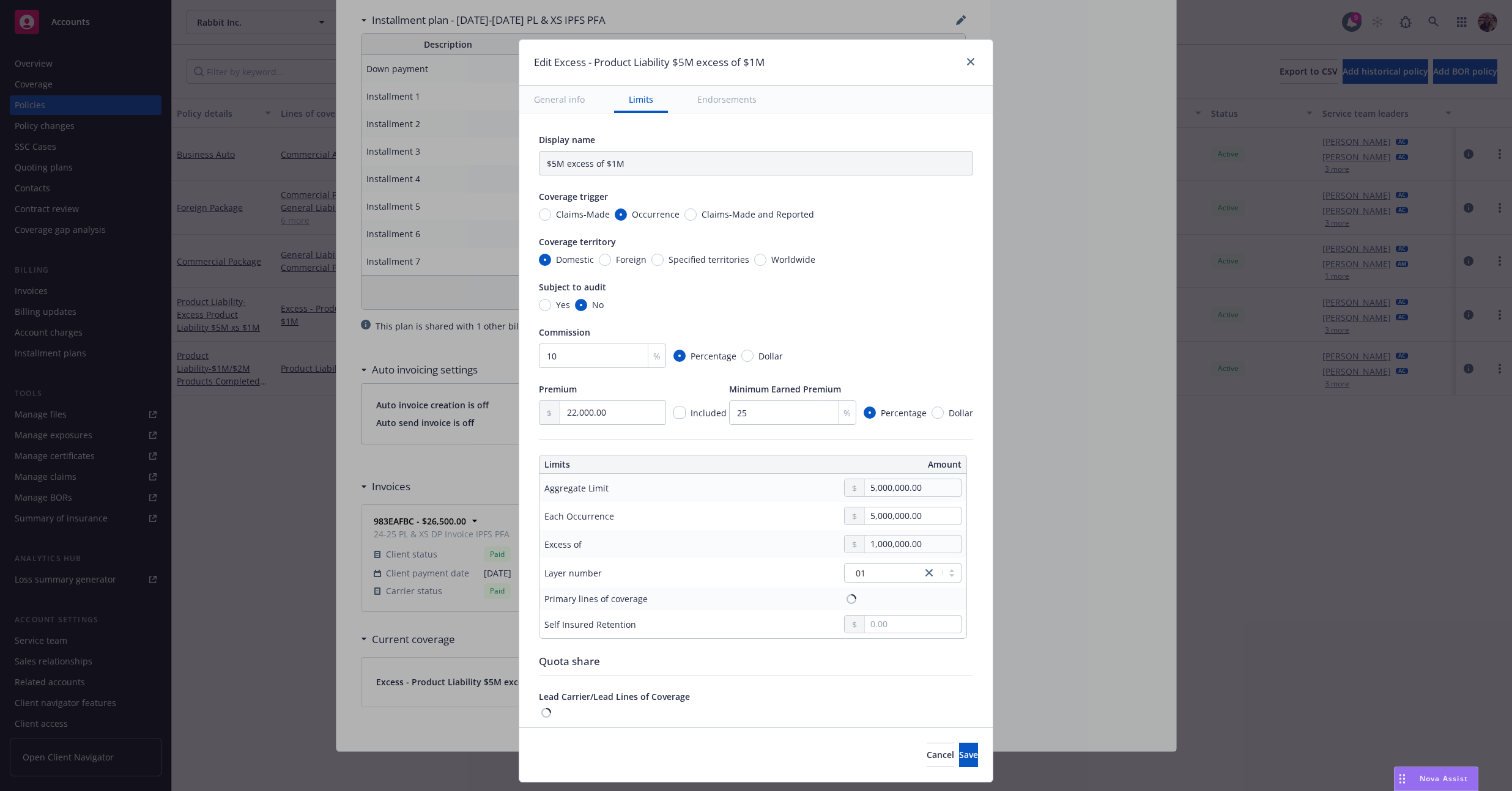
type textarea "x"
type input "Product Liability $5M excess of $1M"
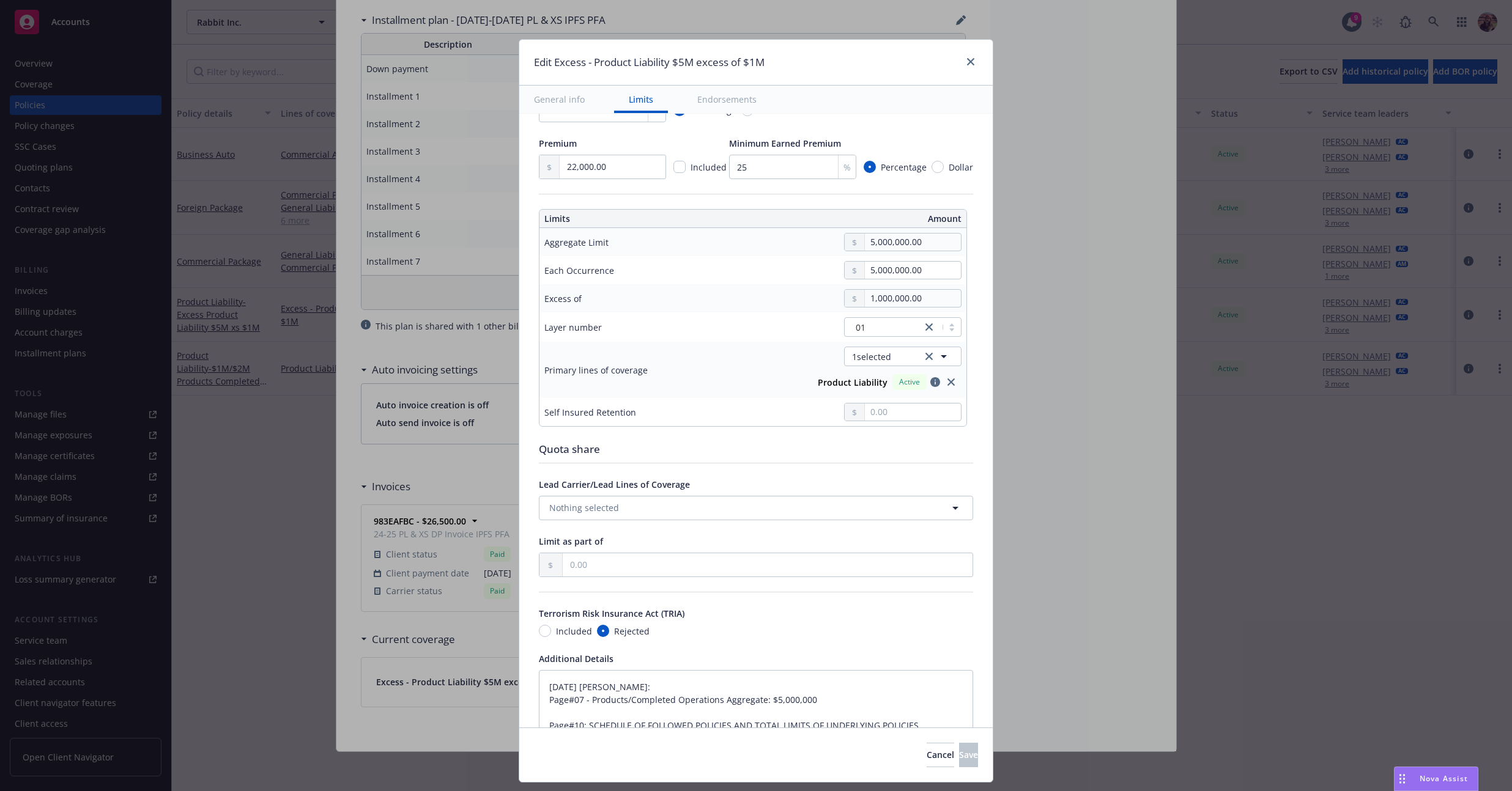
scroll to position [0, 0]
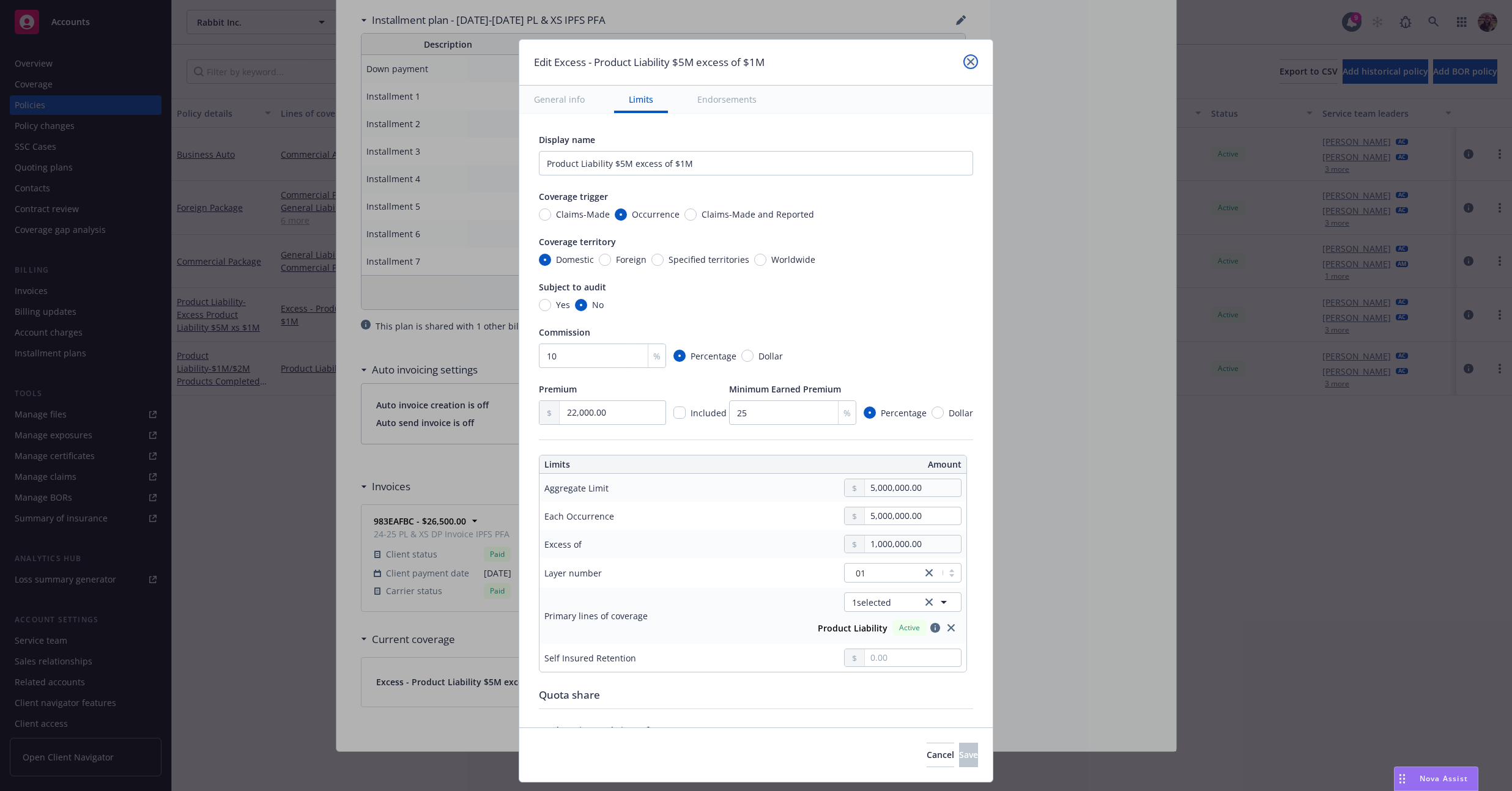
click at [598, 58] on icon "close" at bounding box center [970, 62] width 8 height 8
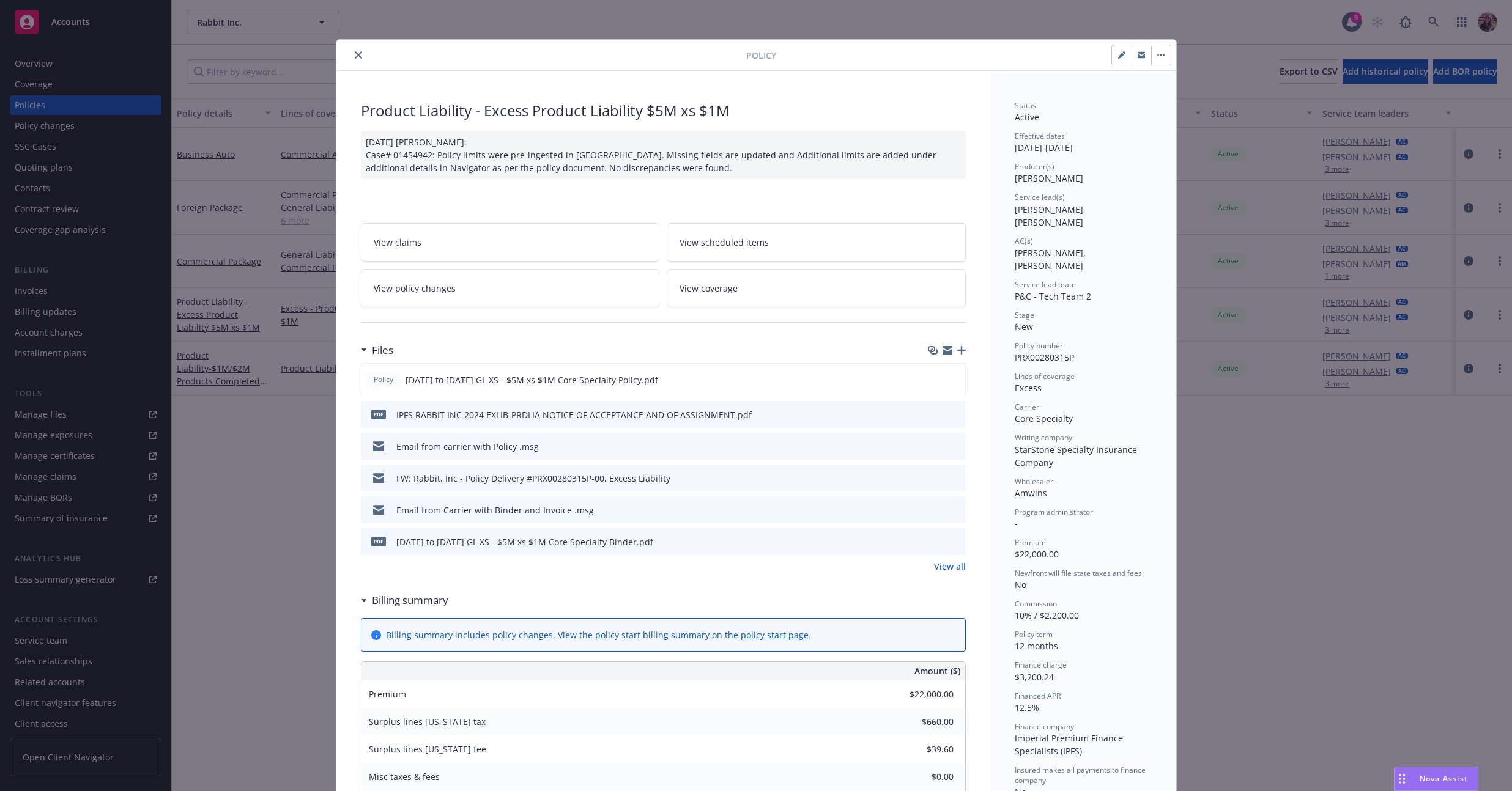
click at [142, 519] on div "Policy Product Liability - Excess Product Liability $5M xs $1M 02/04/2025 Galib…" at bounding box center [756, 396] width 1512 height 791
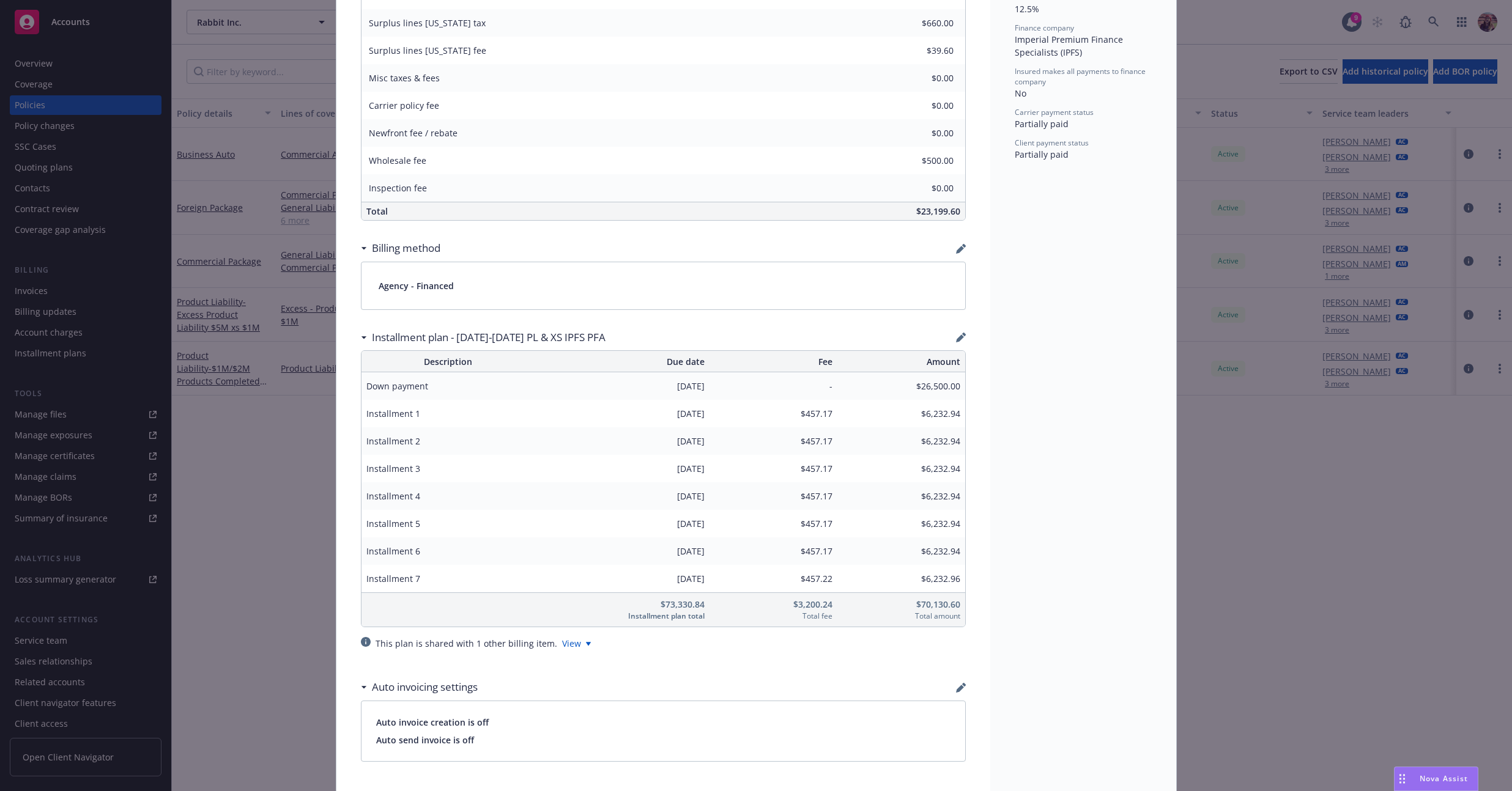
scroll to position [1016, 0]
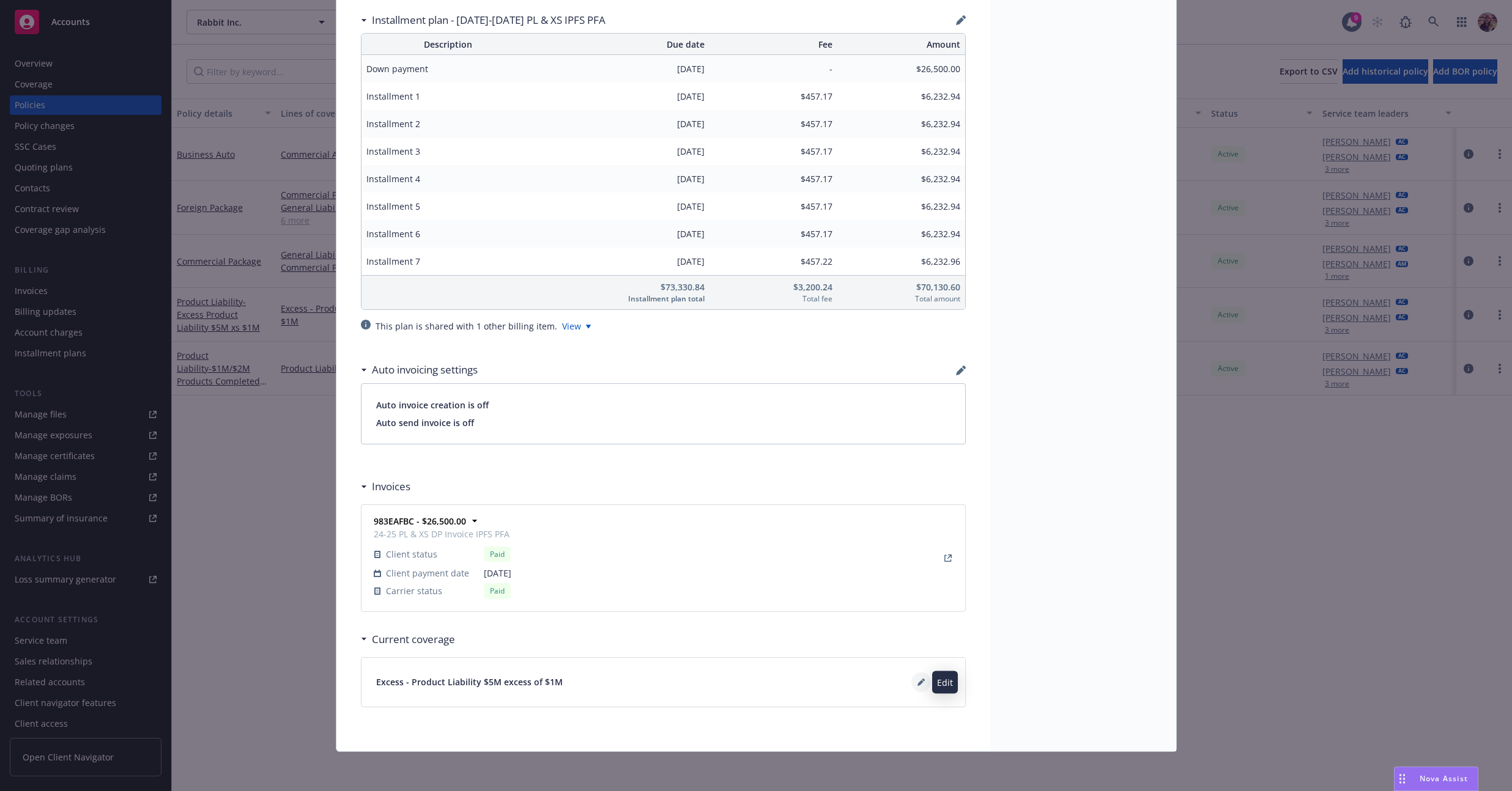
click at [598, 683] on icon at bounding box center [920, 683] width 6 height 6
type textarea "x"
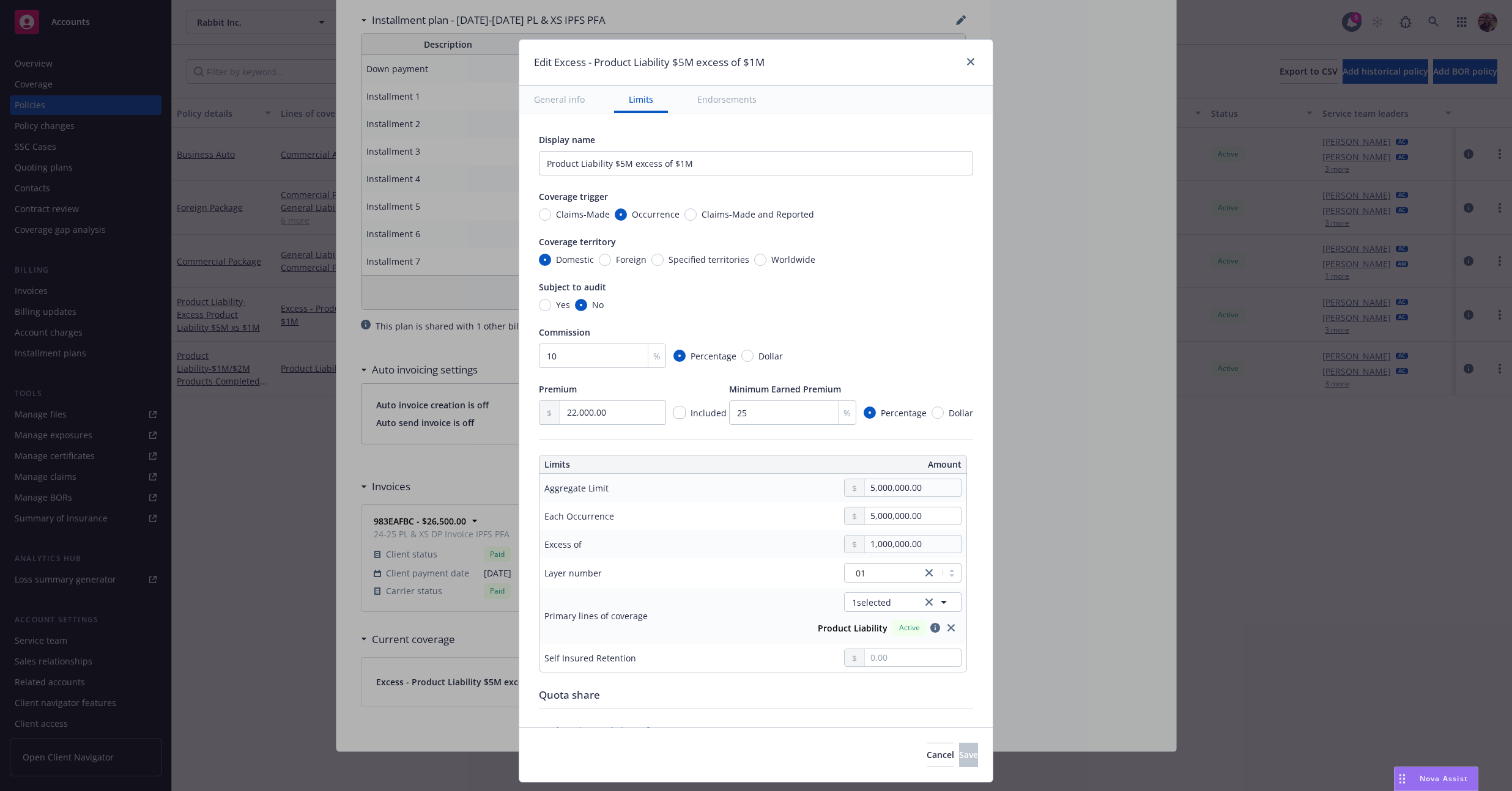
scroll to position [196, 0]
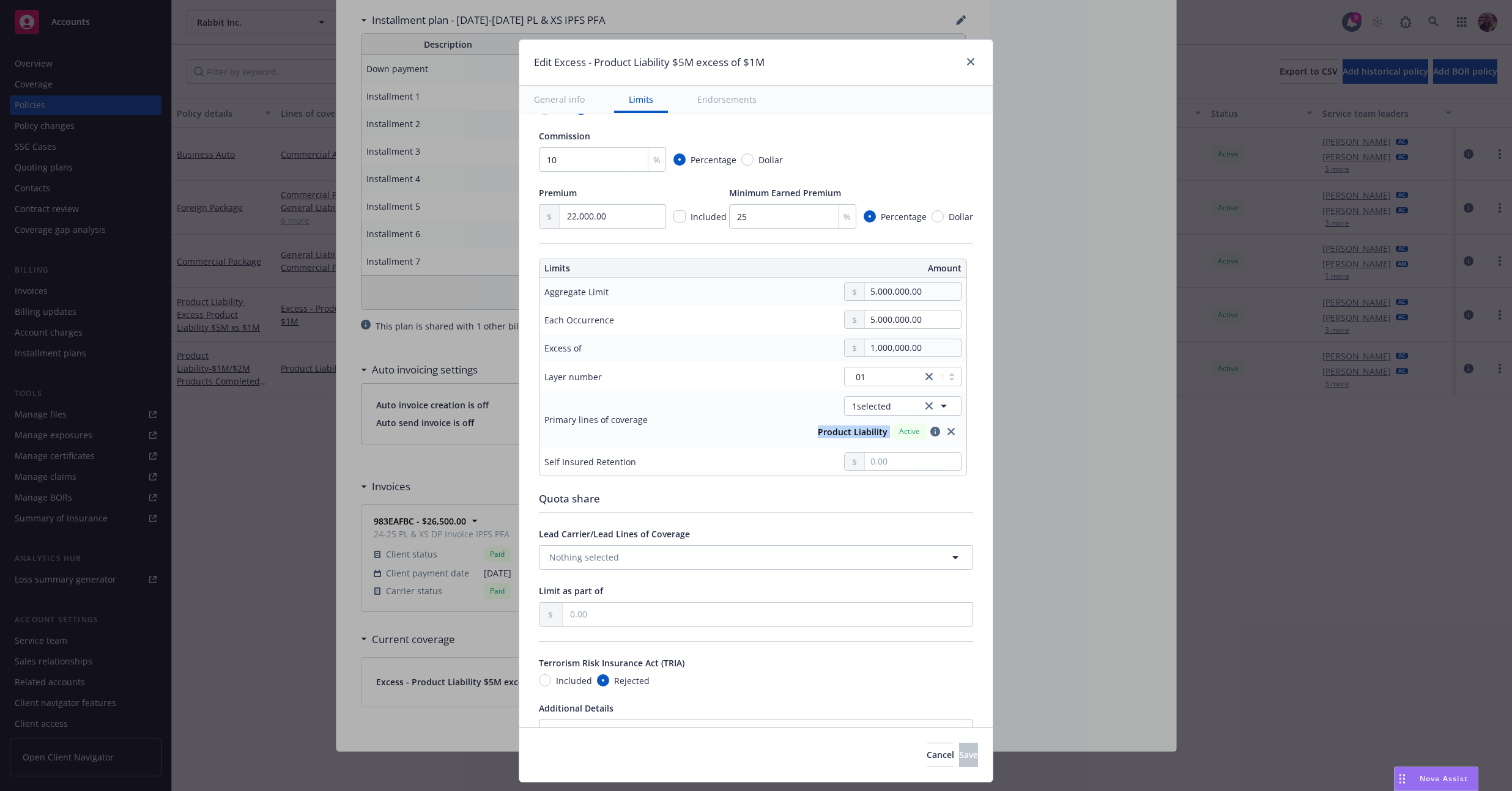
drag, startPoint x: 810, startPoint y: 431, endPoint x: 890, endPoint y: 427, distance: 80.1
click at [598, 427] on div "Product Liability Active" at bounding box center [886, 432] width 148 height 21
click at [598, 433] on strong "Product Liability" at bounding box center [853, 432] width 70 height 12
click at [598, 496] on div "Edit Excess - Product Liability $5M excess of $1M General info Limits Endorseme…" at bounding box center [756, 396] width 1512 height 791
click at [598, 52] on div "Edit Excess - Product Liability $5M excess of $1M" at bounding box center [756, 63] width 473 height 46
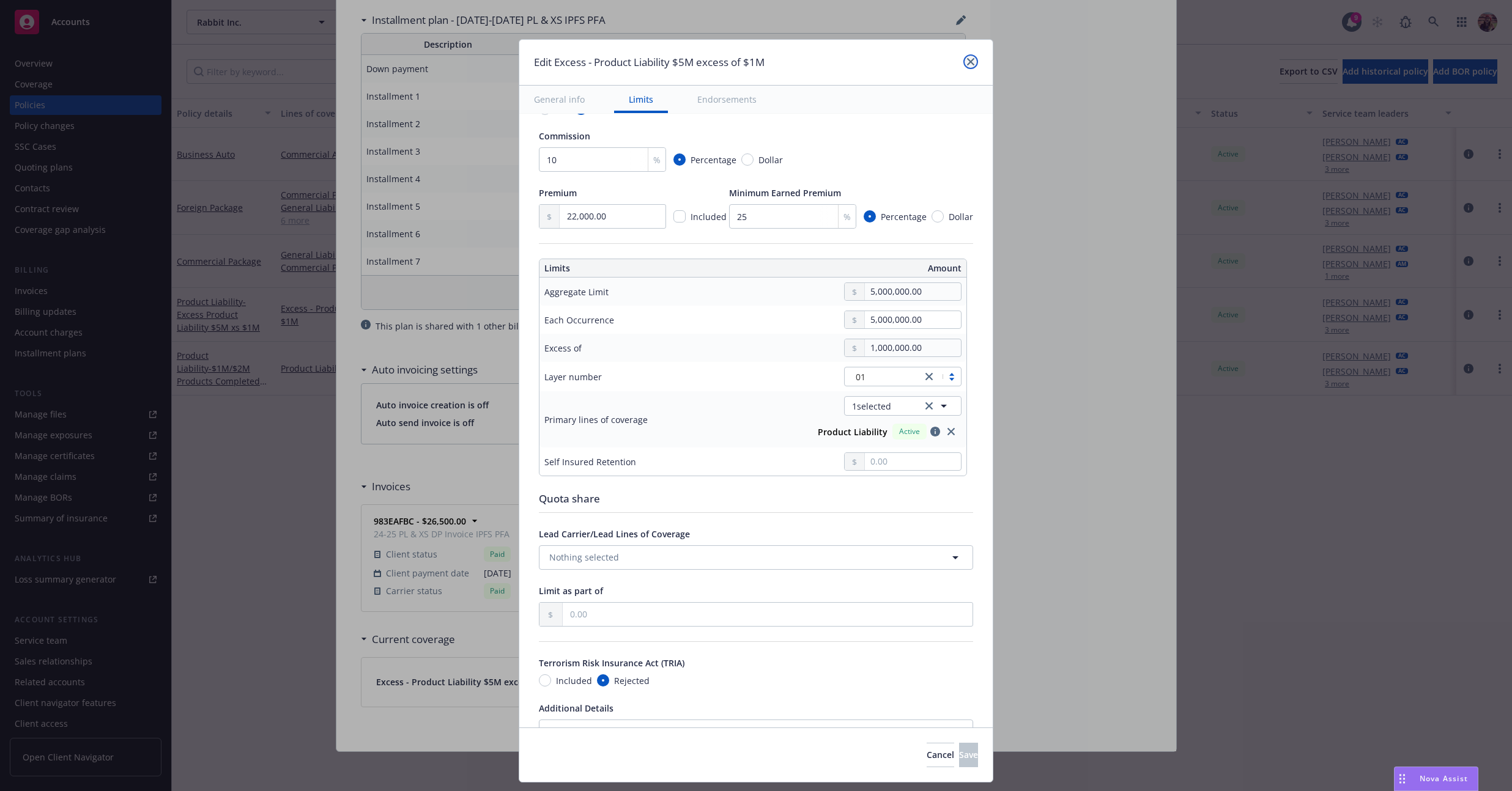
click at [598, 56] on link "close" at bounding box center [970, 62] width 15 height 15
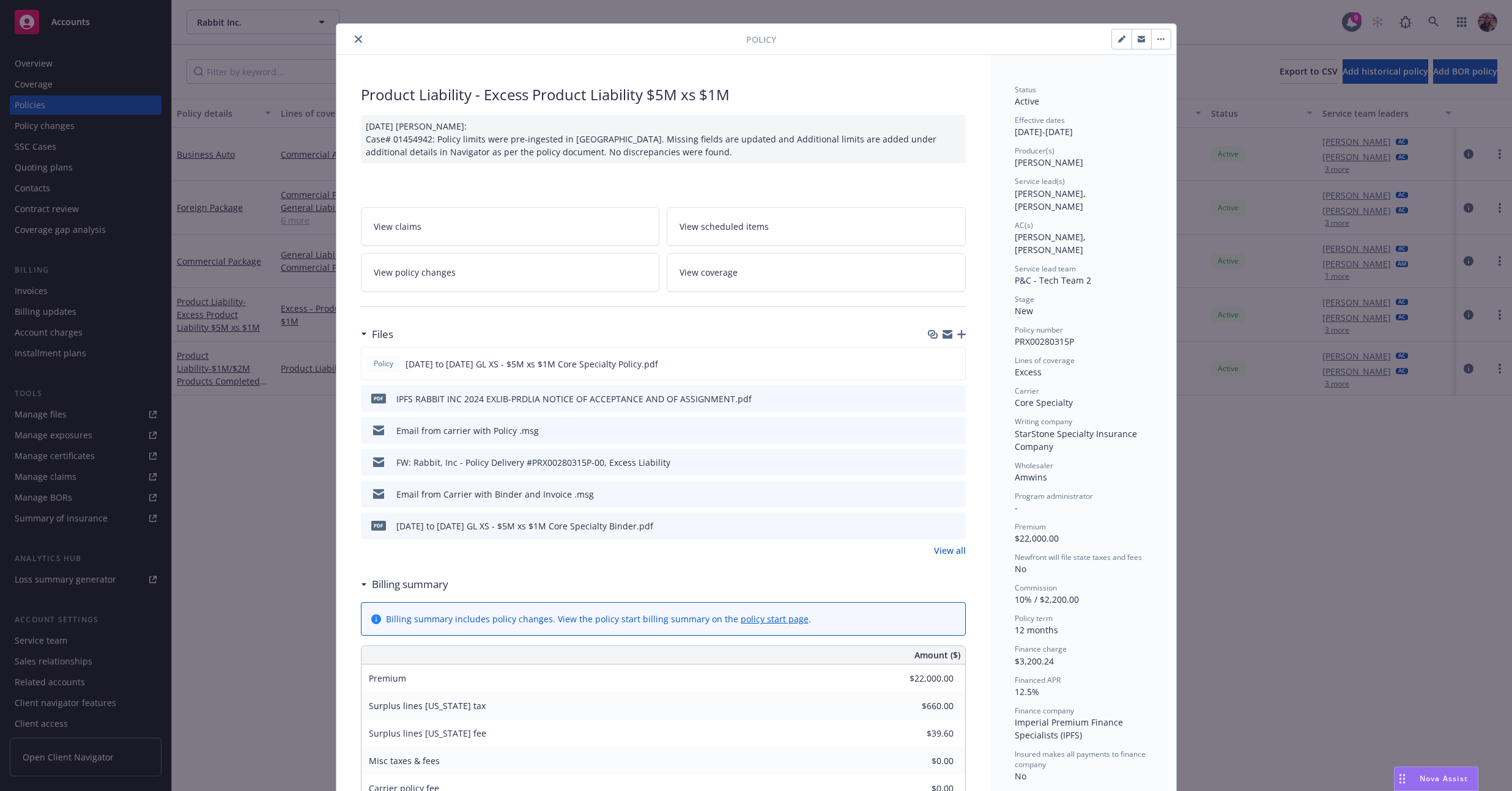
scroll to position [0, 0]
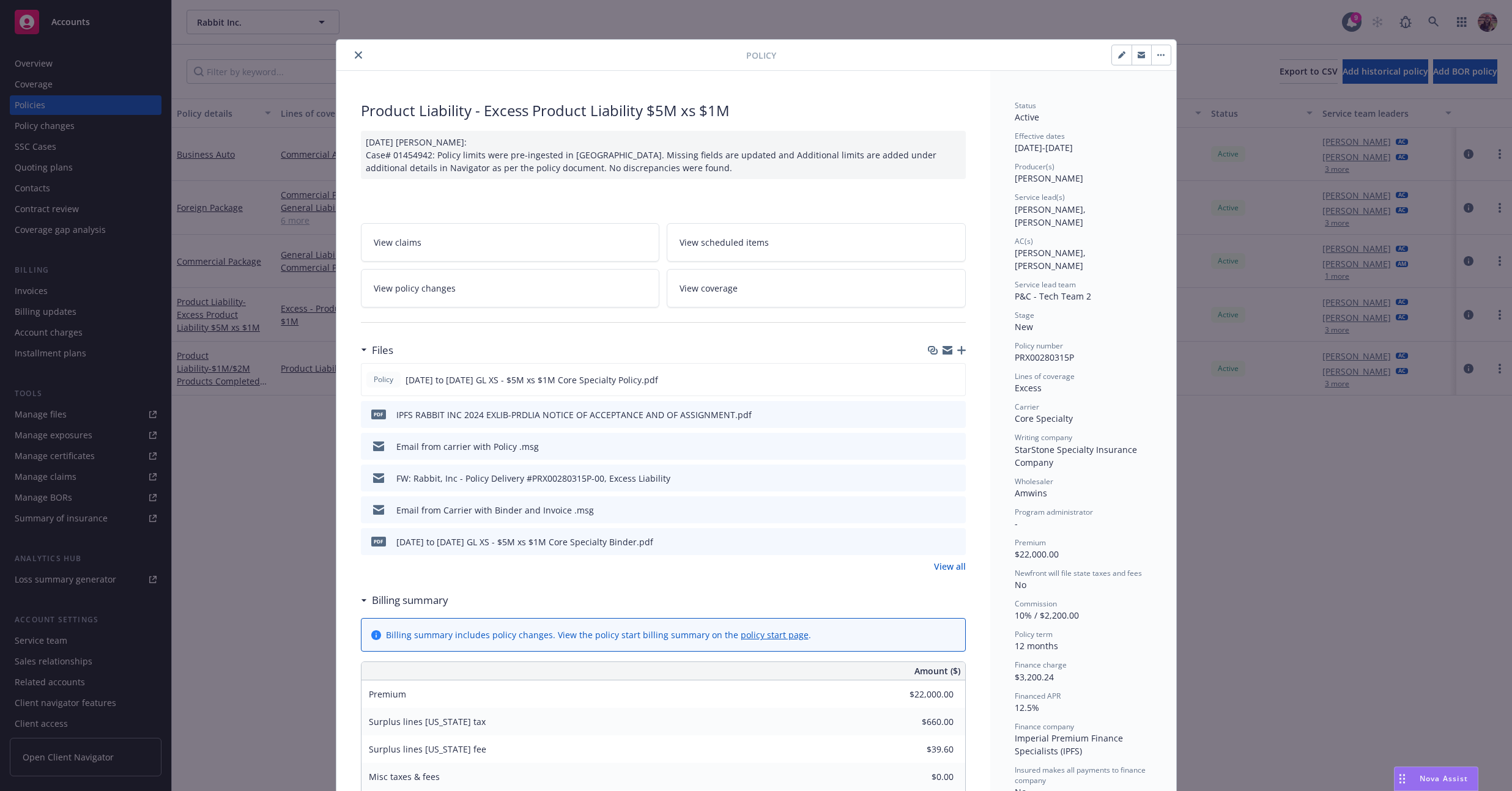
click at [598, 61] on button "button" at bounding box center [1121, 55] width 19 height 19
select select "NEW"
select select "12"
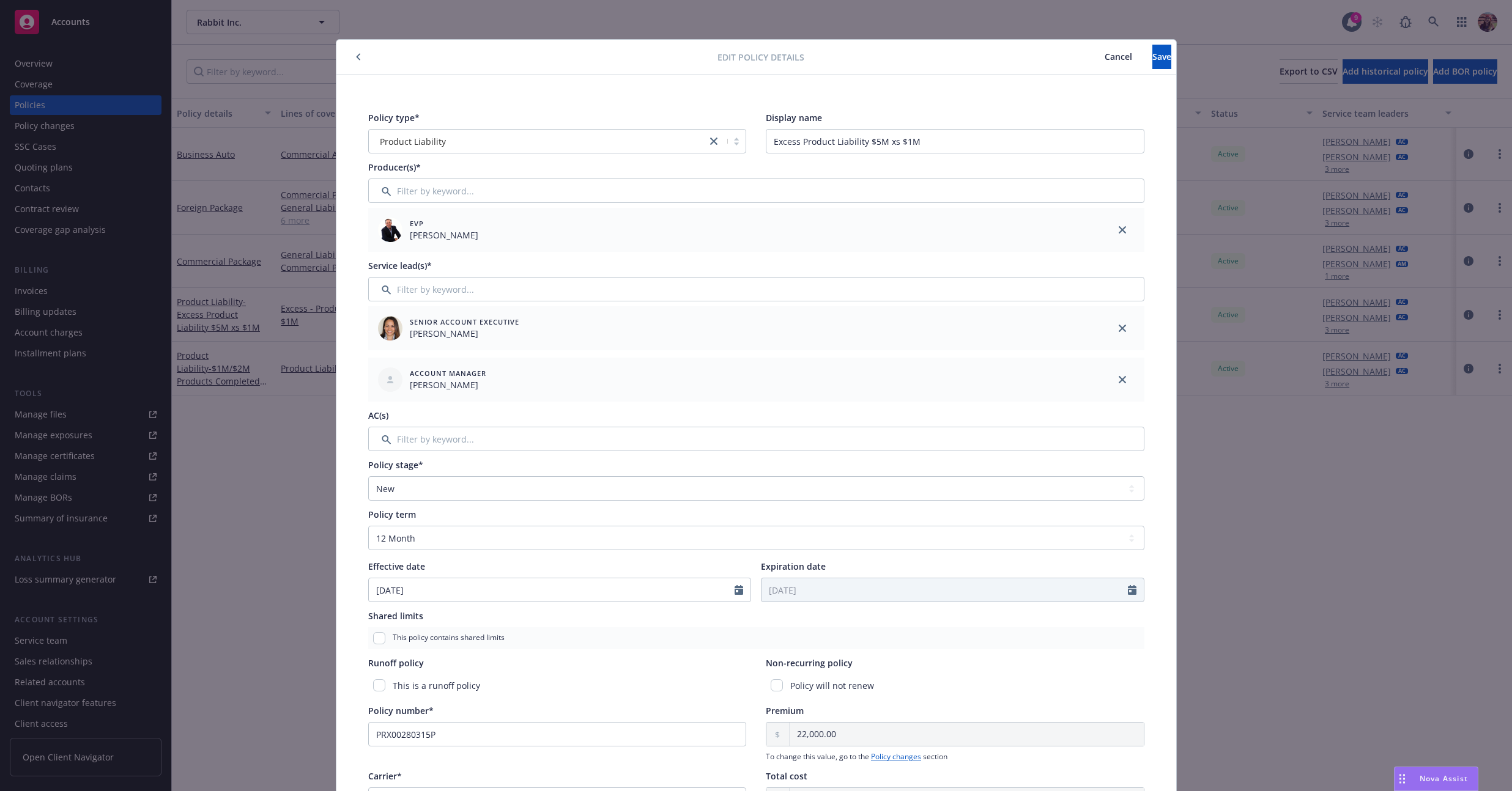
click at [356, 58] on icon "button" at bounding box center [359, 57] width 5 height 8
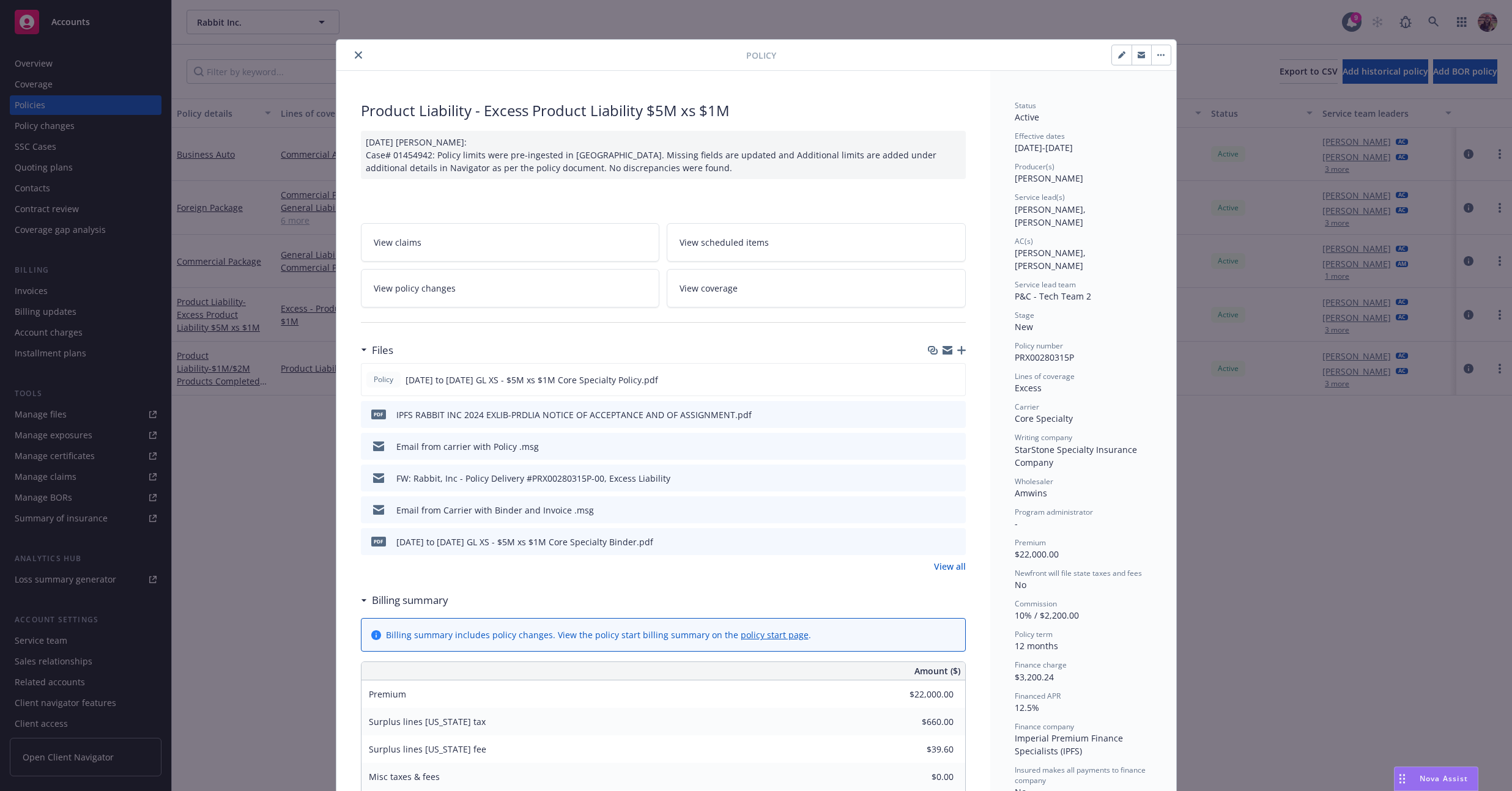
click at [206, 502] on div "Policy Product Liability - Excess Product Liability $5M xs $1M 02/04/2025 Galib…" at bounding box center [756, 396] width 1512 height 791
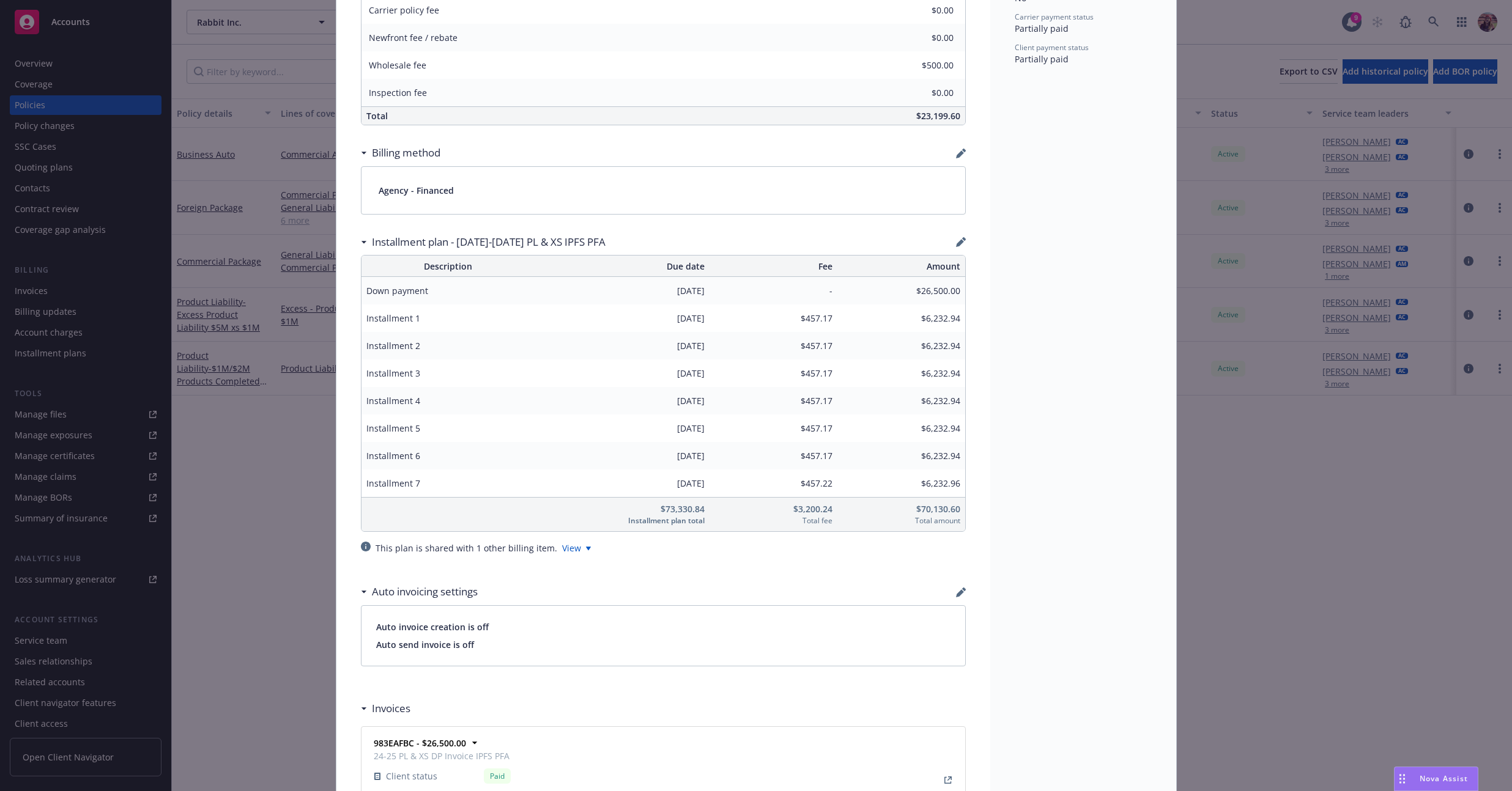
scroll to position [1016, 0]
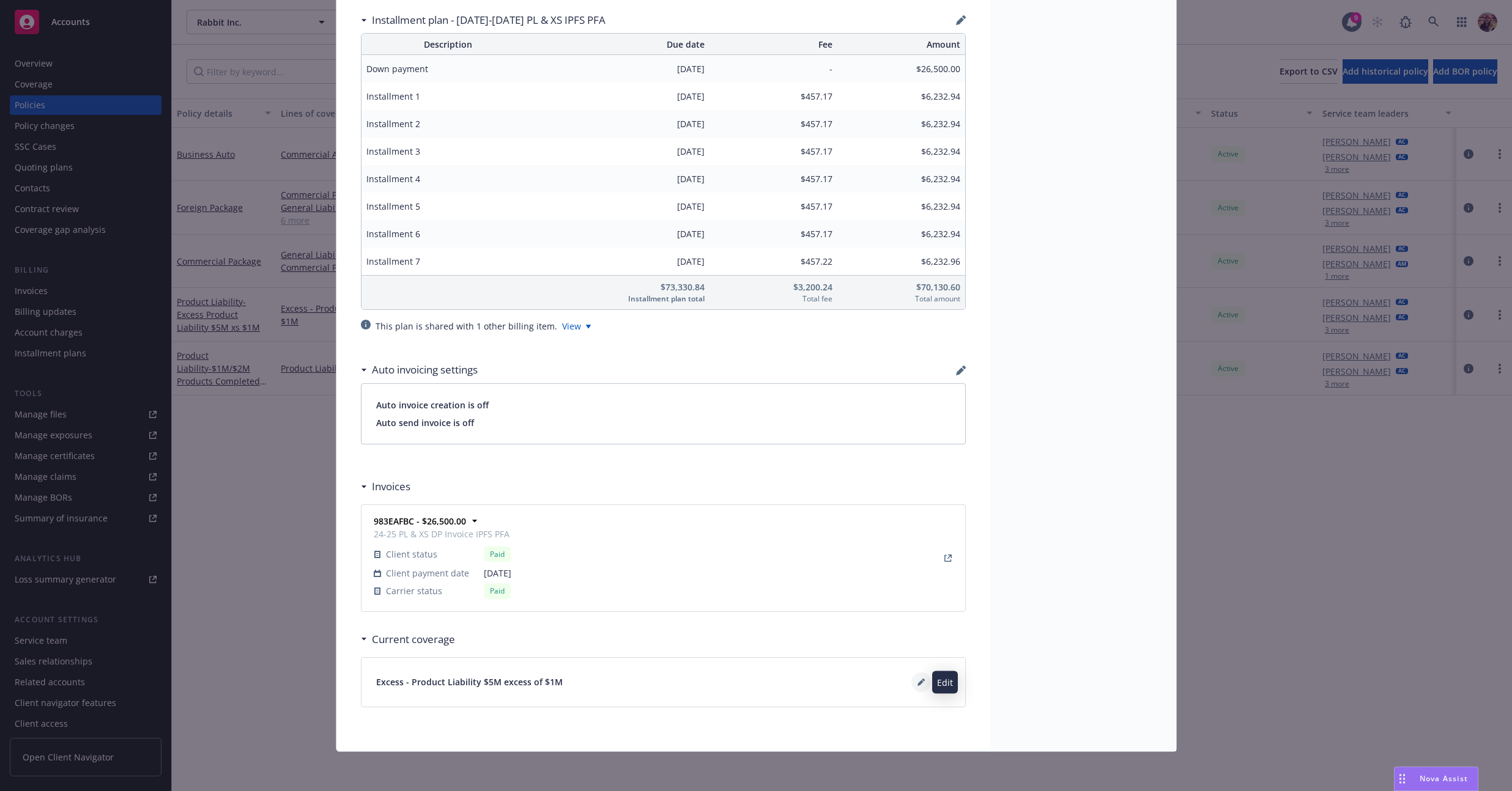
click at [598, 684] on icon at bounding box center [920, 683] width 6 height 6
type textarea "x"
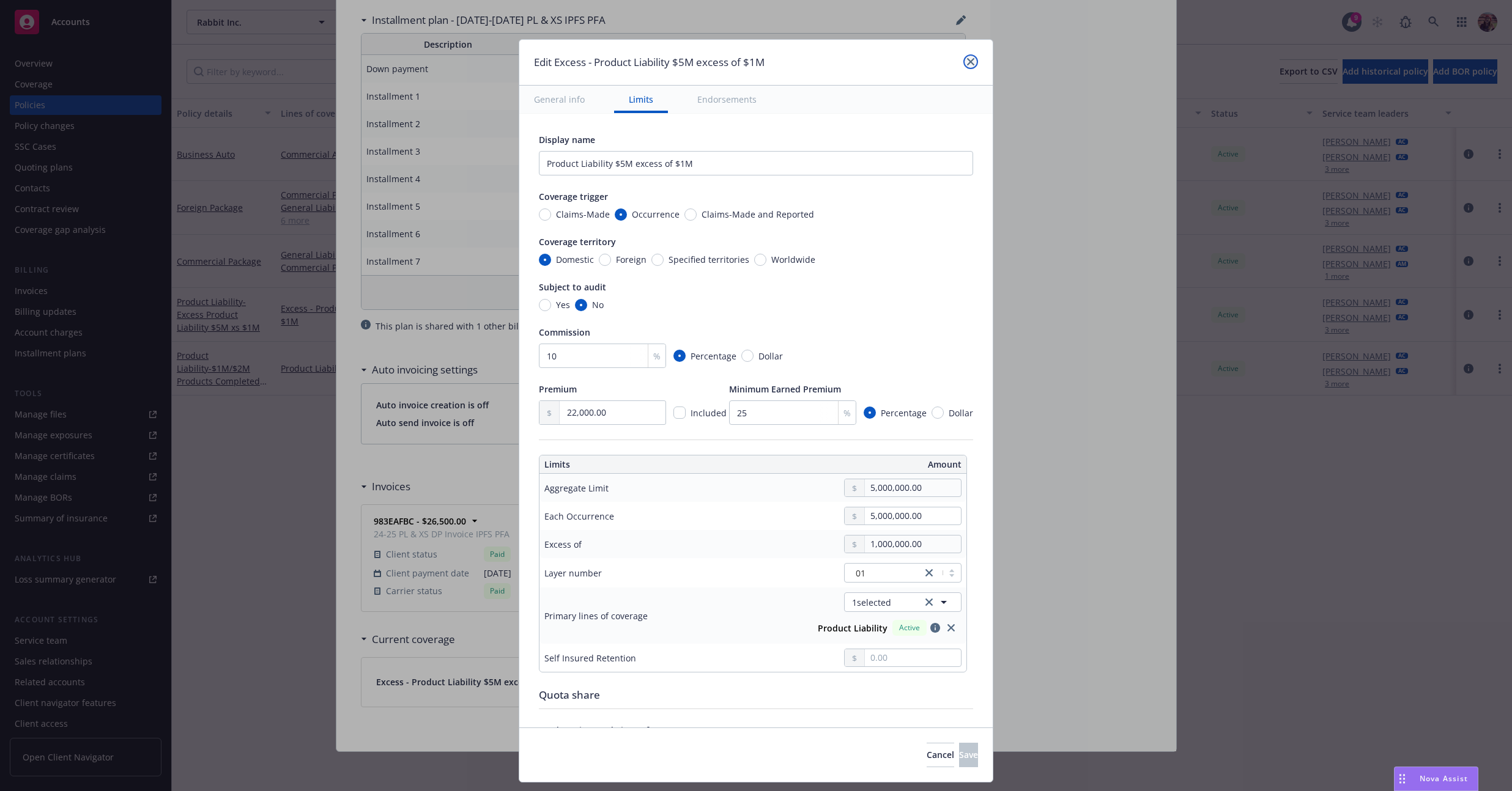
click at [598, 61] on icon "close" at bounding box center [970, 62] width 8 height 8
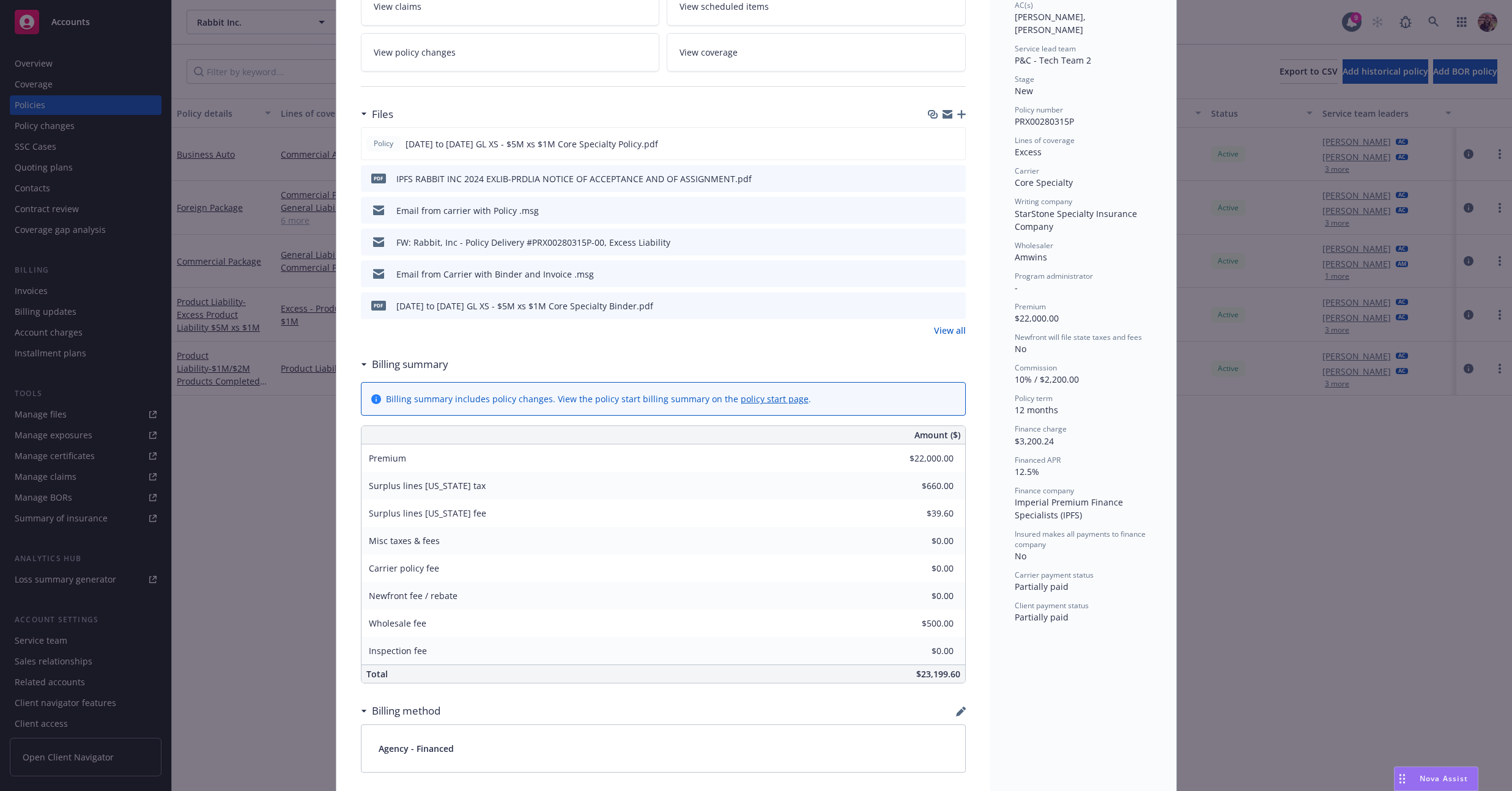
scroll to position [0, 0]
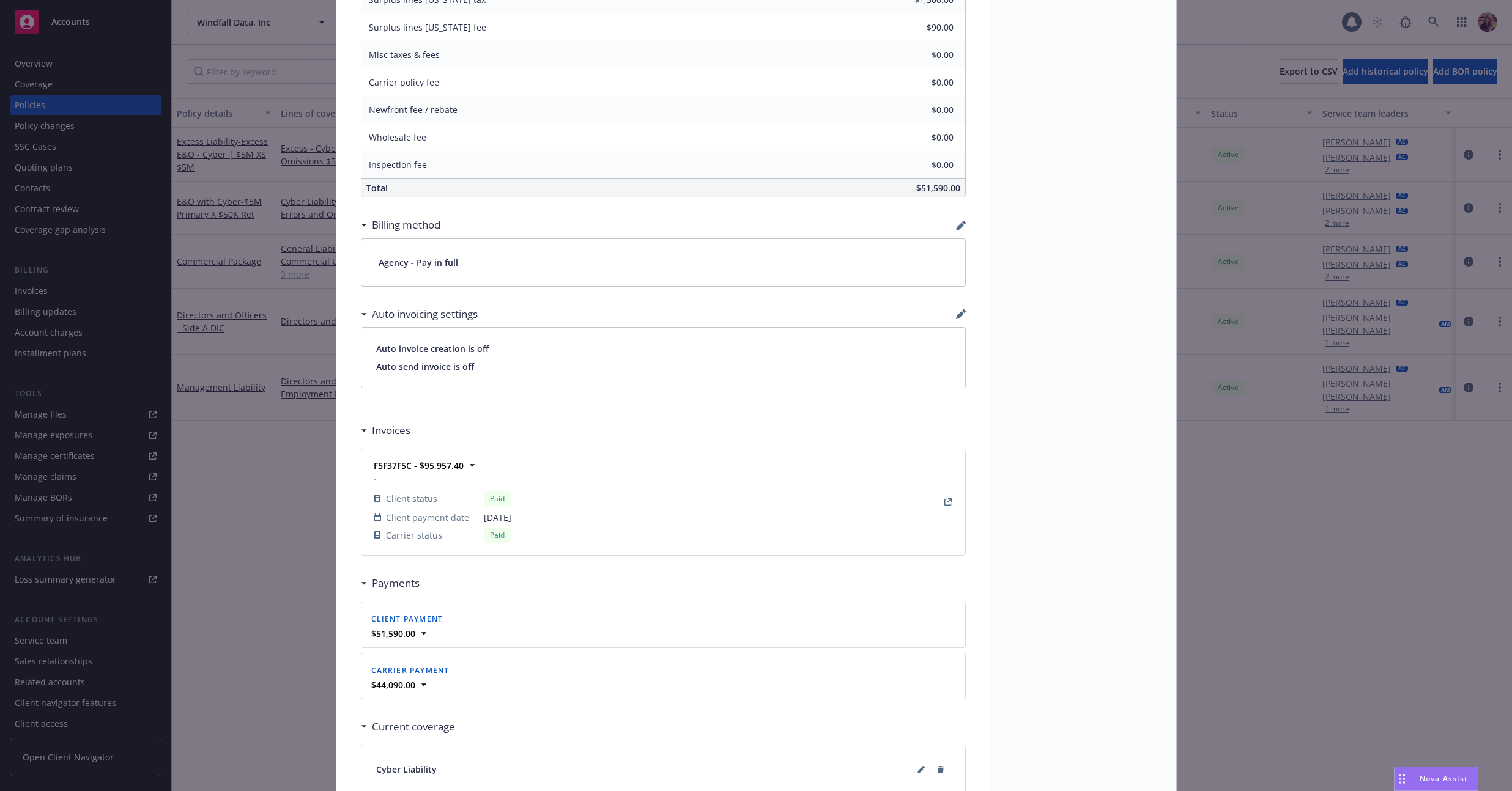
scroll to position [1008, 0]
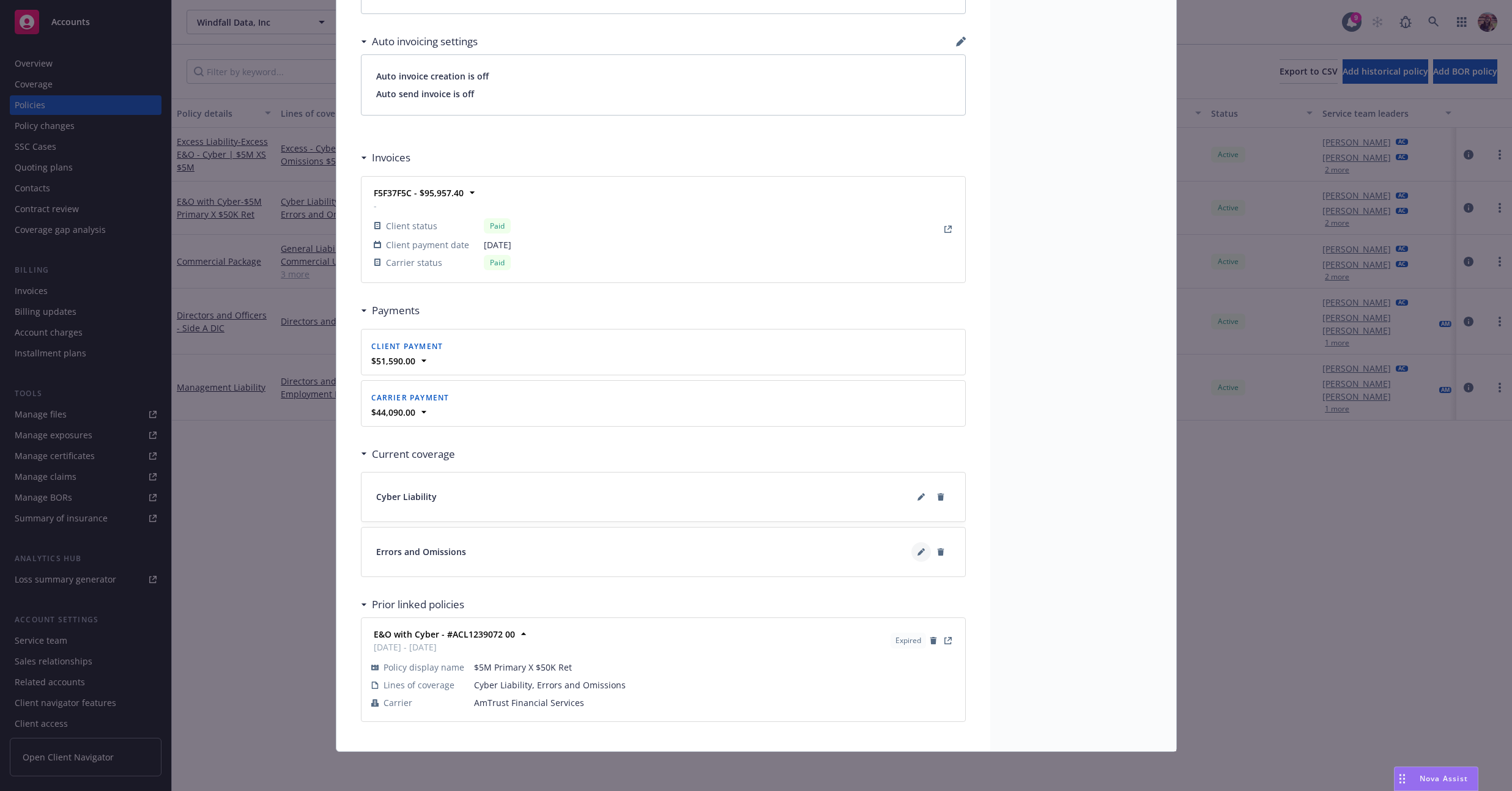
click at [917, 556] on icon at bounding box center [921, 552] width 8 height 8
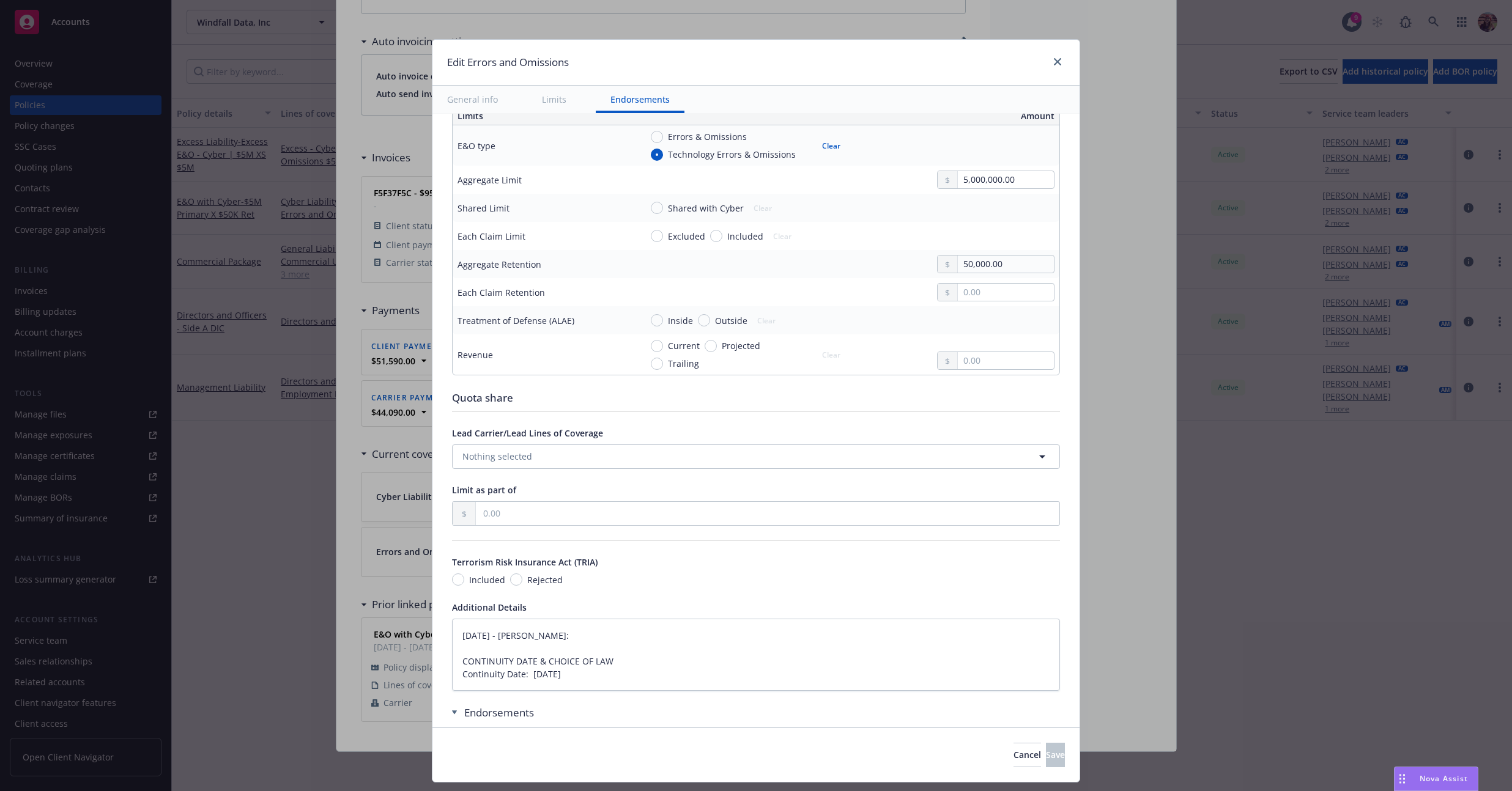
type textarea "x"
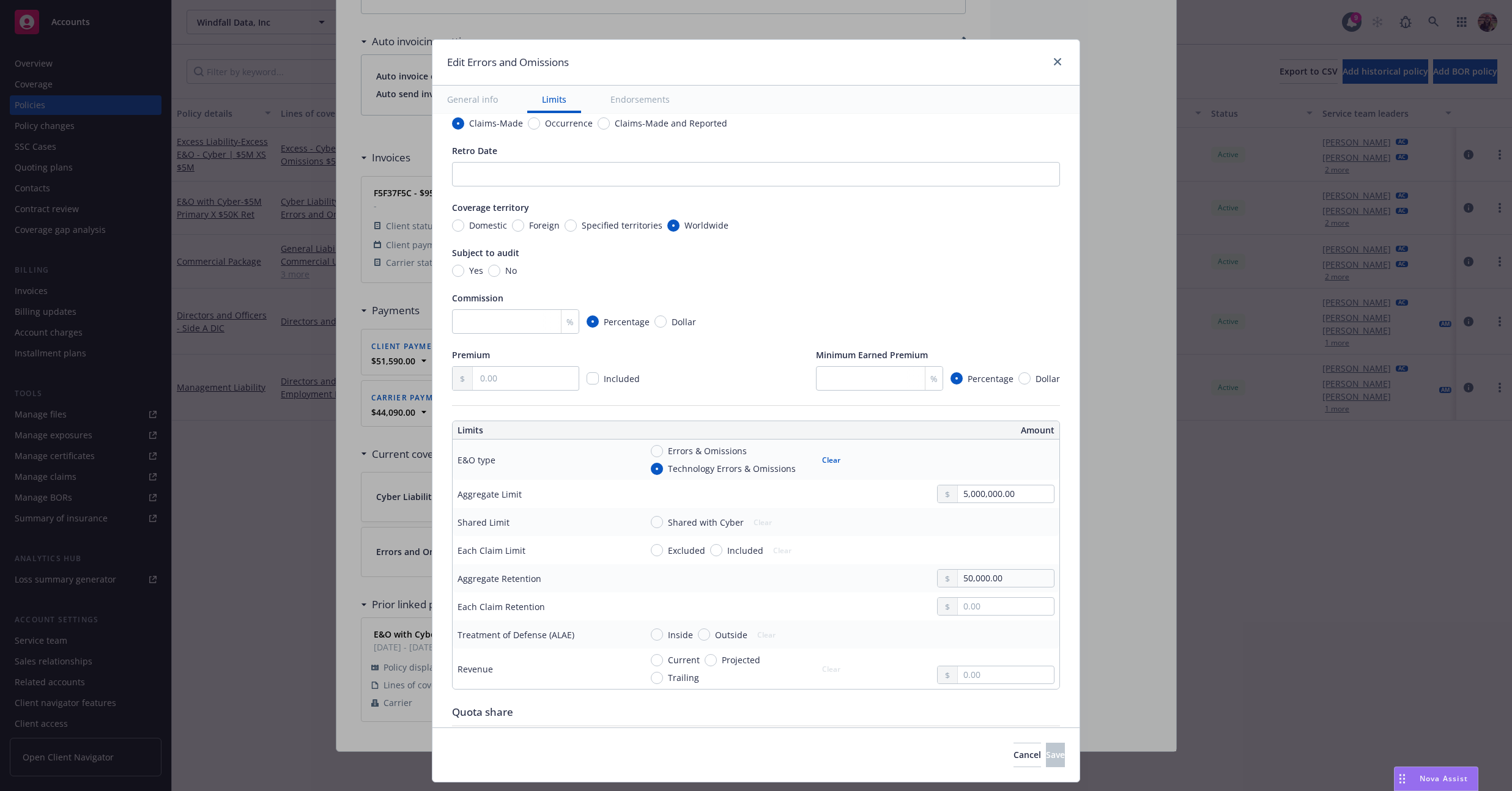
scroll to position [0, 0]
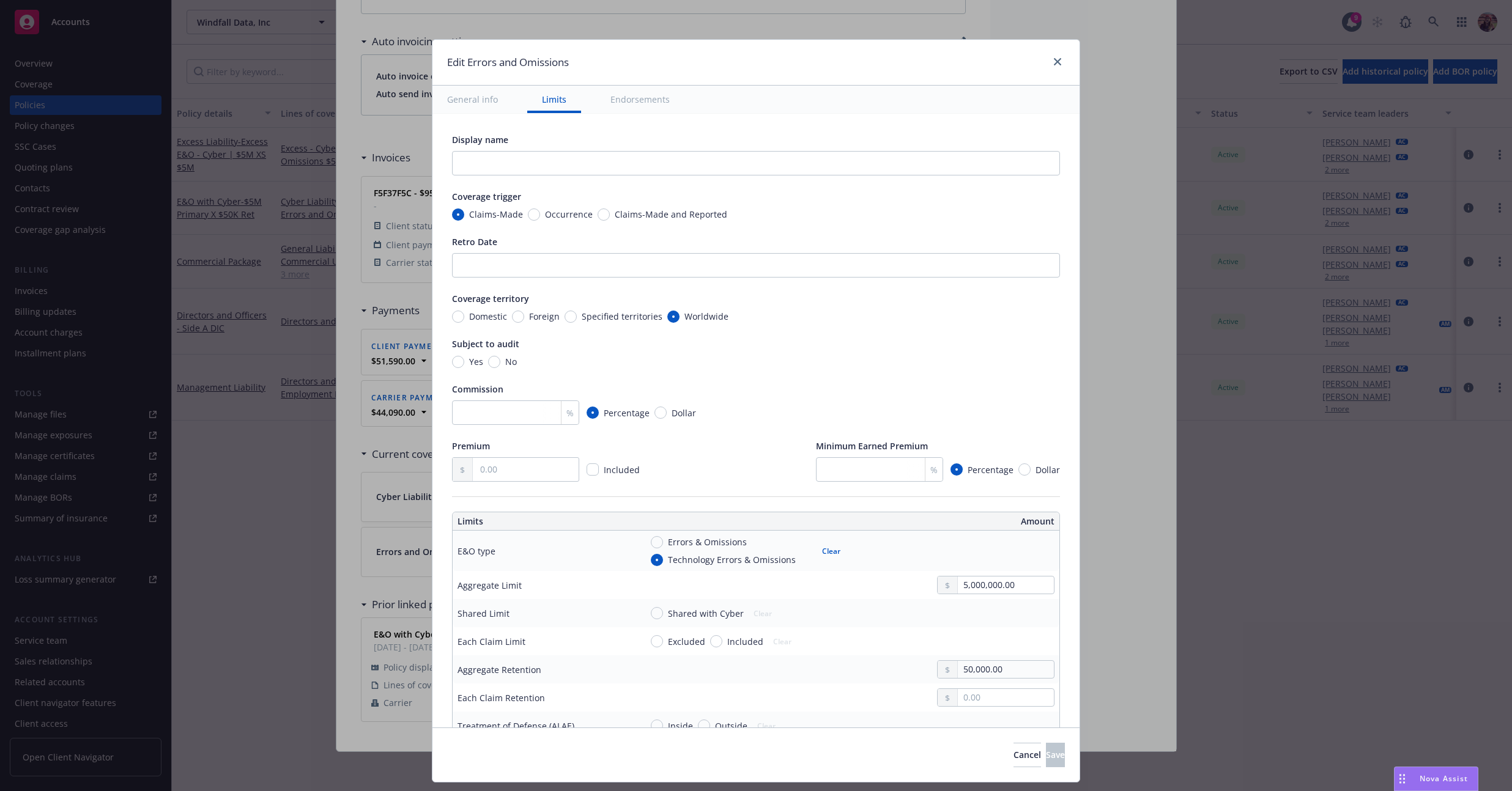
click at [359, 161] on div "Edit Errors and Omissions General info Limits Endorsements Display name Coverag…" at bounding box center [756, 396] width 1512 height 791
click at [350, 308] on div "Edit Errors and Omissions General info Limits Endorsements Display name Coverag…" at bounding box center [756, 396] width 1512 height 791
click at [1053, 56] on link "close" at bounding box center [1057, 62] width 15 height 15
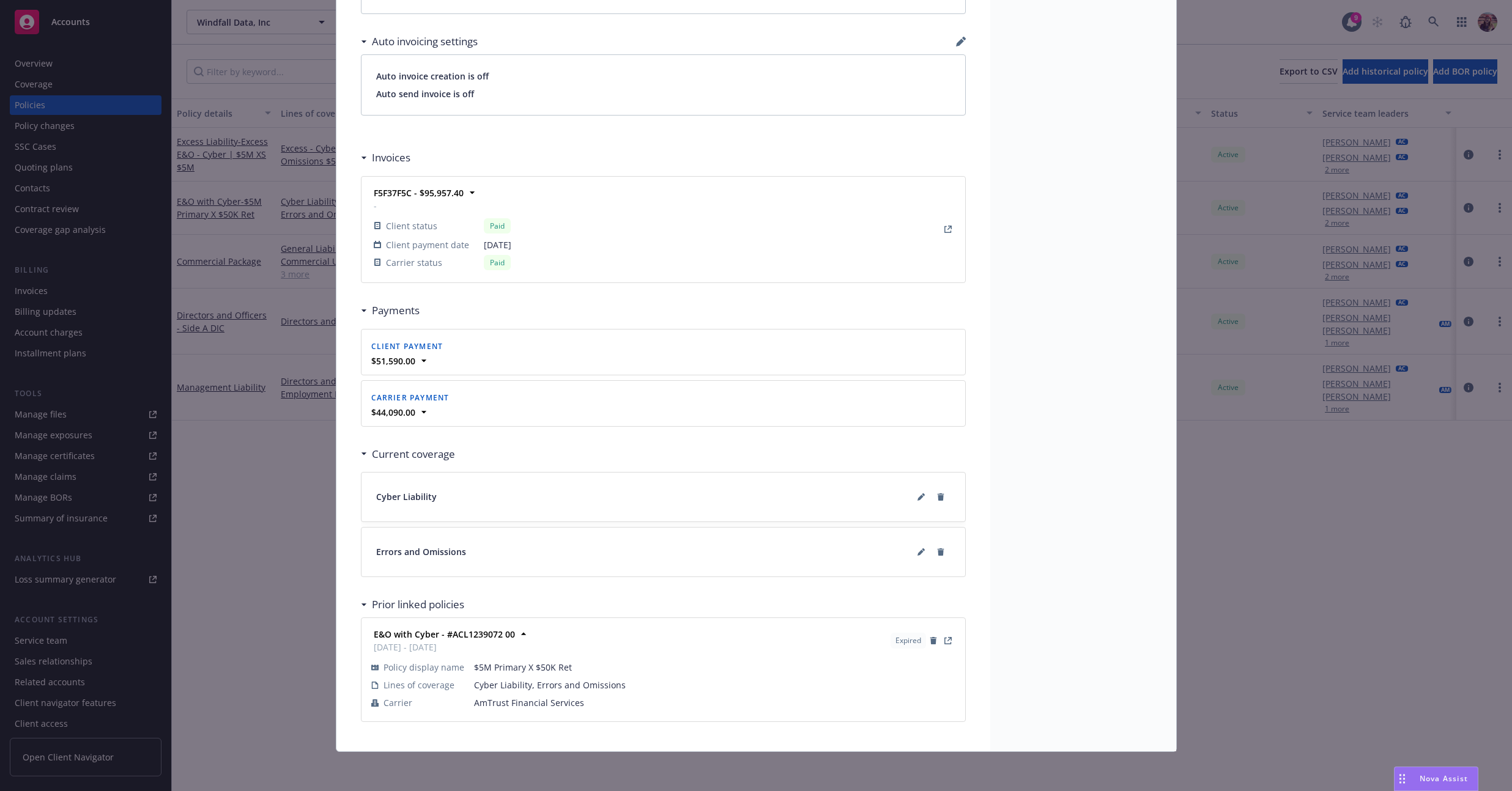
scroll to position [216, 0]
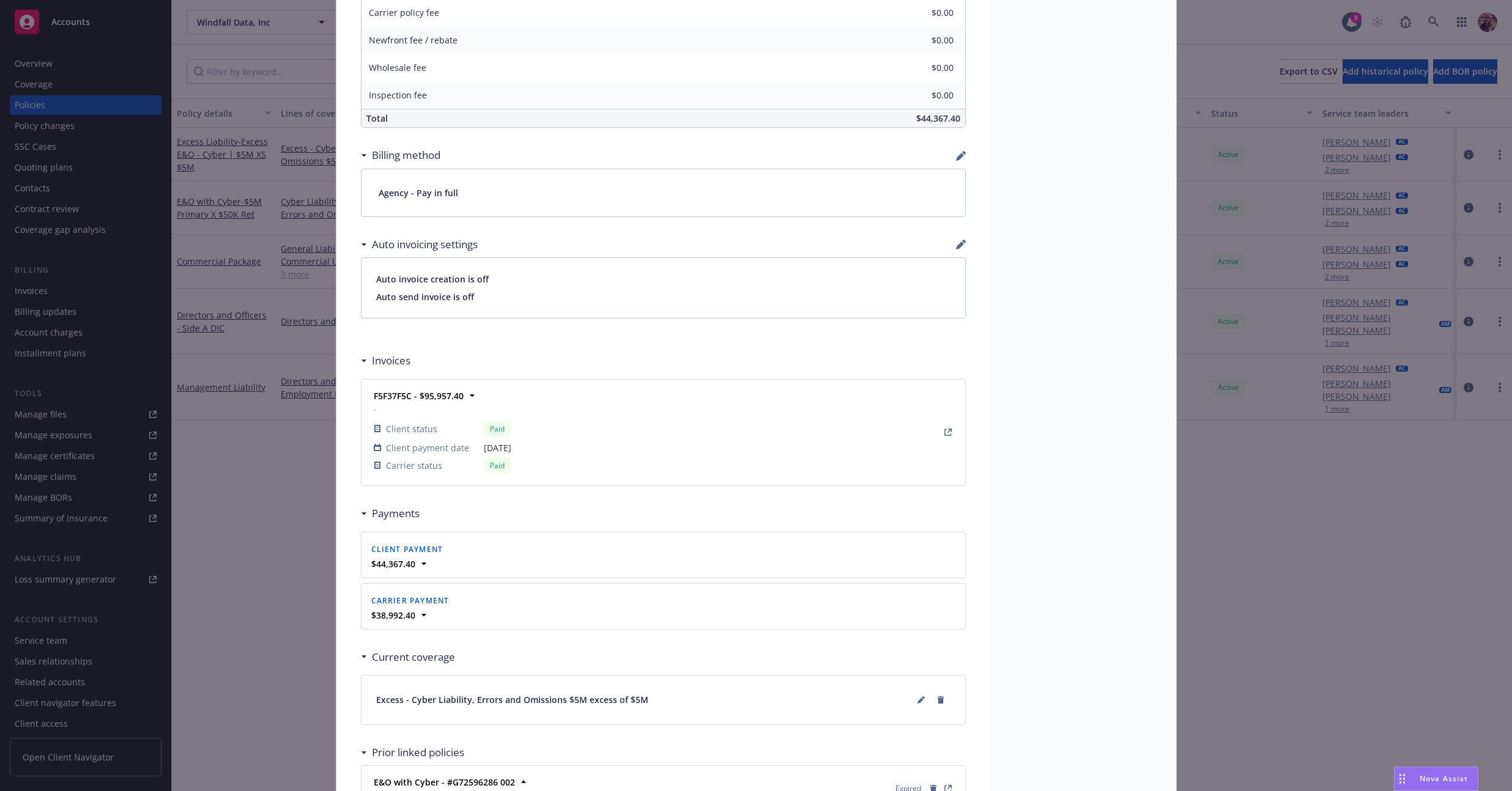
scroll to position [940, 0]
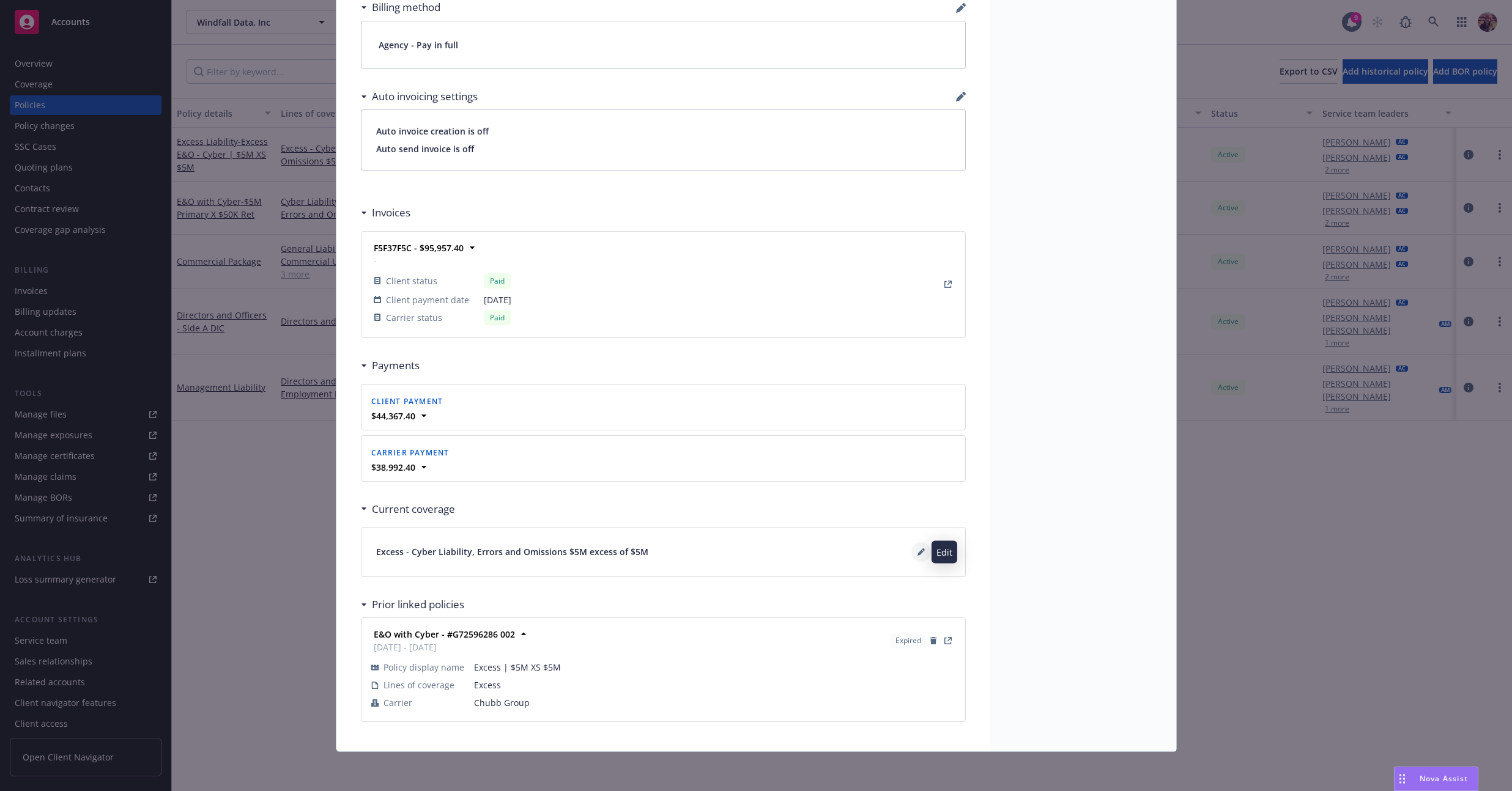
click at [917, 552] on icon at bounding box center [920, 552] width 6 height 6
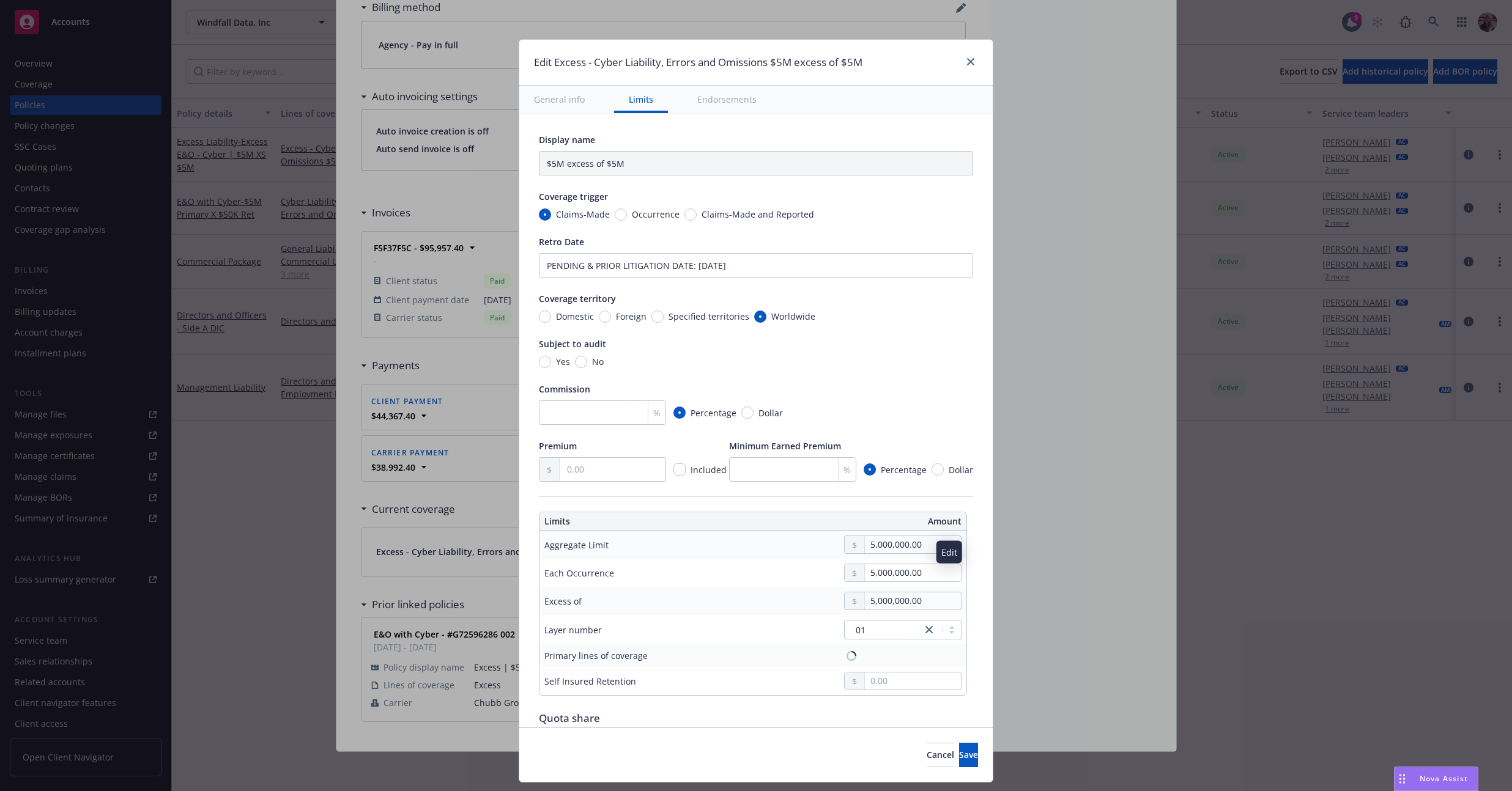
type textarea "x"
type input "Cyber Liability, Errors and Omissions $5M excess of $5M"
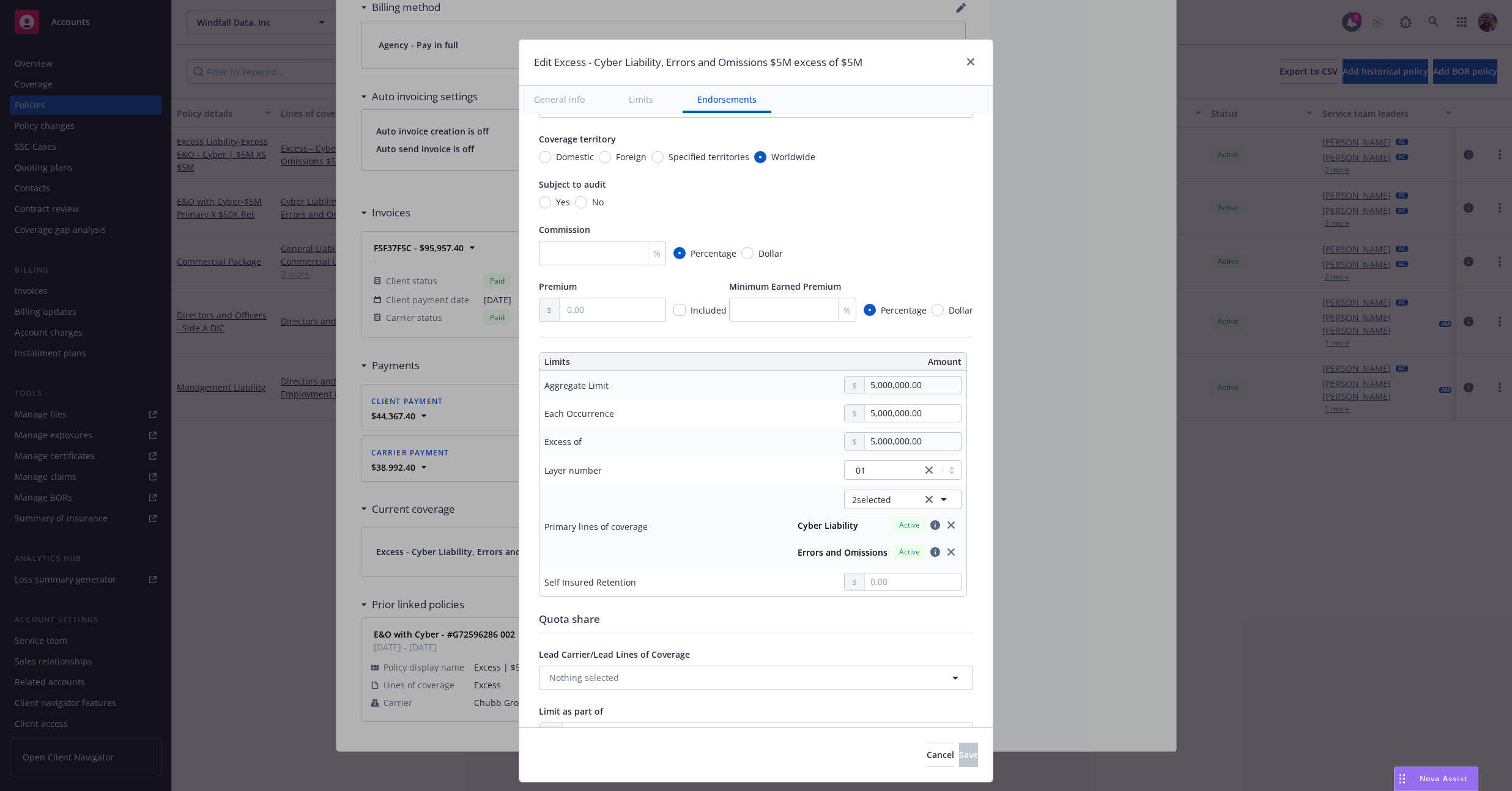
scroll to position [0, 0]
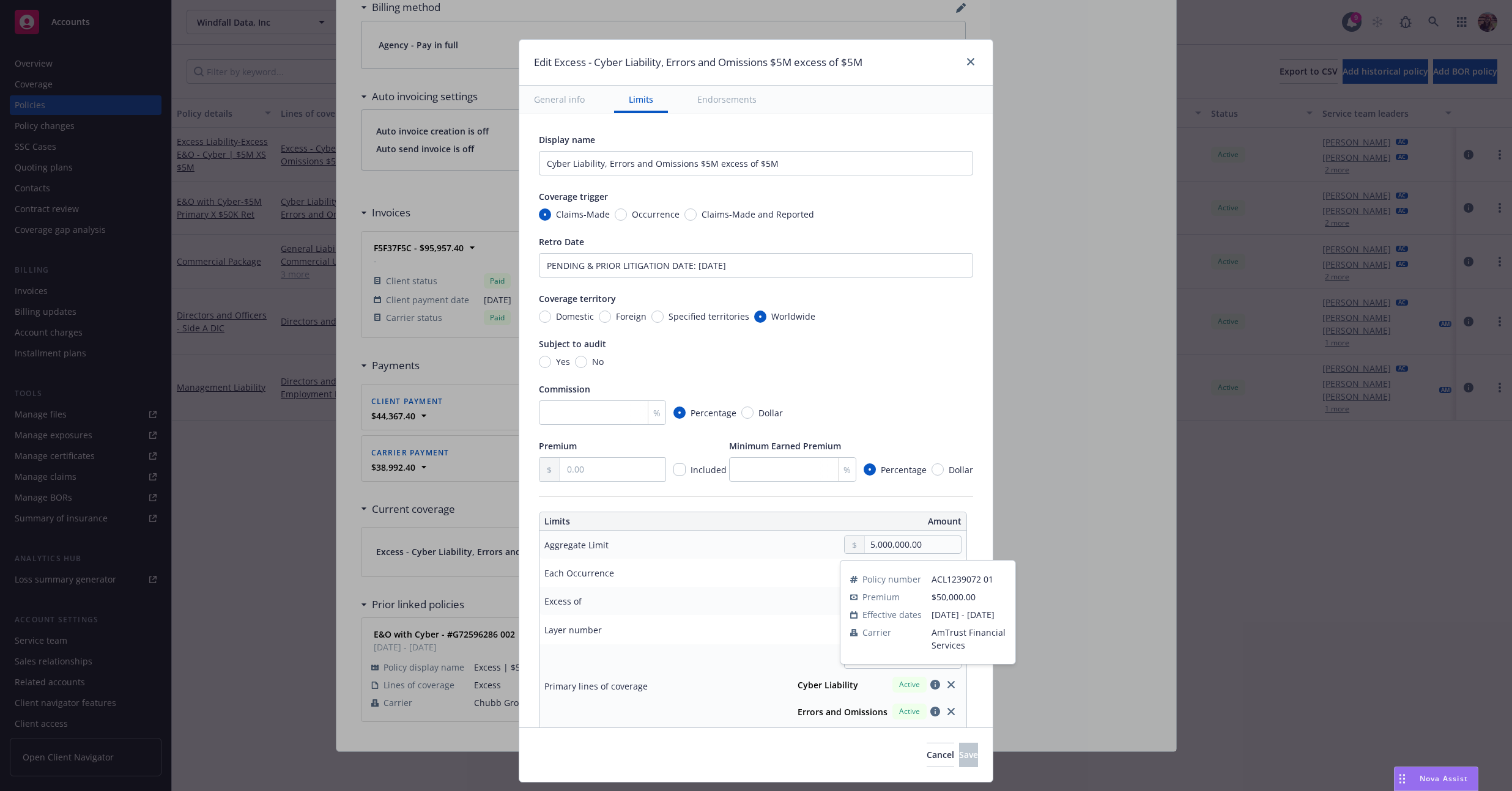
click at [930, 688] on icon "button" at bounding box center [935, 685] width 10 height 10
click at [821, 682] on strong "Cyber Liability" at bounding box center [827, 685] width 61 height 12
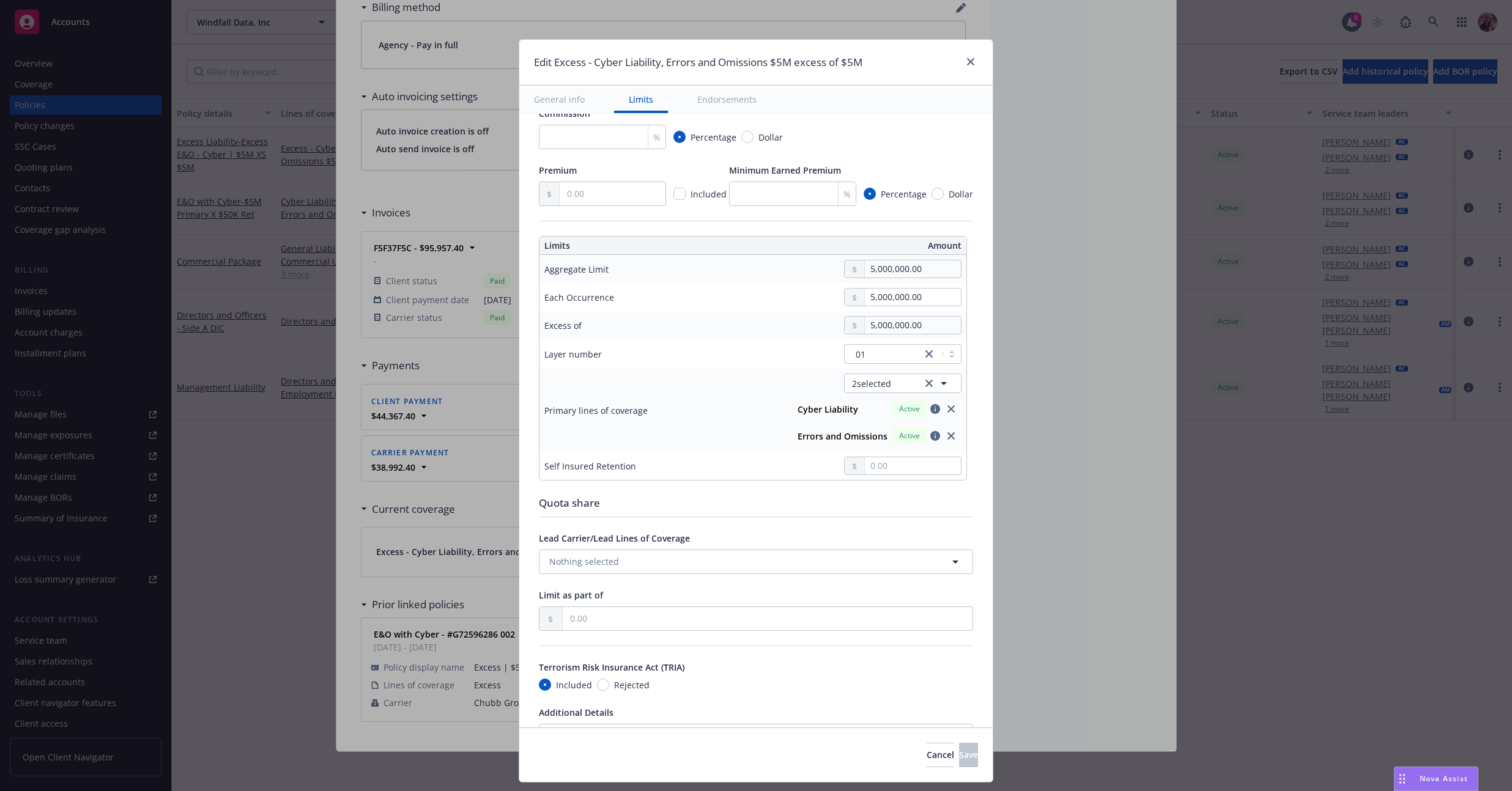
scroll to position [275, 0]
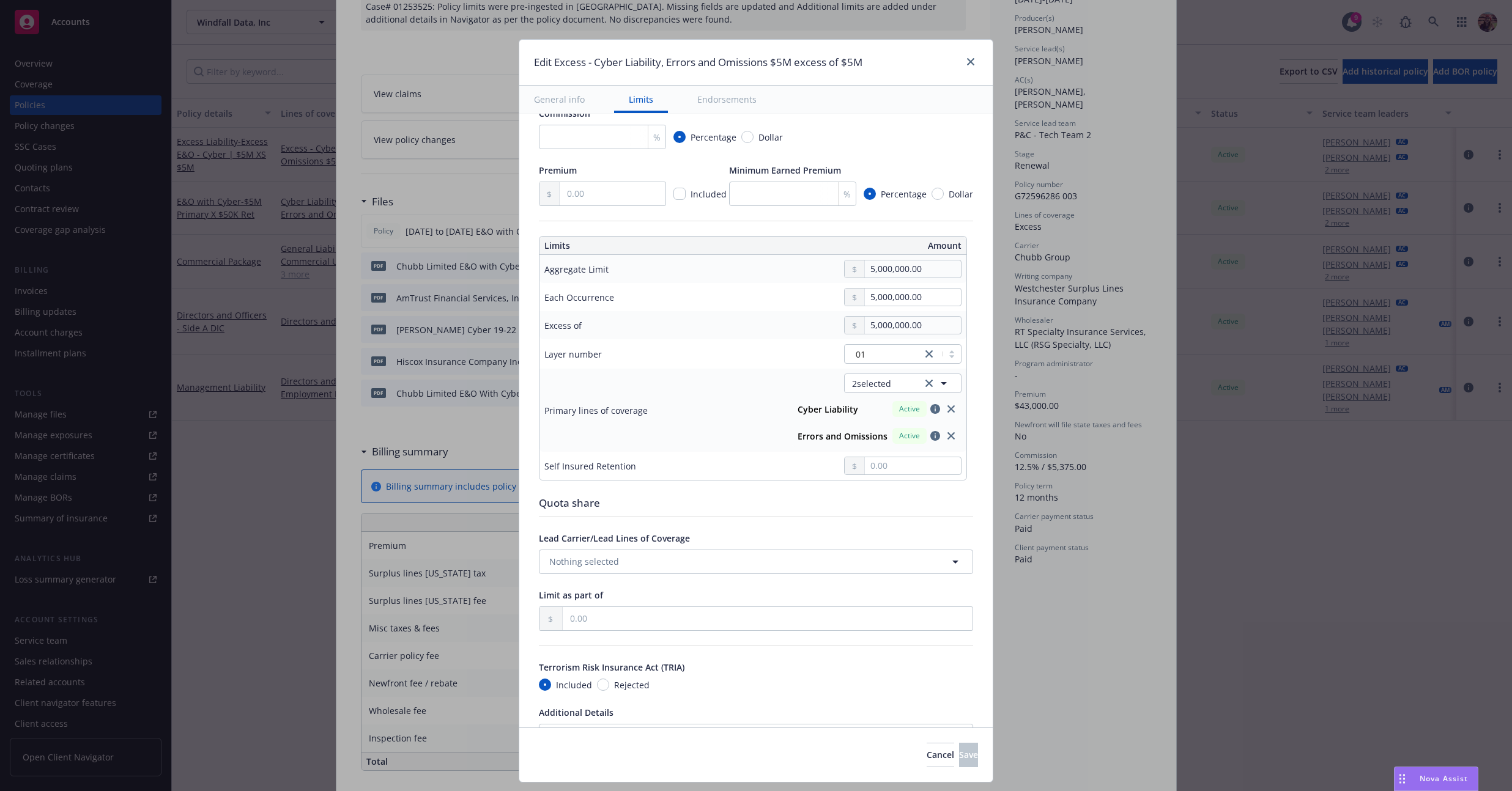
type textarea "x"
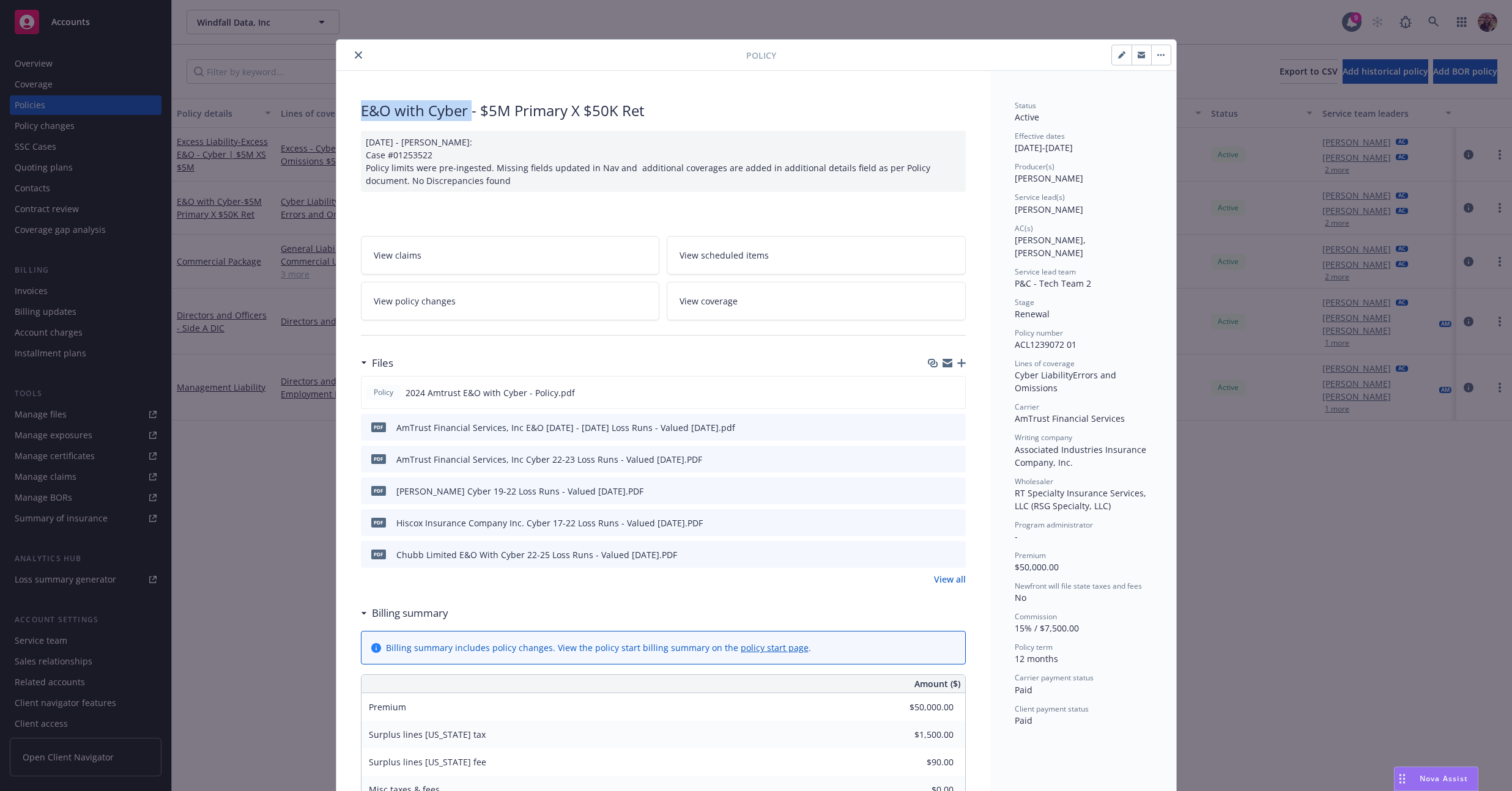
drag, startPoint x: 355, startPoint y: 109, endPoint x: 469, endPoint y: 117, distance: 114.3
click at [461, 110] on div "E&O with Cyber - $5M Primary X $50K Ret" at bounding box center [663, 110] width 605 height 21
drag, startPoint x: 463, startPoint y: 108, endPoint x: 342, endPoint y: 113, distance: 121.1
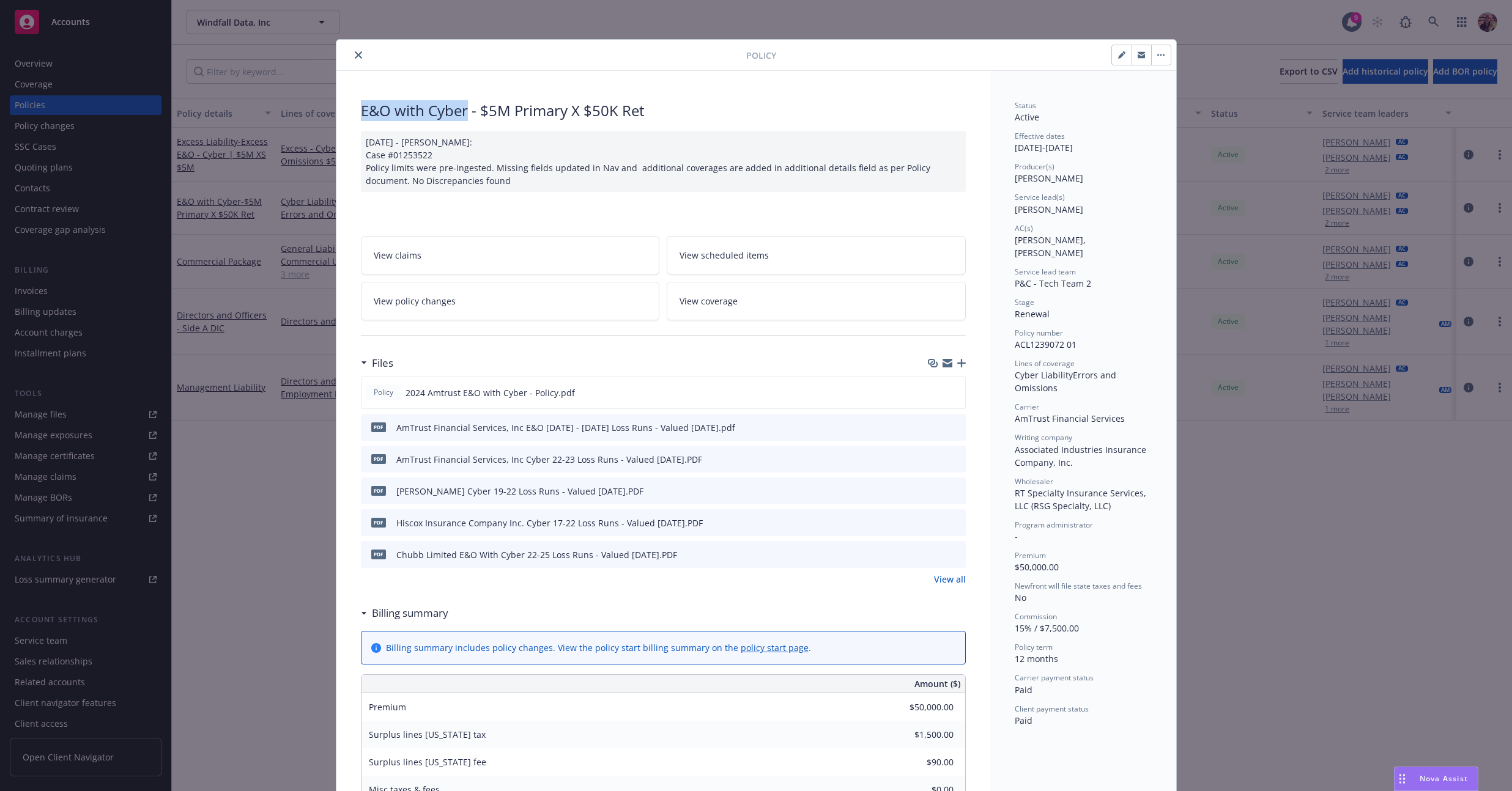
drag, startPoint x: 350, startPoint y: 108, endPoint x: 463, endPoint y: 113, distance: 113.1
click at [463, 113] on div "E&O with Cyber - $5M Primary X $50K Ret" at bounding box center [663, 110] width 605 height 21
drag, startPoint x: 462, startPoint y: 112, endPoint x: 354, endPoint y: 112, distance: 108.0
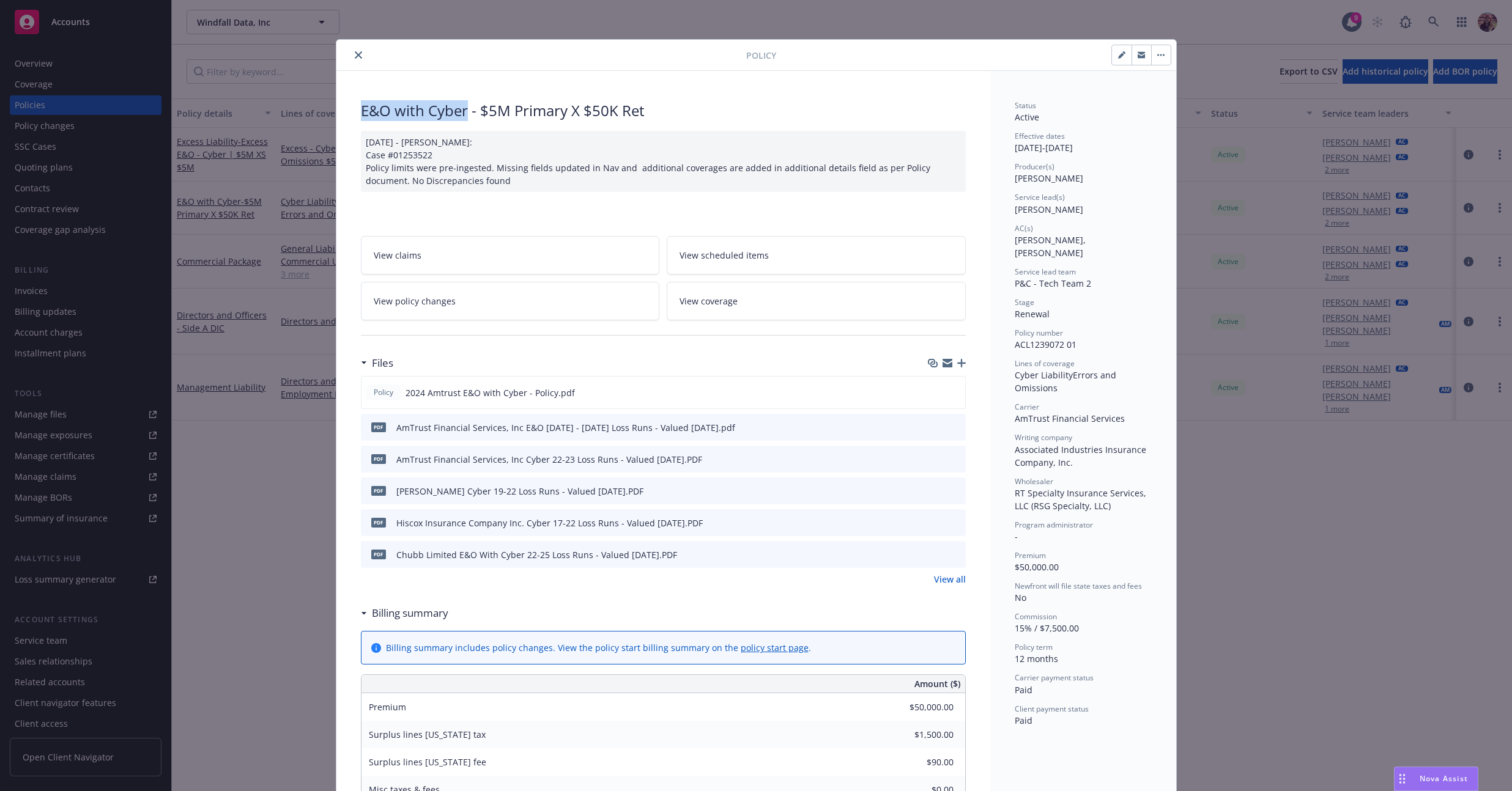
copy div "E&O with Cyber"
click at [1118, 55] on icon "button" at bounding box center [1122, 55] width 8 height 8
select select "RENEWAL"
select select "12"
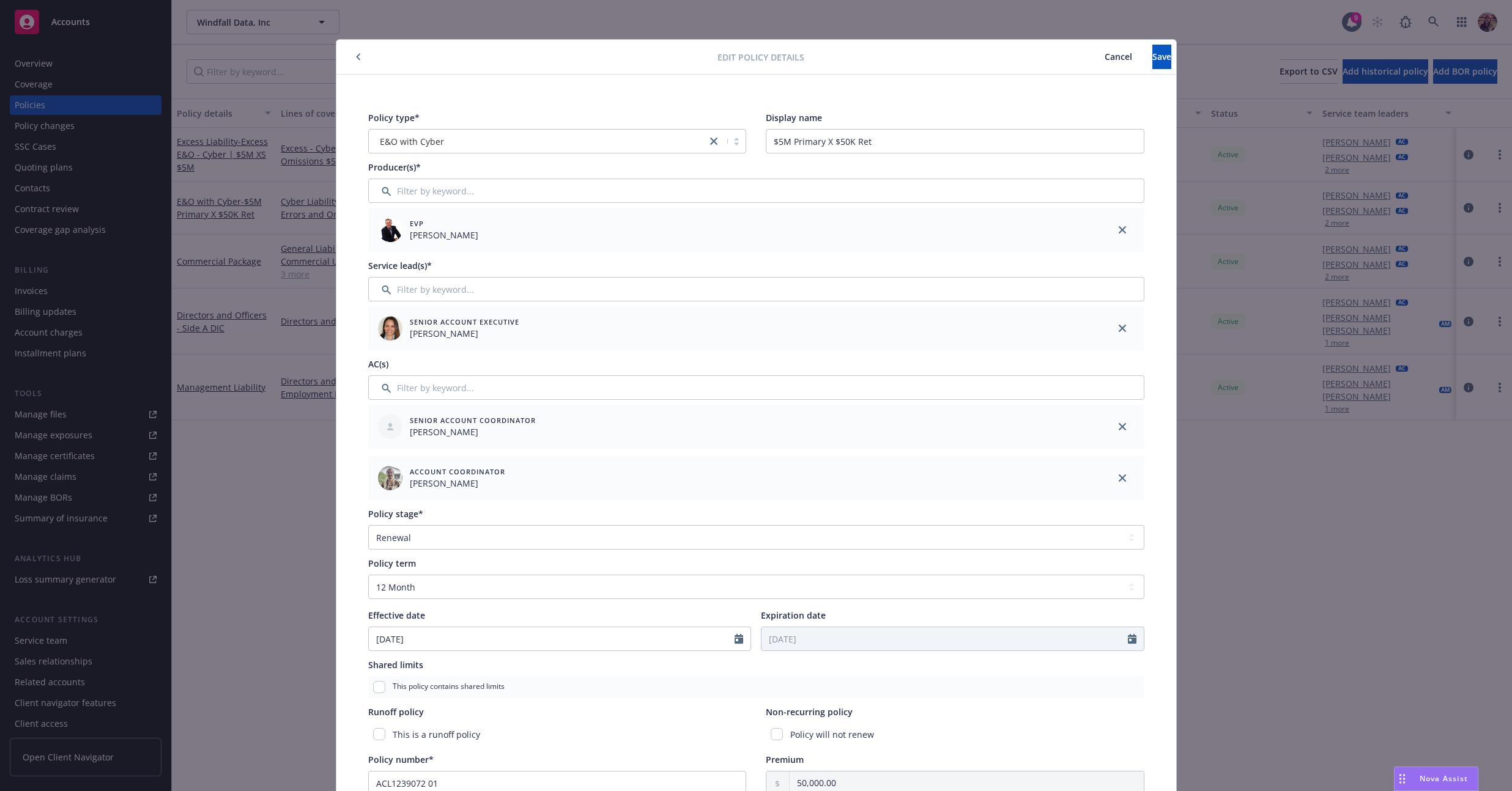
click at [1333, 369] on div "Edit policy details Cancel Save Policy type* E&O with Cyber Display name $5M Pr…" at bounding box center [756, 396] width 1512 height 791
